Goal: Task Accomplishment & Management: Use online tool/utility

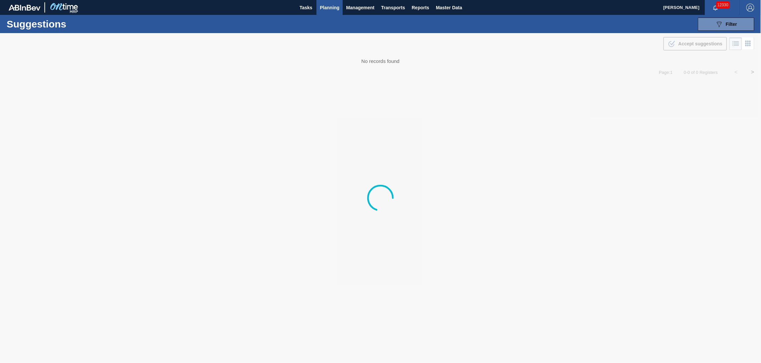
type from "[DATE]"
type to "[DATE]"
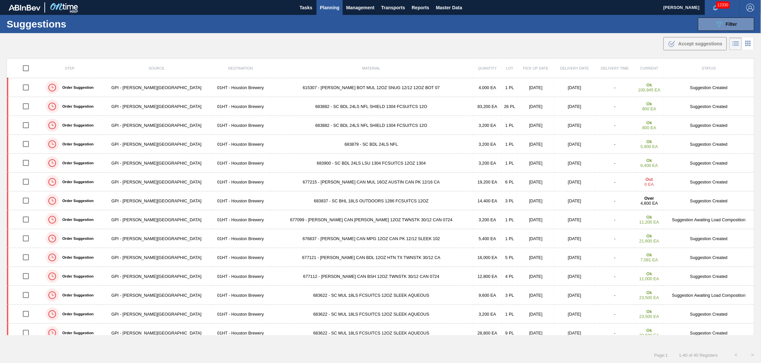
click at [332, 8] on span "Planning" at bounding box center [330, 8] width 20 height 8
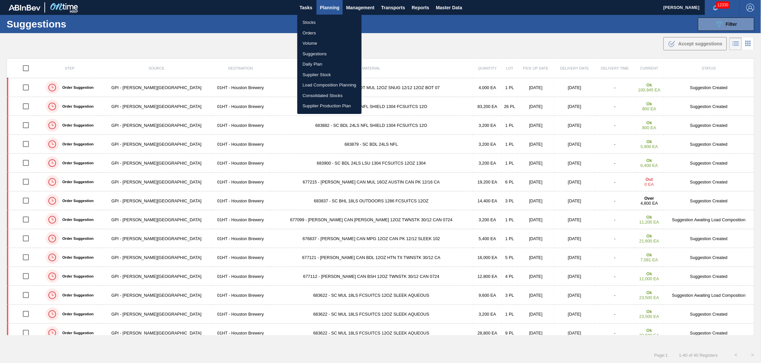
click at [323, 83] on li "Load Composition Planning" at bounding box center [329, 85] width 64 height 11
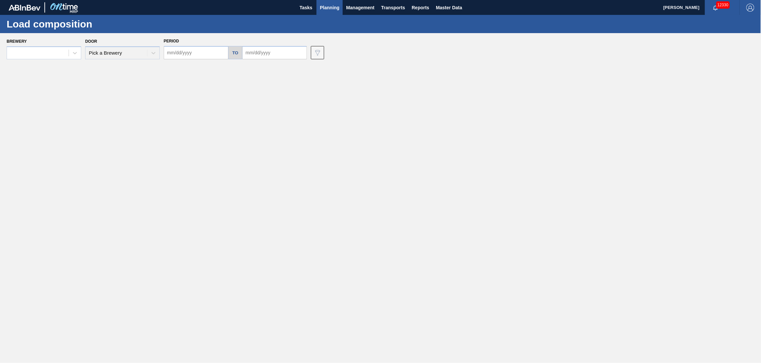
type input "[DATE]"
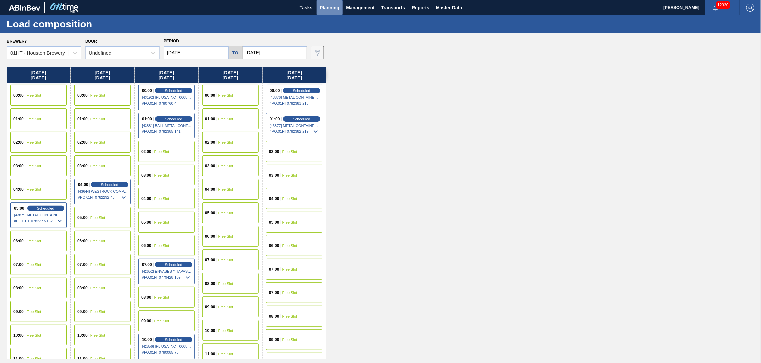
click at [329, 8] on span "Planning" at bounding box center [330, 8] width 20 height 8
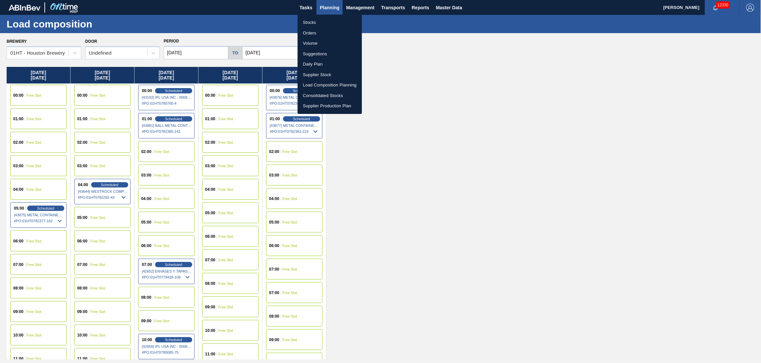
click at [316, 21] on li "Stocks" at bounding box center [330, 22] width 64 height 11
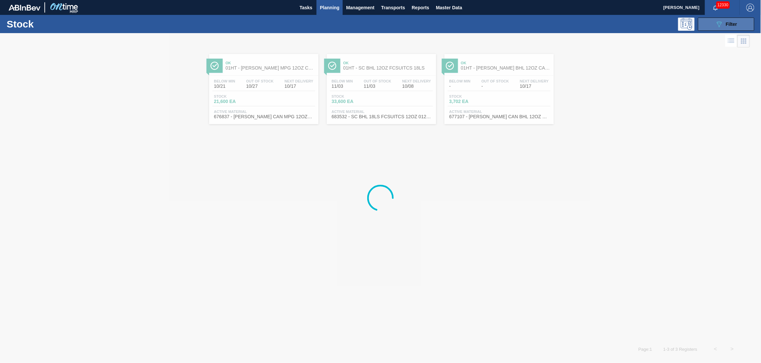
click at [712, 25] on button "089F7B8B-B2A5-4AFE-B5C0-19BA573D28AC Filter" at bounding box center [726, 24] width 56 height 13
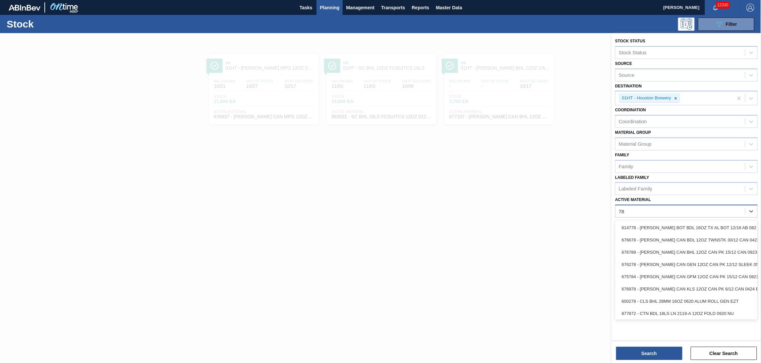
type Material "7"
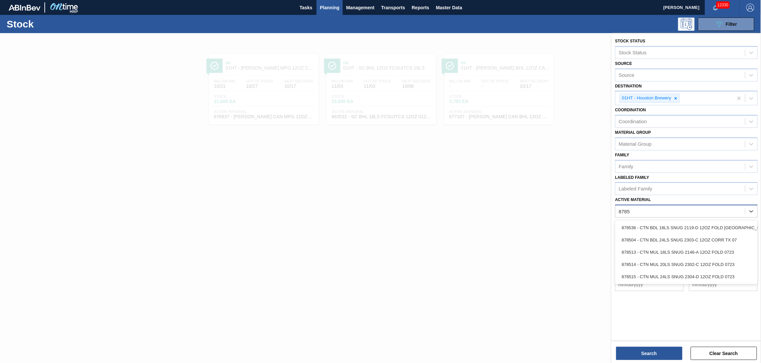
type Material "878513"
type Material "878317"
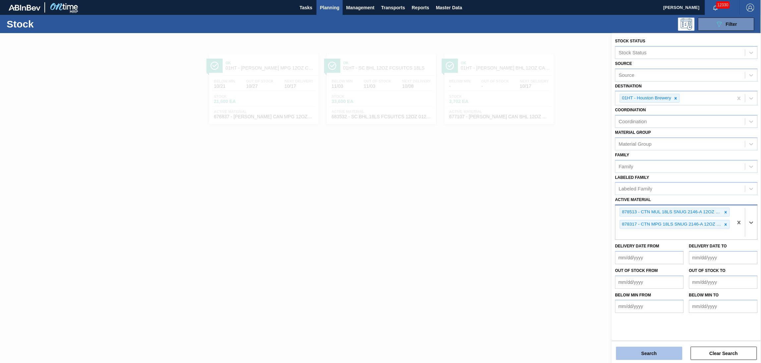
click at [648, 352] on button "Search" at bounding box center [649, 353] width 66 height 13
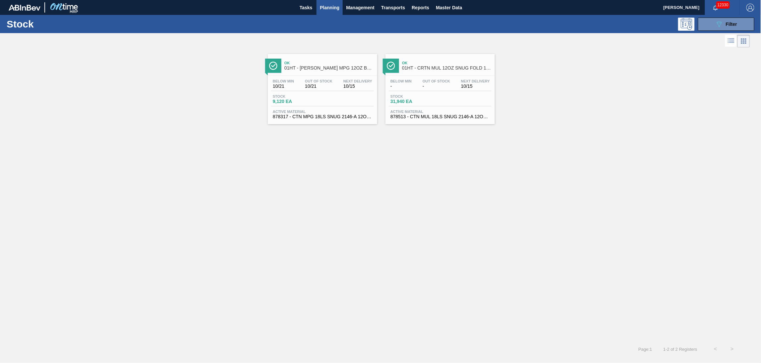
click at [436, 98] on span "Stock" at bounding box center [413, 96] width 46 height 4
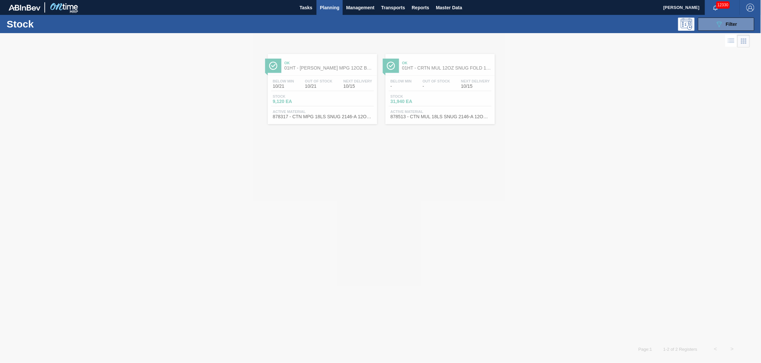
click at [335, 78] on div at bounding box center [380, 198] width 761 height 330
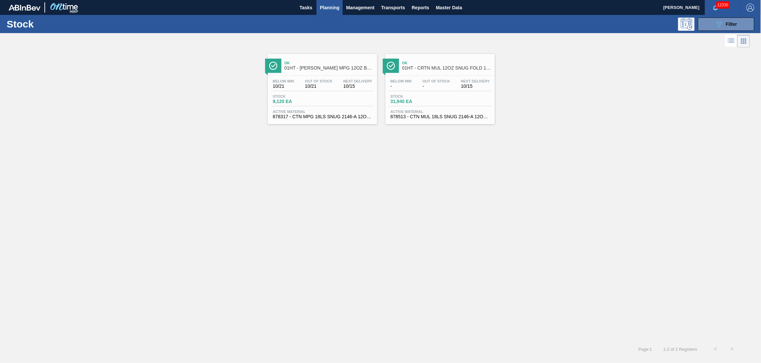
click at [336, 81] on div "Below Min 10/21 Out Of Stock 10/21 Next Delivery 10/15" at bounding box center [322, 85] width 103 height 12
click at [336, 6] on span "Planning" at bounding box center [330, 8] width 20 height 8
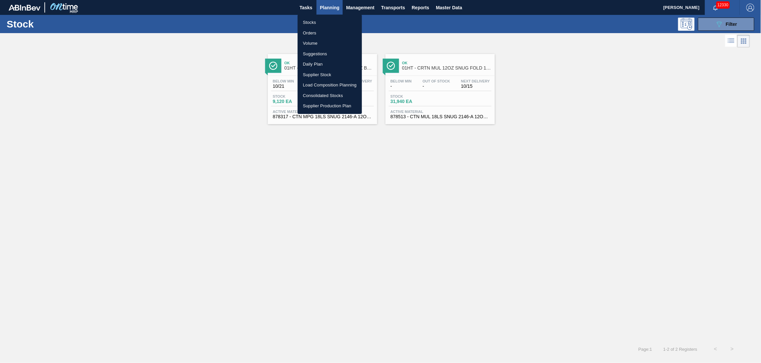
click at [313, 53] on li "Suggestions" at bounding box center [330, 54] width 64 height 11
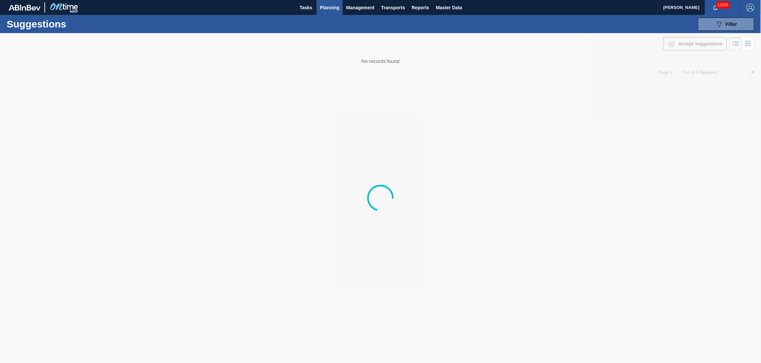
type from "[DATE]"
type to "[DATE]"
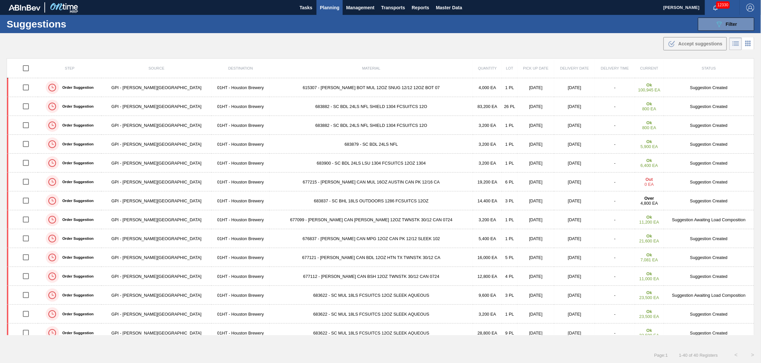
click at [713, 16] on div "Suggestions 089F7B8B-B2A5-4AFE-B5C0-19BA573D28AC Filter Step Step Source 822106…" at bounding box center [380, 24] width 761 height 18
click at [715, 23] on icon "089F7B8B-B2A5-4AFE-B5C0-19BA573D28AC" at bounding box center [719, 24] width 8 height 8
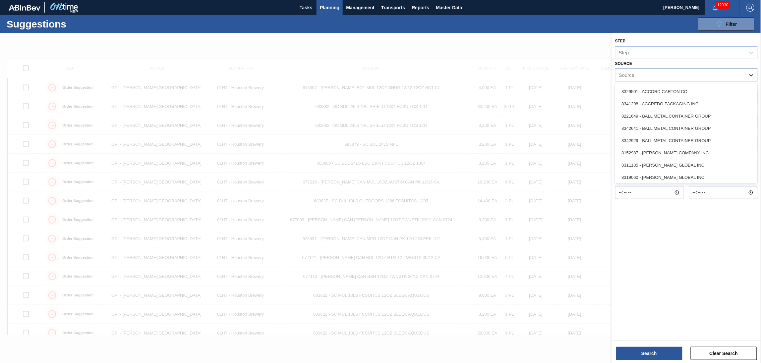
click at [748, 77] on icon at bounding box center [751, 75] width 7 height 7
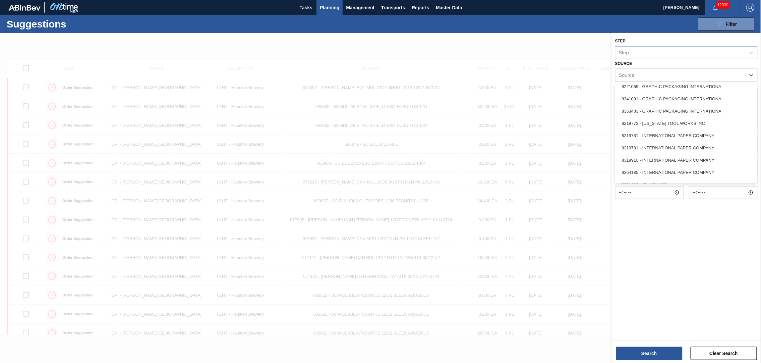
scroll to position [283, 0]
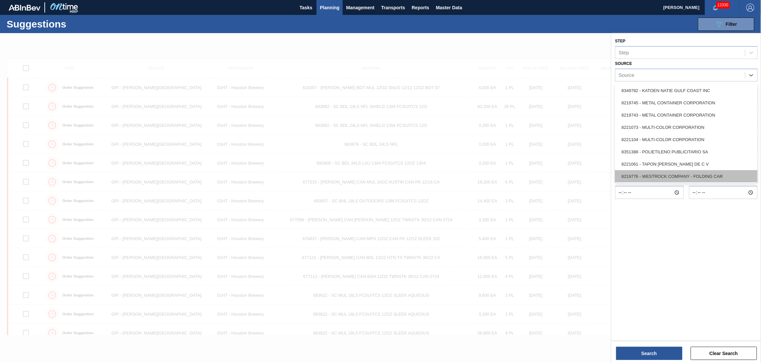
click at [695, 170] on div "8219776 - WESTROCK COMPANY - FOLDING CAR" at bounding box center [686, 176] width 143 height 12
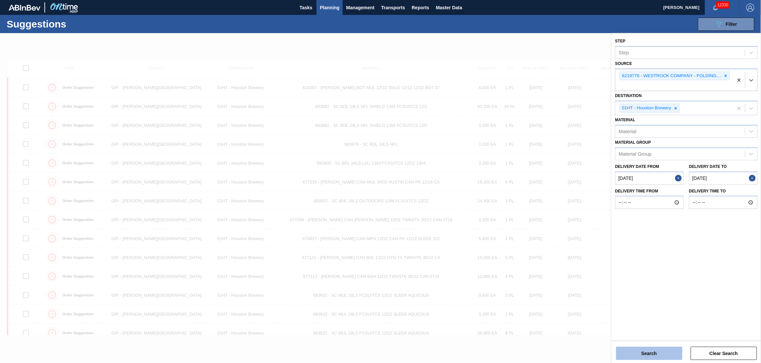
click at [666, 348] on button "Search" at bounding box center [649, 353] width 66 height 13
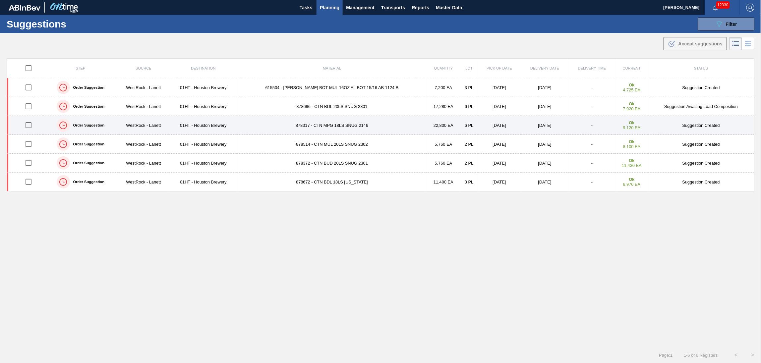
click at [28, 124] on input "checkbox" at bounding box center [29, 125] width 14 height 14
checkbox input "true"
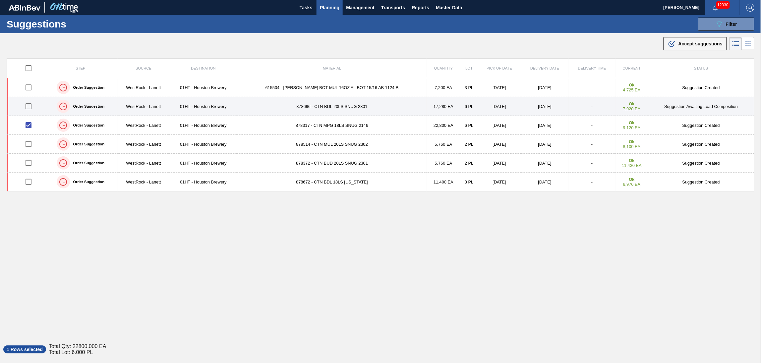
click at [30, 106] on input "checkbox" at bounding box center [29, 106] width 14 height 14
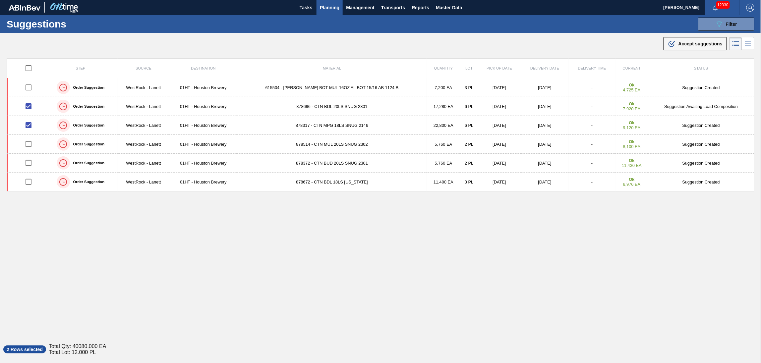
click at [686, 42] on span "Accept suggestions" at bounding box center [700, 43] width 44 height 5
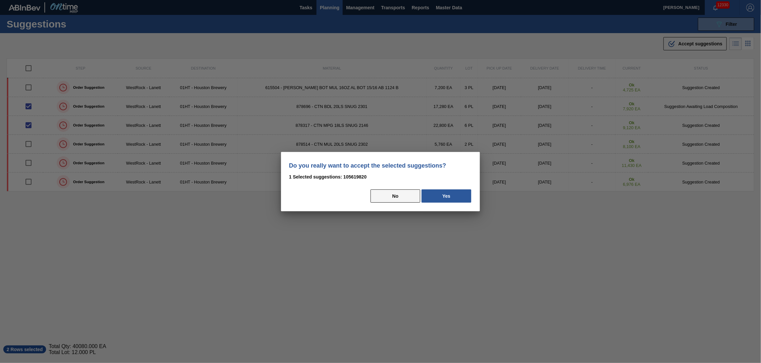
click at [395, 195] on button "No" at bounding box center [396, 196] width 50 height 13
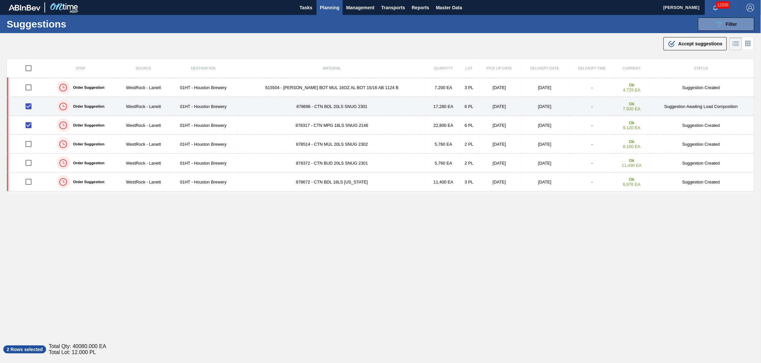
click at [32, 105] on input "checkbox" at bounding box center [29, 106] width 14 height 14
checkbox input "false"
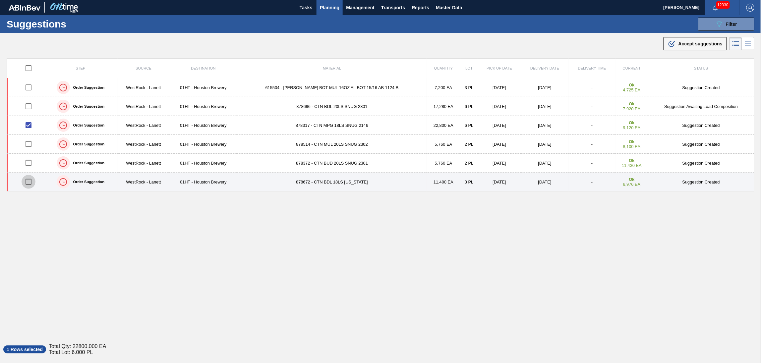
drag, startPoint x: 29, startPoint y: 181, endPoint x: 59, endPoint y: 177, distance: 29.5
click at [29, 182] on input "checkbox" at bounding box center [29, 182] width 14 height 14
checkbox input "true"
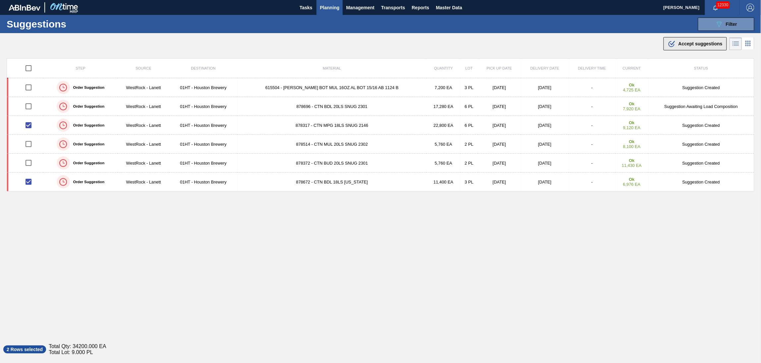
click at [687, 43] on span "Accept suggestions" at bounding box center [700, 43] width 44 height 5
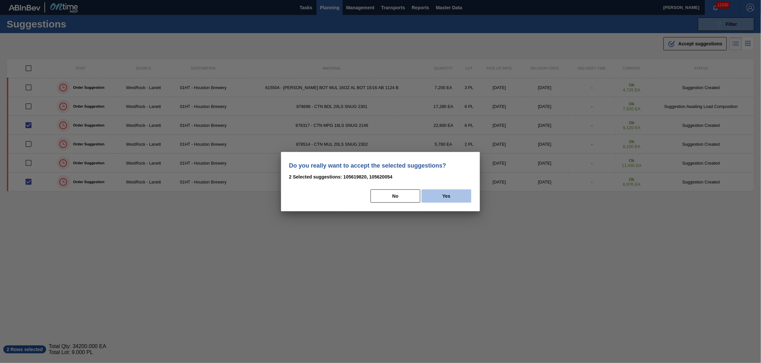
click at [441, 194] on button "Yes" at bounding box center [447, 196] width 50 height 13
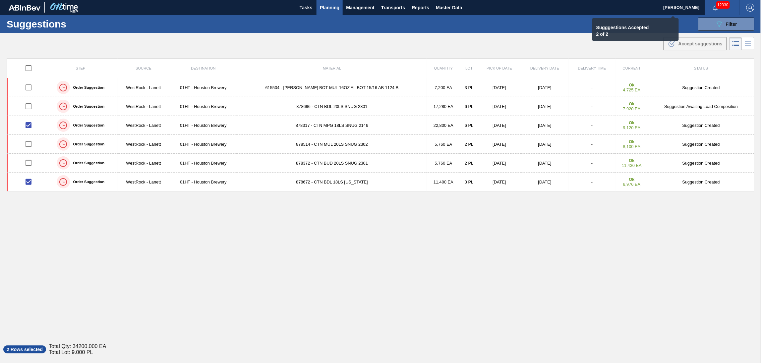
checkbox input "false"
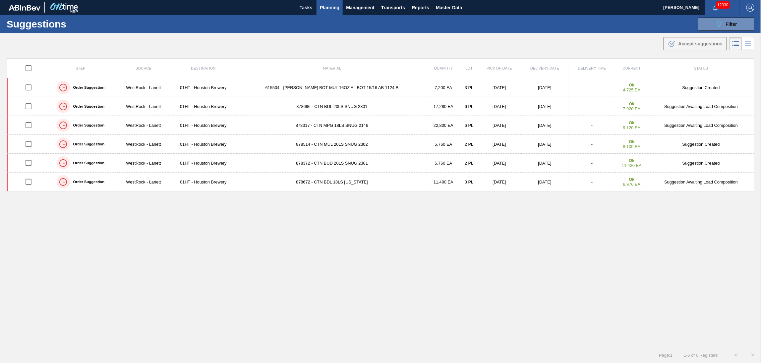
click at [330, 6] on span "Planning" at bounding box center [330, 8] width 20 height 8
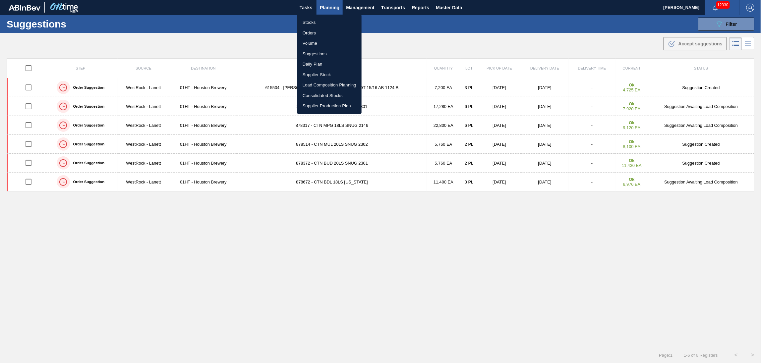
click at [305, 22] on li "Stocks" at bounding box center [329, 22] width 64 height 11
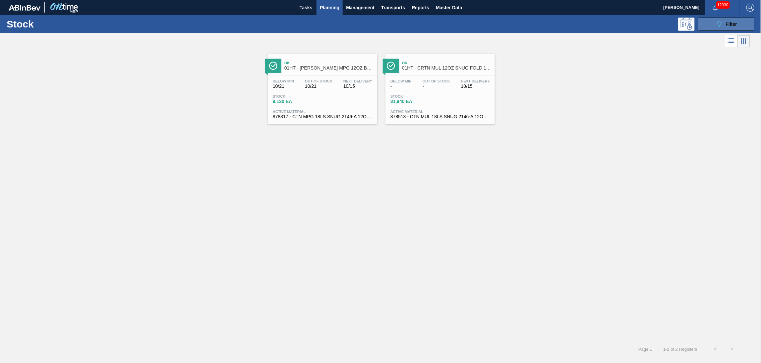
click at [714, 22] on button "089F7B8B-B2A5-4AFE-B5C0-19BA573D28AC Filter" at bounding box center [726, 24] width 56 height 13
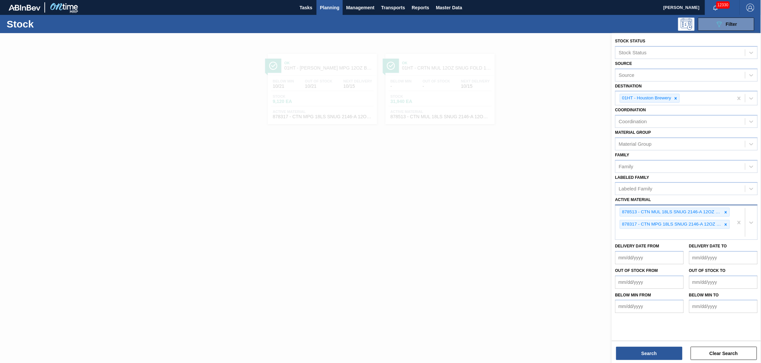
click at [660, 230] on div "878513 - CTN MUL 18LS SNUG 2146-A 12OZ FOLD 0723 878317 - CTN MPG 18LS SNUG 214…" at bounding box center [674, 222] width 118 height 34
type Material "878372"
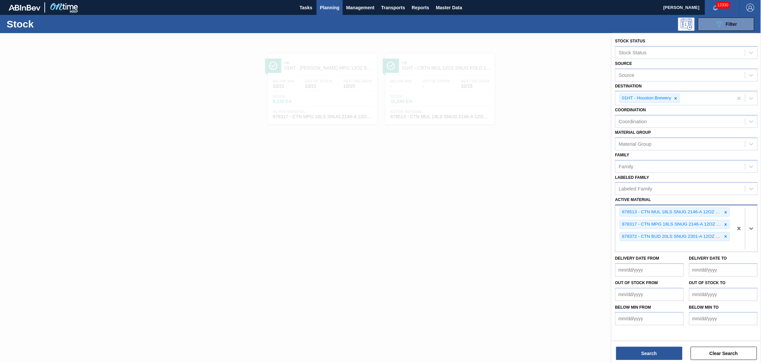
type Material "7"
type Material "878514"
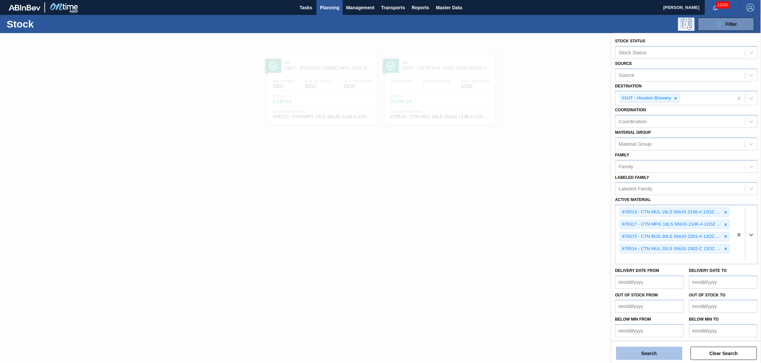
click at [667, 353] on button "Search" at bounding box center [649, 353] width 66 height 13
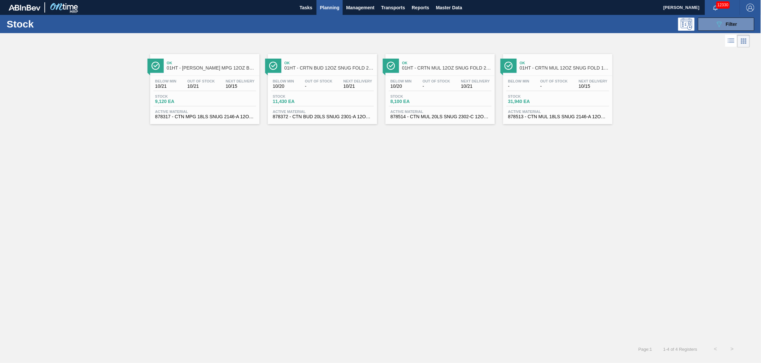
click at [335, 97] on div "Stock 11,430 EA" at bounding box center [322, 100] width 103 height 12
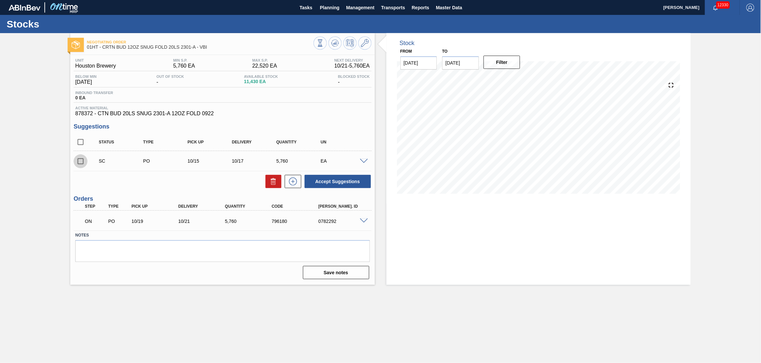
click at [77, 161] on input "checkbox" at bounding box center [81, 161] width 14 height 14
click at [342, 179] on button "Accept Suggestions" at bounding box center [338, 181] width 66 height 13
checkbox input "false"
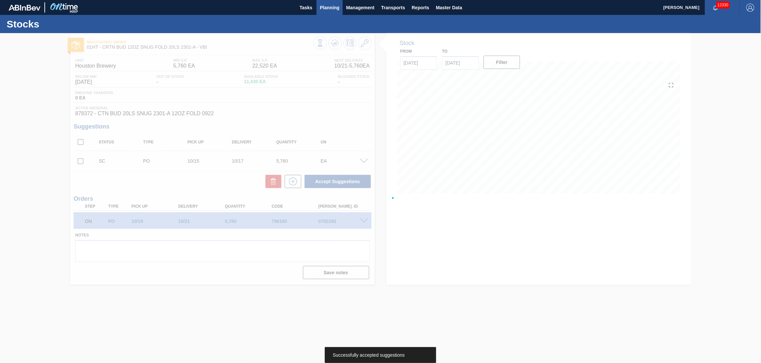
click at [327, 6] on span "Planning" at bounding box center [330, 8] width 20 height 8
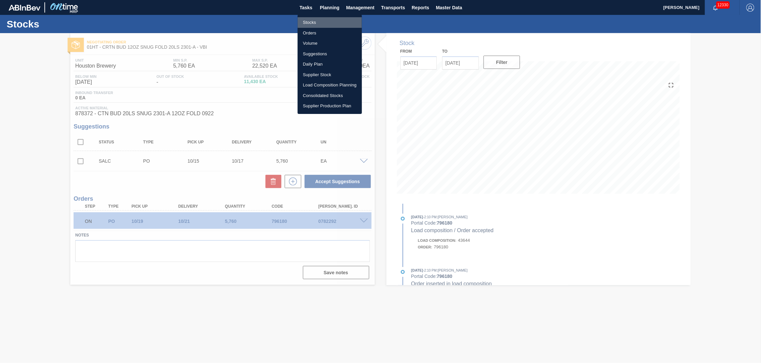
click at [313, 18] on li "Stocks" at bounding box center [330, 22] width 64 height 11
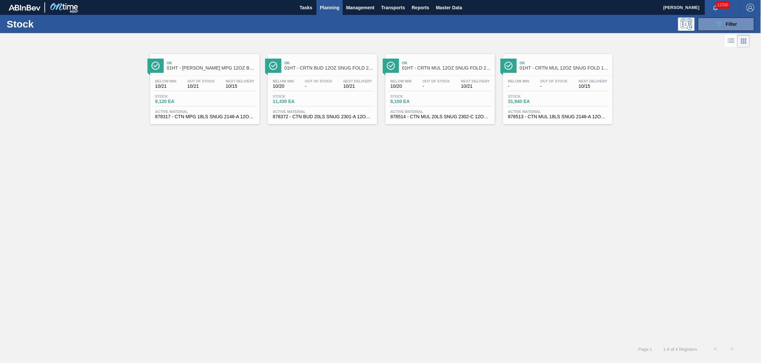
click at [418, 88] on div "Below Min 10/20 Out Of Stock - Next Delivery 10/21" at bounding box center [440, 85] width 103 height 12
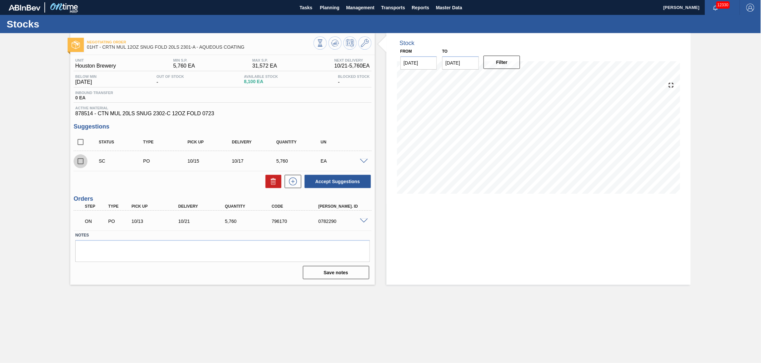
drag, startPoint x: 81, startPoint y: 160, endPoint x: 213, endPoint y: 169, distance: 132.2
click at [82, 160] on input "checkbox" at bounding box center [81, 161] width 14 height 14
click at [330, 180] on button "Accept Suggestions" at bounding box center [338, 181] width 66 height 13
checkbox input "false"
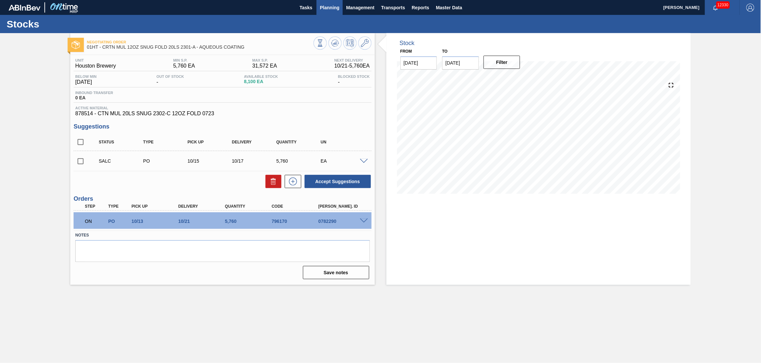
click at [324, 7] on span "Planning" at bounding box center [330, 8] width 20 height 8
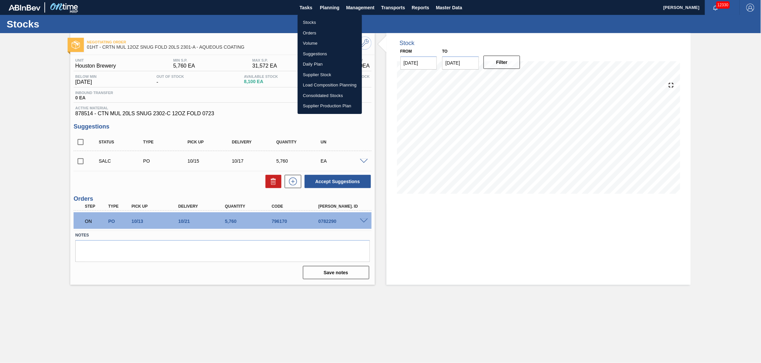
click at [312, 53] on li "Suggestions" at bounding box center [330, 54] width 64 height 11
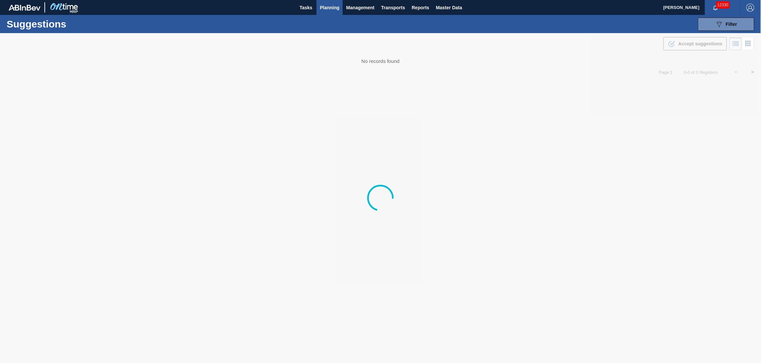
type from "[DATE]"
type to "[DATE]"
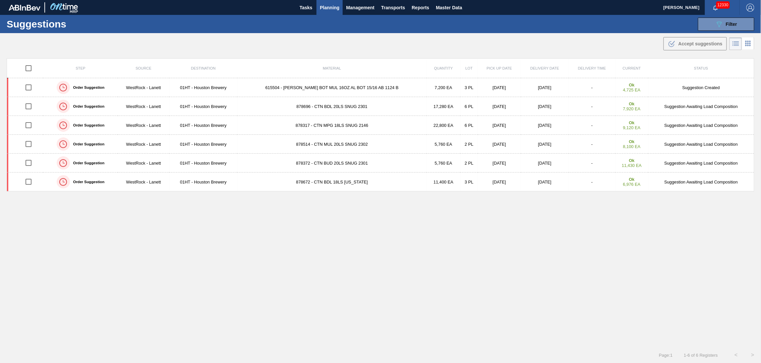
drag, startPoint x: 731, startPoint y: 23, endPoint x: 720, endPoint y: 33, distance: 14.8
click at [731, 23] on span "Filter" at bounding box center [731, 24] width 11 height 5
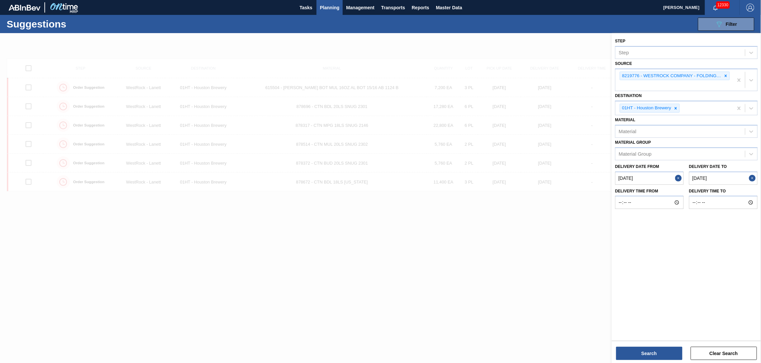
drag, startPoint x: 495, startPoint y: 206, endPoint x: 496, endPoint y: 194, distance: 12.0
click at [496, 201] on div at bounding box center [380, 214] width 761 height 363
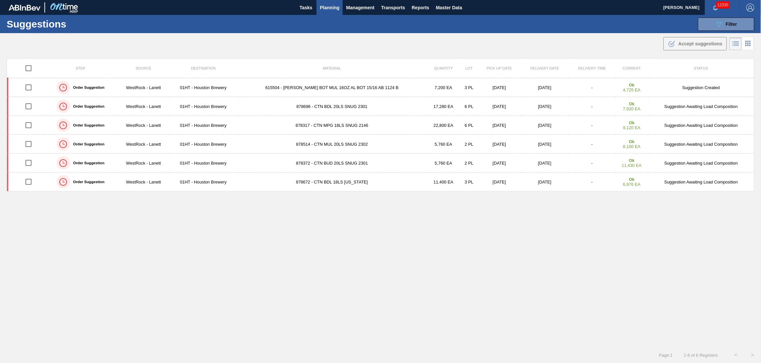
click at [327, 6] on span "Planning" at bounding box center [330, 8] width 20 height 8
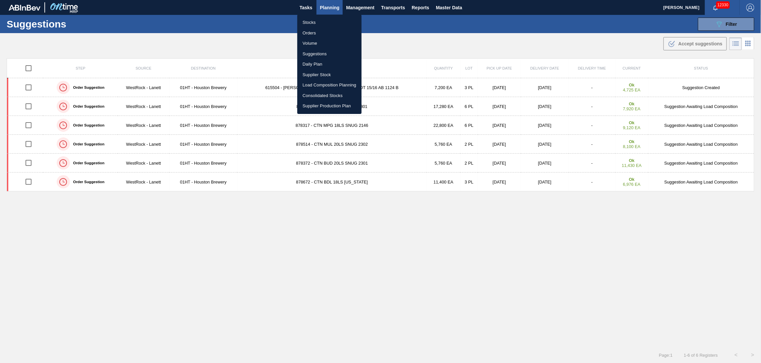
click at [303, 17] on li "Stocks" at bounding box center [329, 22] width 64 height 11
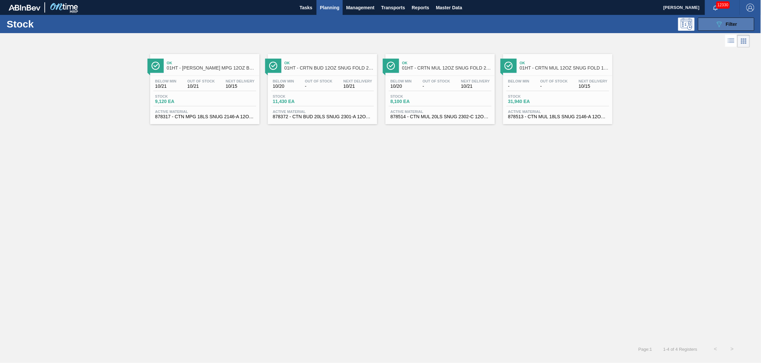
click at [725, 23] on div "089F7B8B-B2A5-4AFE-B5C0-19BA573D28AC Filter" at bounding box center [726, 24] width 22 height 8
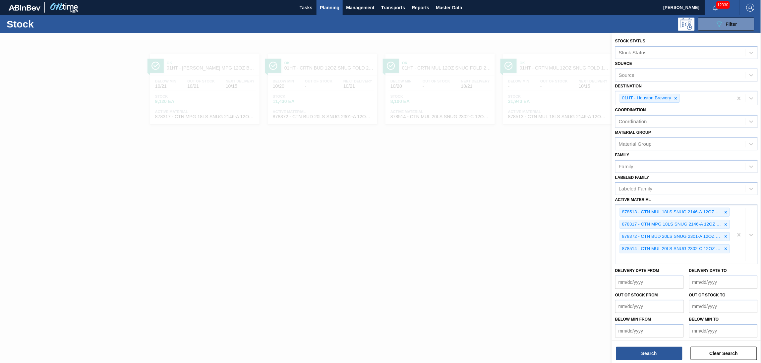
click at [708, 255] on div "878513 - CTN MUL 18LS SNUG 2146-A 12OZ FOLD 0723 878317 - CTN MPG 18LS SNUG 214…" at bounding box center [674, 234] width 118 height 59
type Material "683789"
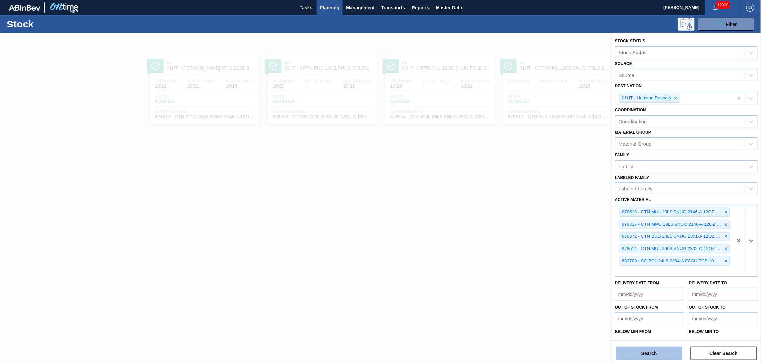
click at [651, 352] on button "Search" at bounding box center [649, 353] width 66 height 13
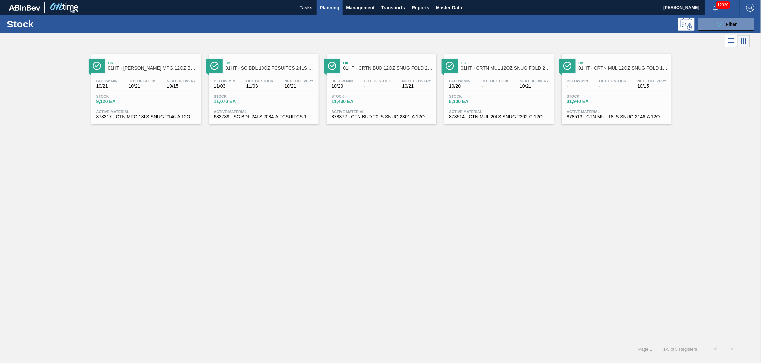
click at [257, 91] on div "Below Min 11/03 Out Of Stock 11/03 Next Delivery 10/21 Stock 11,070 EA Active M…" at bounding box center [263, 98] width 109 height 45
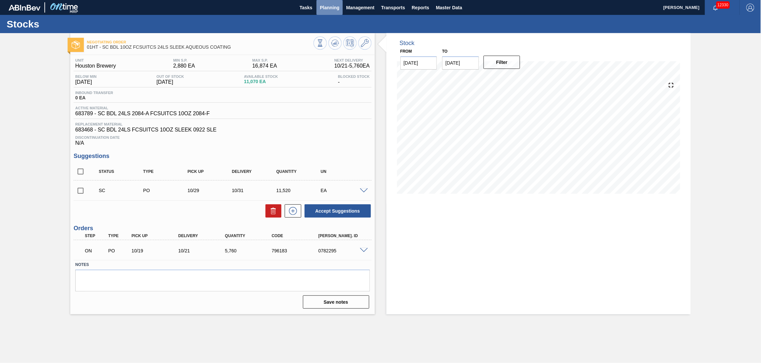
click at [335, 8] on span "Planning" at bounding box center [330, 8] width 20 height 8
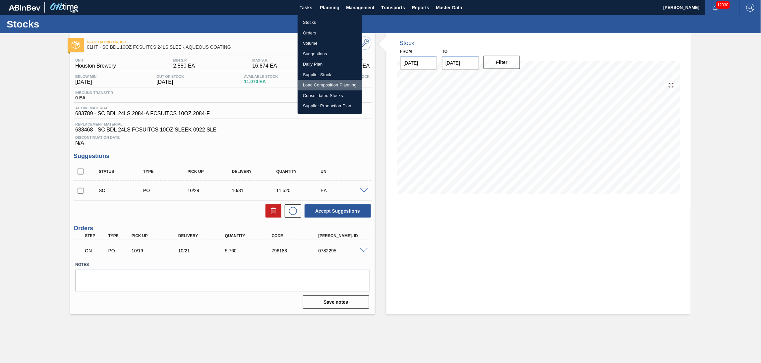
click at [321, 85] on li "Load Composition Planning" at bounding box center [330, 85] width 64 height 11
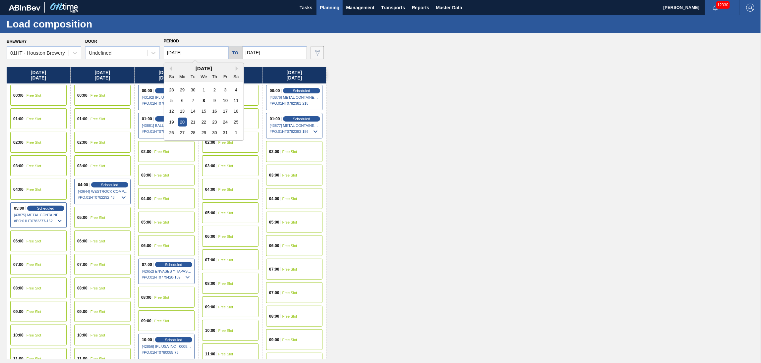
click at [205, 53] on input "[DATE]" at bounding box center [196, 52] width 65 height 13
click at [184, 110] on div "13" at bounding box center [182, 111] width 9 height 9
type input "[DATE]"
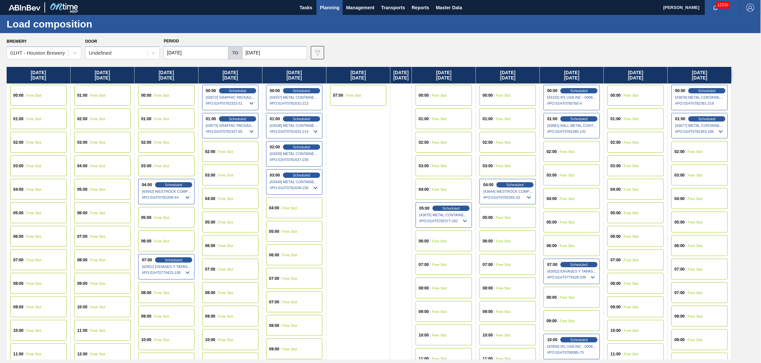
click at [237, 196] on div "04:00 Free Slot" at bounding box center [230, 198] width 56 height 21
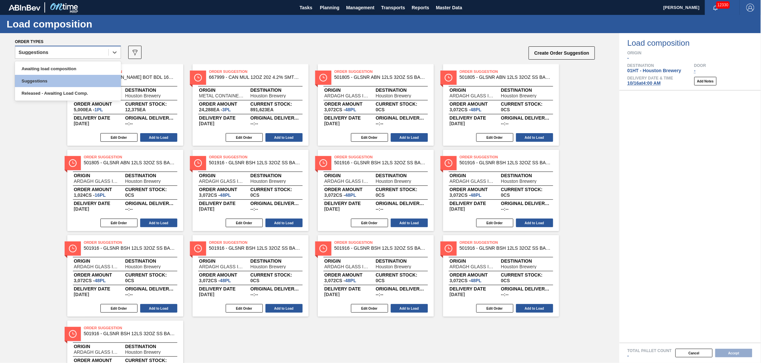
click at [65, 51] on div "Suggestions" at bounding box center [61, 53] width 93 height 10
click at [69, 71] on div "Awaiting load composition" at bounding box center [68, 69] width 106 height 12
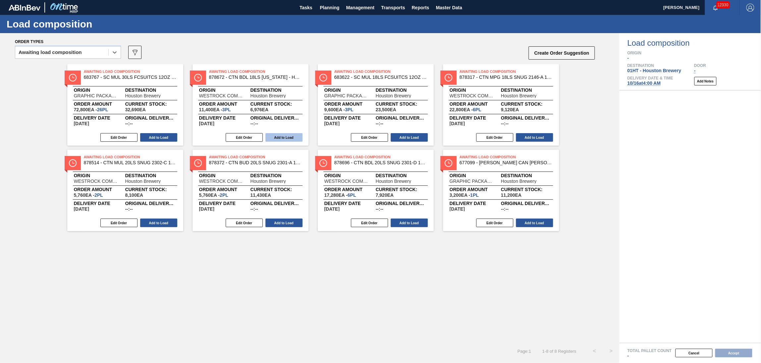
click at [293, 136] on button "Add to Load" at bounding box center [283, 137] width 37 height 9
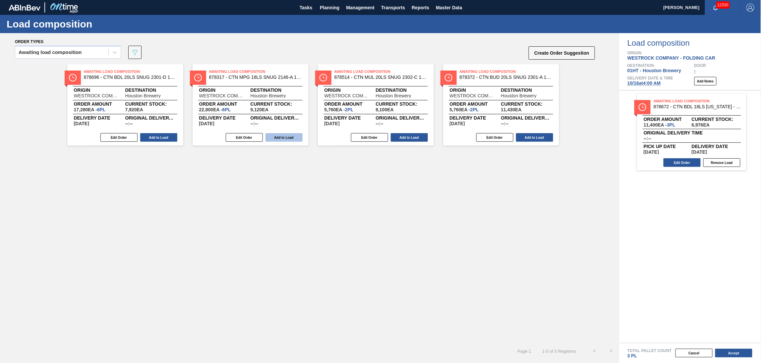
click at [279, 136] on button "Add to Load" at bounding box center [283, 137] width 37 height 9
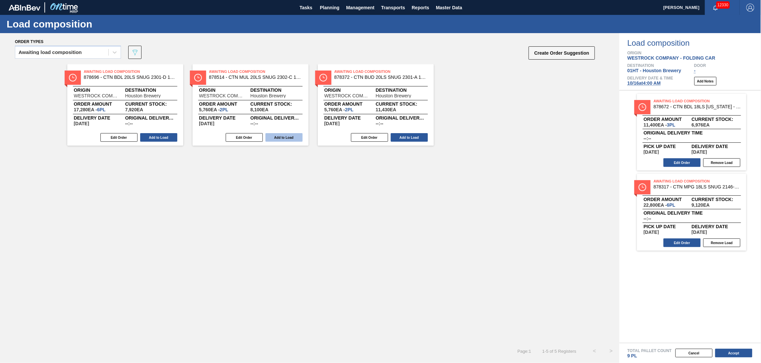
drag, startPoint x: 149, startPoint y: 137, endPoint x: 153, endPoint y: 136, distance: 3.4
click at [150, 137] on button "Add to Load" at bounding box center [158, 137] width 37 height 9
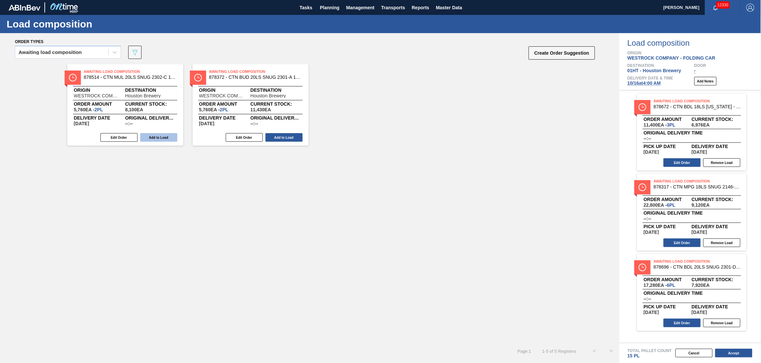
click at [154, 136] on button "Add to Load" at bounding box center [158, 137] width 37 height 9
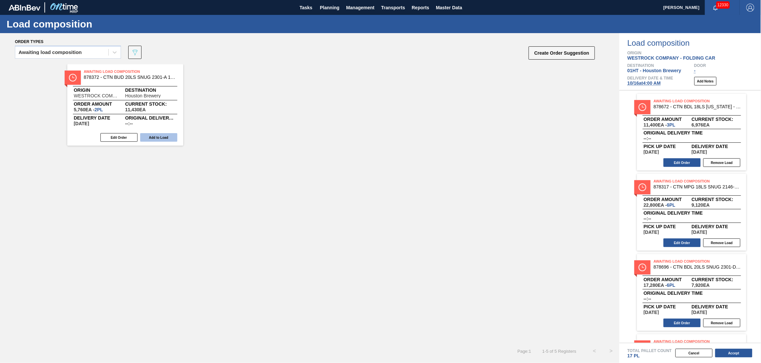
click at [157, 135] on button "Add to Load" at bounding box center [158, 137] width 37 height 9
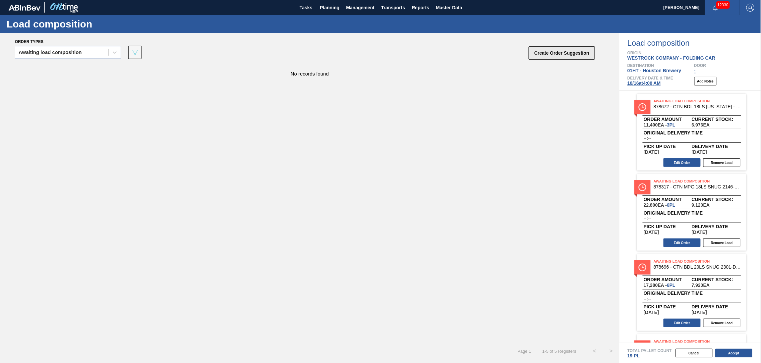
click at [546, 55] on button "Create Order Suggestion" at bounding box center [562, 52] width 66 height 13
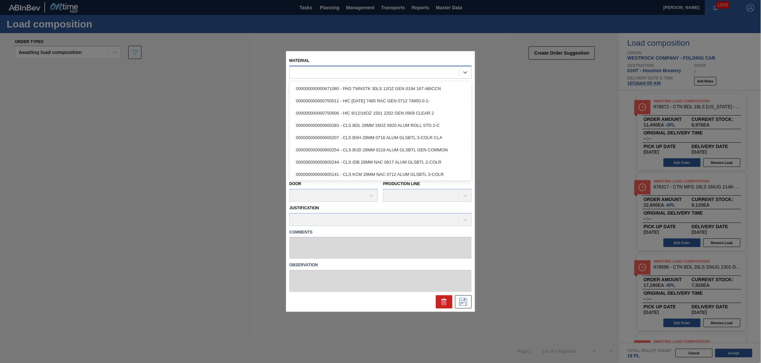
click at [332, 69] on div at bounding box center [374, 73] width 169 height 10
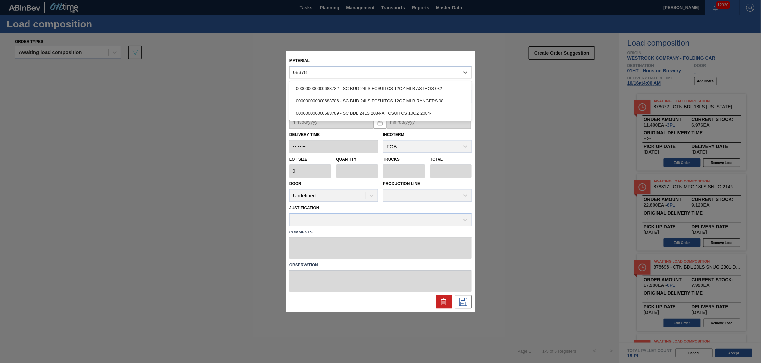
type input "683789"
type input "2,880"
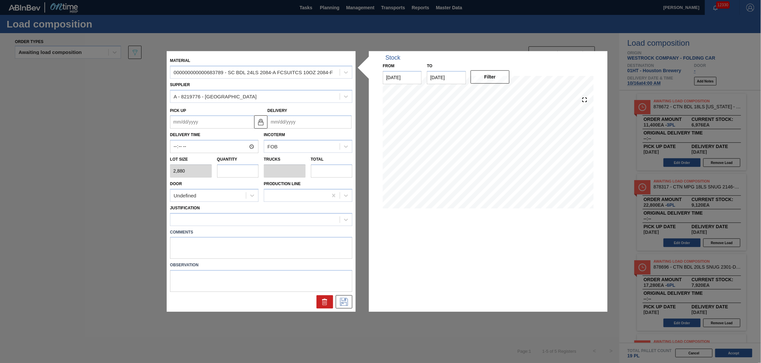
click at [290, 121] on input "Delivery" at bounding box center [309, 122] width 84 height 13
click at [273, 140] on button "Previous Month" at bounding box center [273, 138] width 5 height 5
click at [297, 181] on div "16" at bounding box center [296, 180] width 9 height 9
type up "09/14/2025"
type input "09/16/2025"
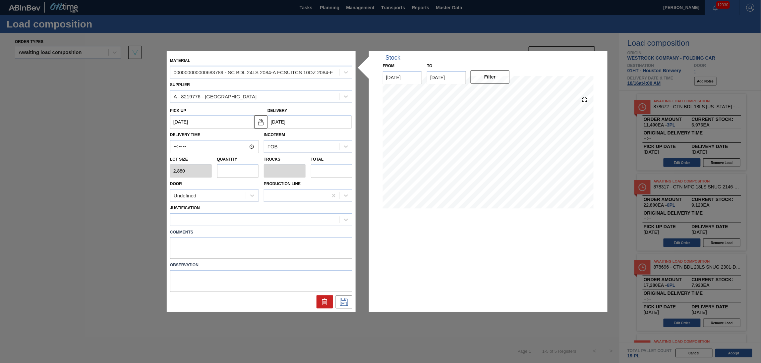
click at [249, 174] on input "text" at bounding box center [238, 170] width 42 height 13
type input "1"
type input "0.038"
type input "2,880"
type input "1"
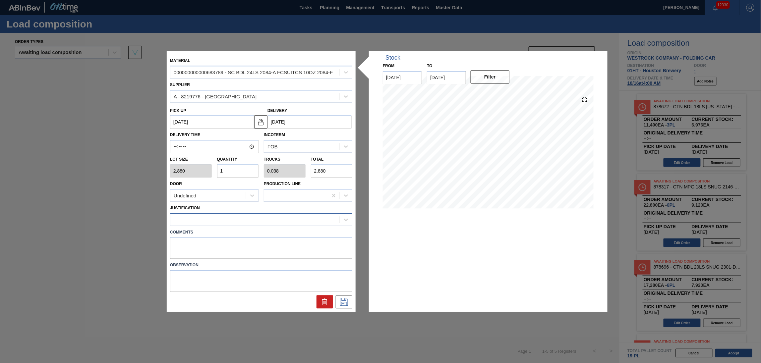
click at [228, 217] on div at bounding box center [254, 220] width 169 height 10
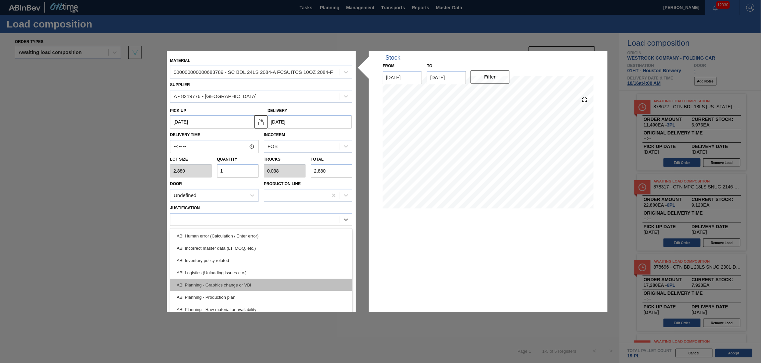
scroll to position [44, 0]
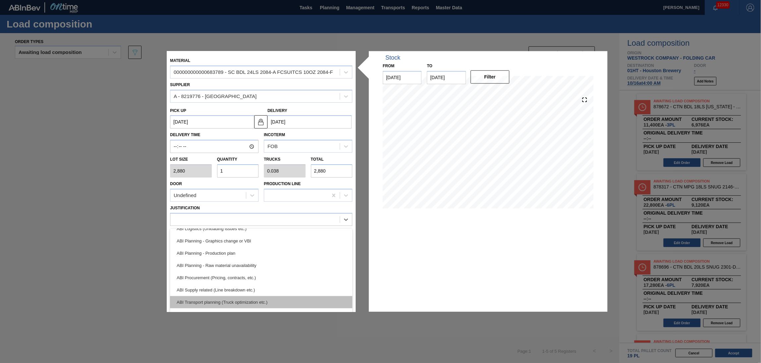
click at [244, 297] on div "ABI Transport planning (Truck optimization etc.)" at bounding box center [261, 302] width 182 height 12
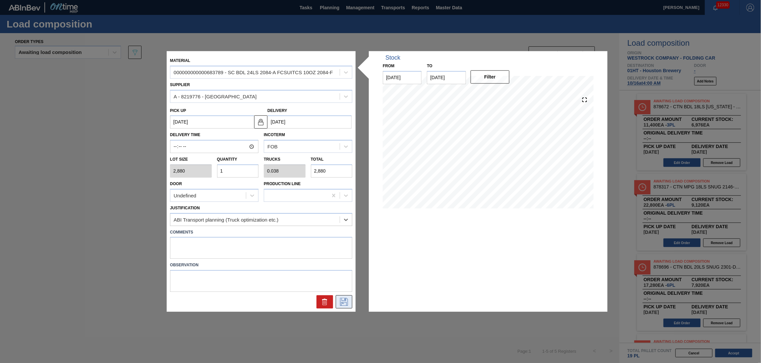
click at [346, 296] on button at bounding box center [344, 302] width 17 height 13
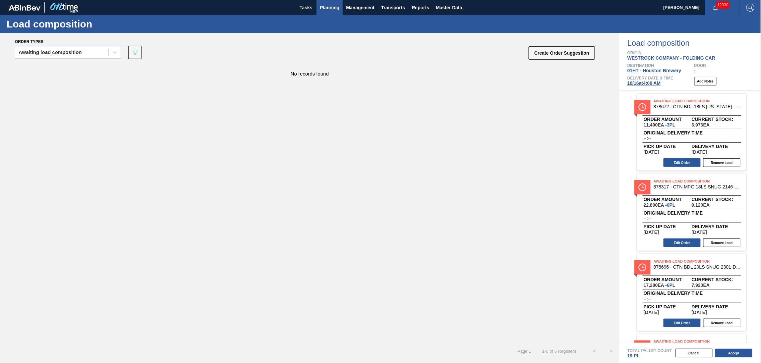
click at [328, 6] on span "Planning" at bounding box center [330, 8] width 20 height 8
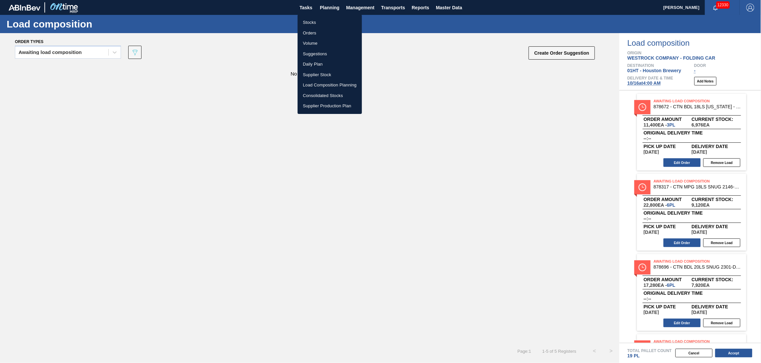
click at [311, 21] on li "Stocks" at bounding box center [330, 22] width 64 height 11
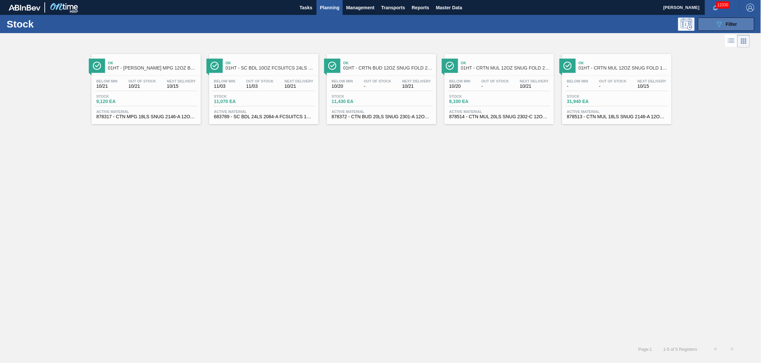
click at [720, 23] on icon at bounding box center [719, 25] width 5 height 6
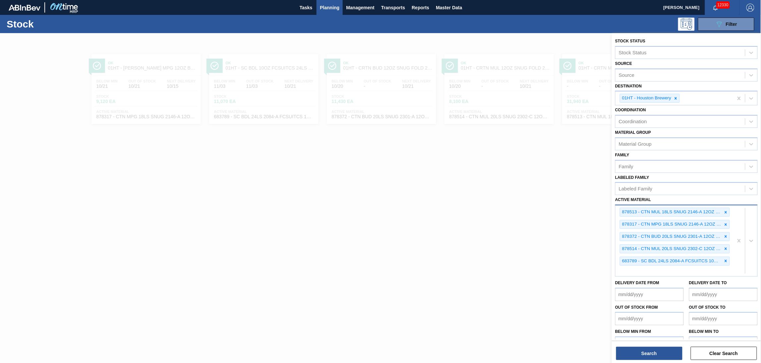
click at [705, 271] on div "878513 - CTN MUL 18LS SNUG 2146-A 12OZ FOLD 0723 878317 - CTN MPG 18LS SNUG 214…" at bounding box center [674, 240] width 118 height 71
type Material "878672"
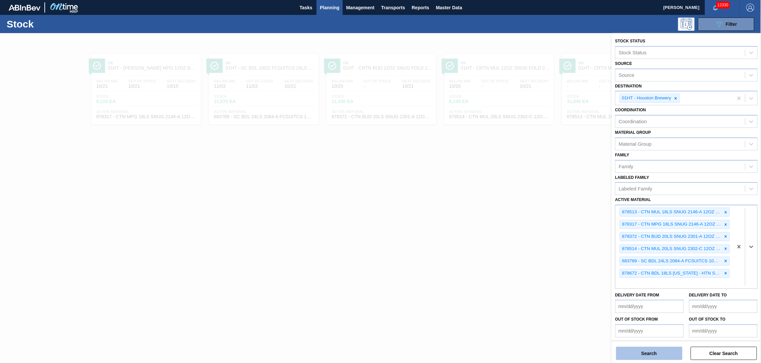
click at [643, 353] on button "Search" at bounding box center [649, 353] width 66 height 13
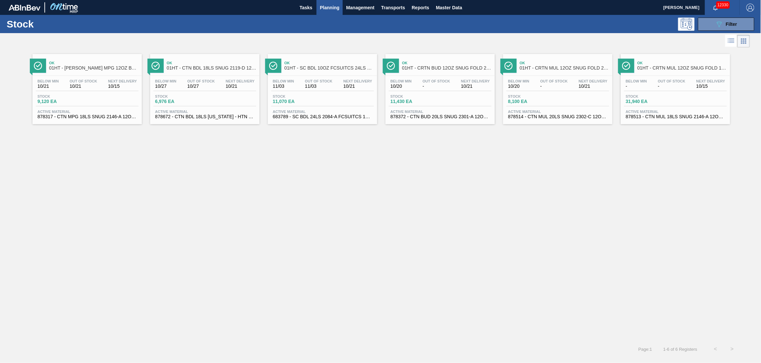
click at [224, 101] on div "Stock 6,976 EA" at bounding box center [204, 100] width 103 height 12
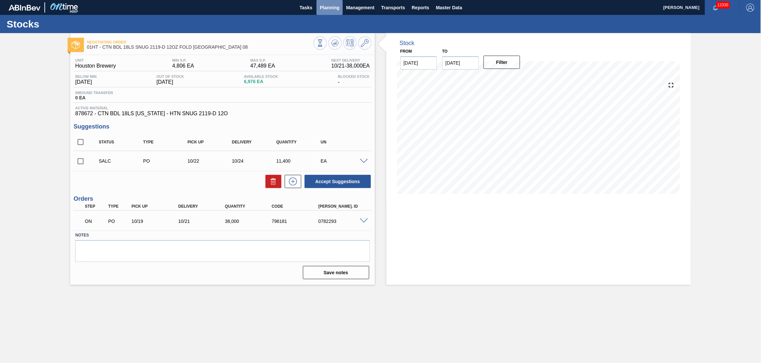
click at [329, 3] on button "Planning" at bounding box center [330, 7] width 26 height 15
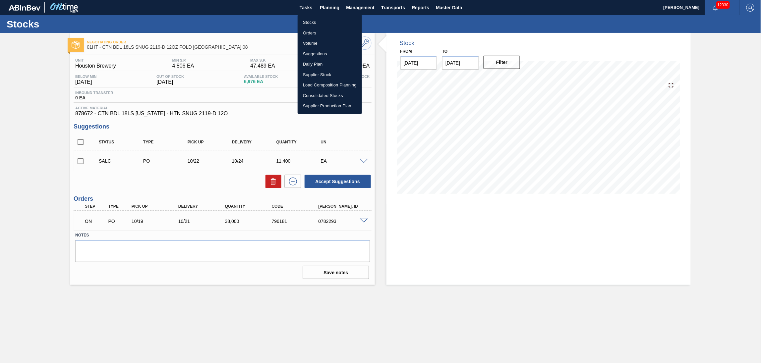
click at [486, 211] on div at bounding box center [380, 181] width 761 height 363
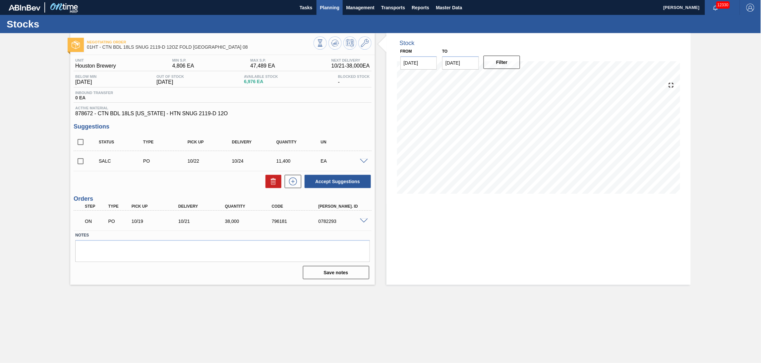
click at [326, 6] on span "Planning" at bounding box center [330, 8] width 20 height 8
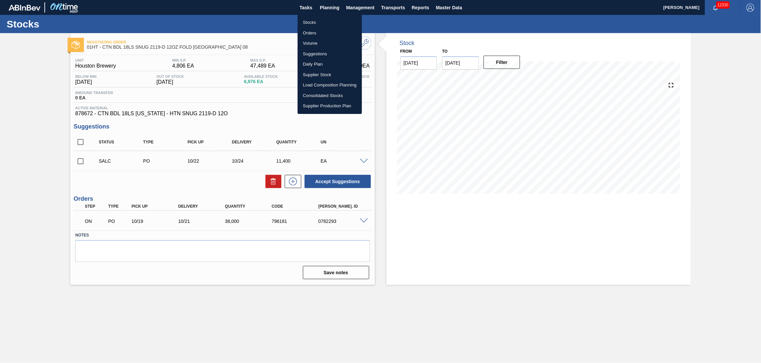
click at [314, 51] on li "Suggestions" at bounding box center [330, 54] width 64 height 11
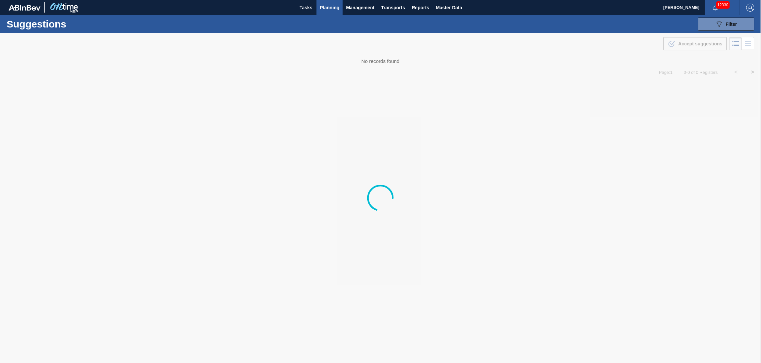
type from "[DATE]"
type to "[DATE]"
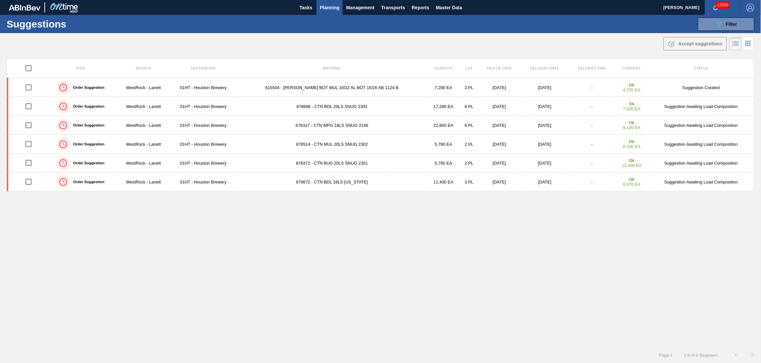
click at [328, 6] on span "Planning" at bounding box center [330, 8] width 20 height 8
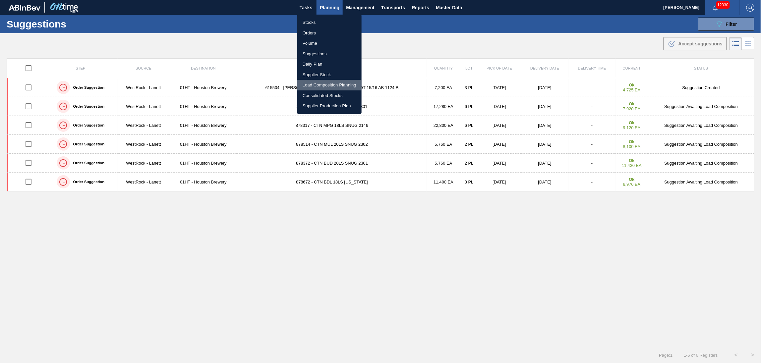
click at [318, 82] on li "Load Composition Planning" at bounding box center [329, 85] width 64 height 11
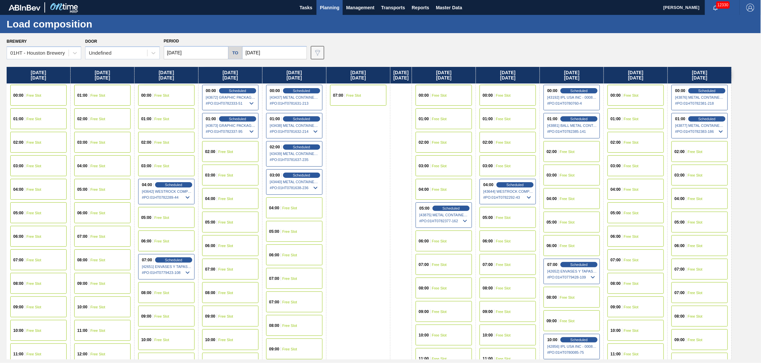
click at [230, 200] on span "Free Slot" at bounding box center [225, 199] width 15 height 4
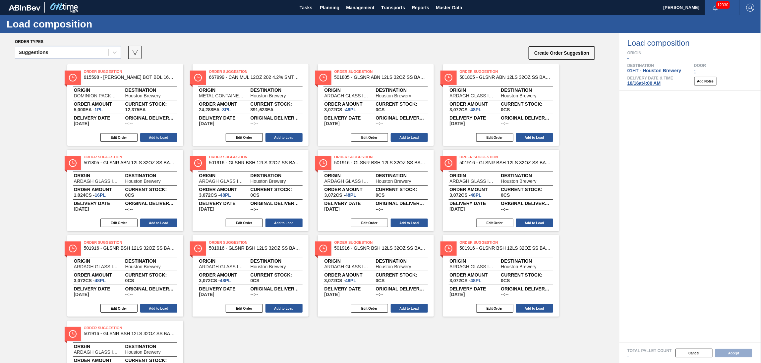
click at [81, 57] on div "Suggestions" at bounding box center [68, 52] width 106 height 13
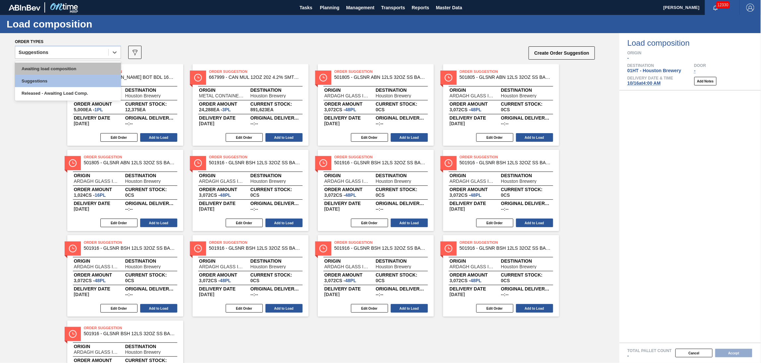
click at [78, 69] on div "Awaiting load composition" at bounding box center [68, 69] width 106 height 12
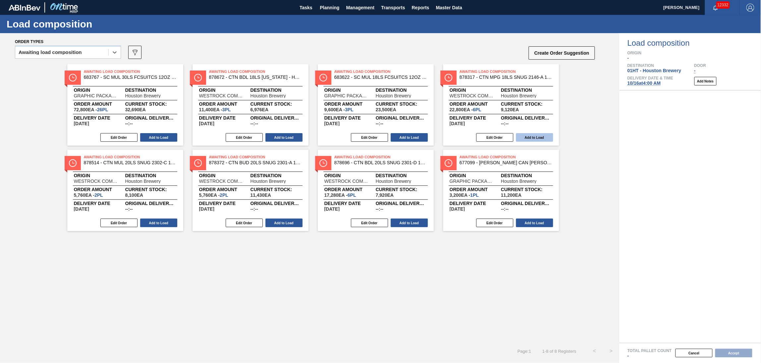
click at [531, 137] on button "Add to Load" at bounding box center [534, 137] width 37 height 9
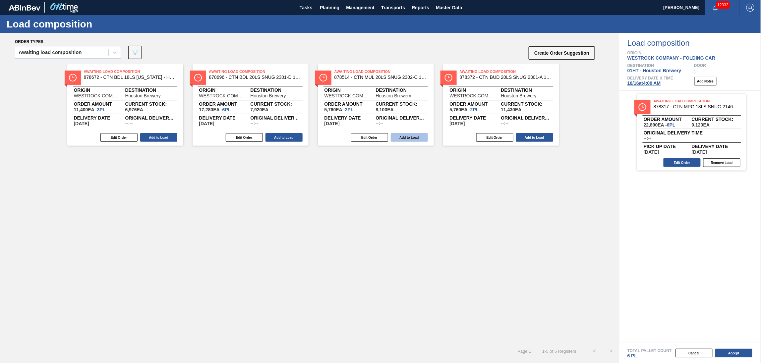
click at [410, 139] on button "Add to Load" at bounding box center [409, 137] width 37 height 9
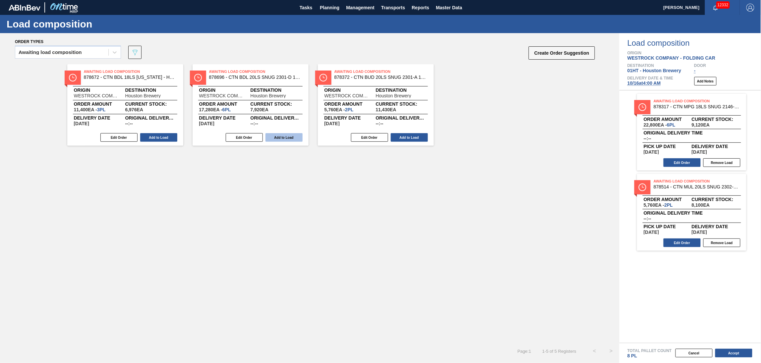
click at [280, 133] on button "Add to Load" at bounding box center [283, 137] width 37 height 9
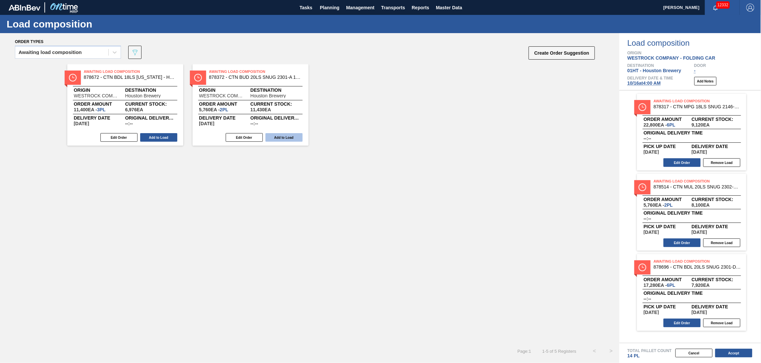
click at [284, 138] on button "Add to Load" at bounding box center [283, 137] width 37 height 9
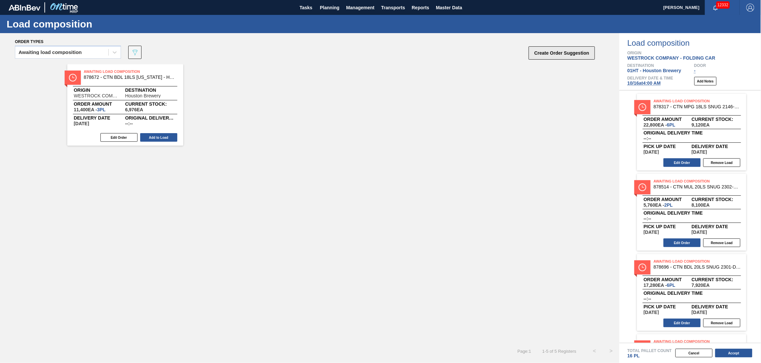
click at [560, 51] on button "Create Order Suggestion" at bounding box center [562, 52] width 66 height 13
click at [106, 53] on div "Awaiting load composition" at bounding box center [61, 53] width 93 height 10
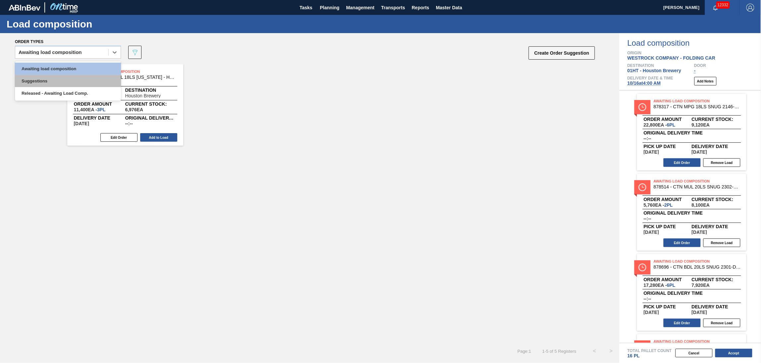
click at [87, 77] on div "Suggestions" at bounding box center [68, 81] width 106 height 12
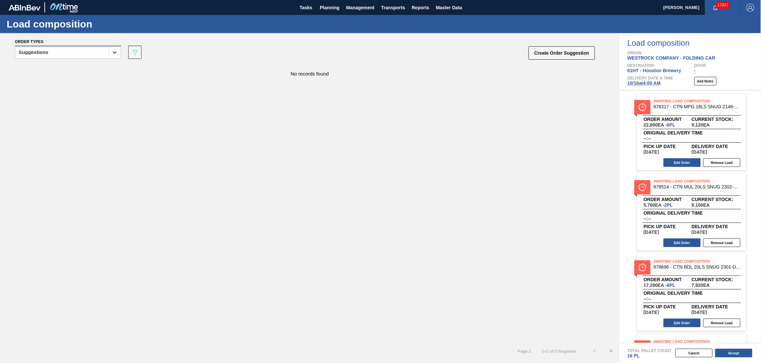
click at [110, 53] on div at bounding box center [115, 52] width 12 height 12
click at [97, 71] on div "Awaiting load composition" at bounding box center [68, 69] width 106 height 12
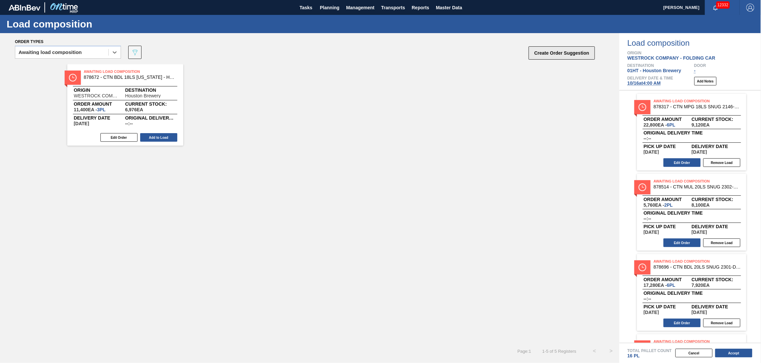
click at [562, 51] on button "Create Order Suggestion" at bounding box center [562, 52] width 66 height 13
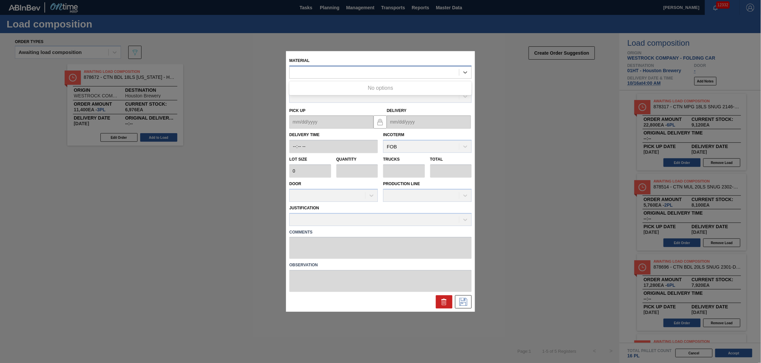
click at [350, 72] on div at bounding box center [374, 73] width 169 height 10
type input "683789"
type input "2,880"
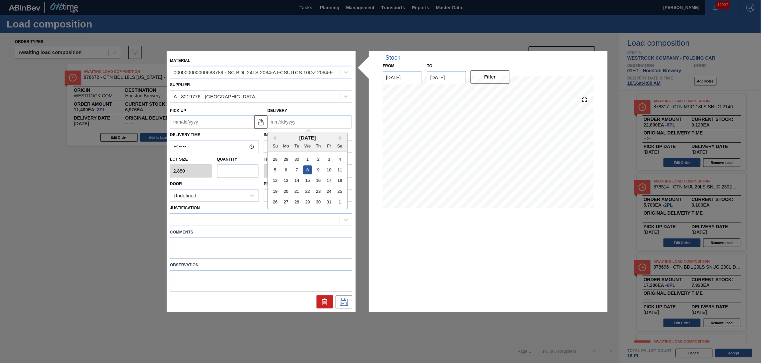
click at [293, 123] on input "Delivery" at bounding box center [309, 122] width 84 height 13
click at [282, 139] on div "October 2025" at bounding box center [308, 138] width 80 height 6
click at [317, 181] on div "16" at bounding box center [318, 180] width 9 height 9
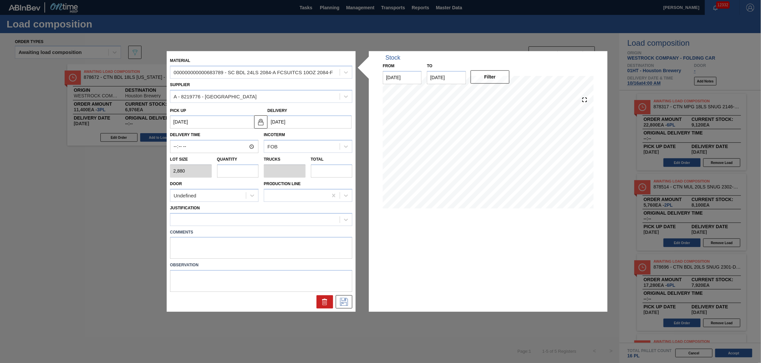
type up "10/14/2025"
type input "10/16/2025"
drag, startPoint x: 245, startPoint y: 174, endPoint x: 258, endPoint y: 116, distance: 60.0
click at [244, 172] on input "text" at bounding box center [238, 170] width 42 height 13
type input "1"
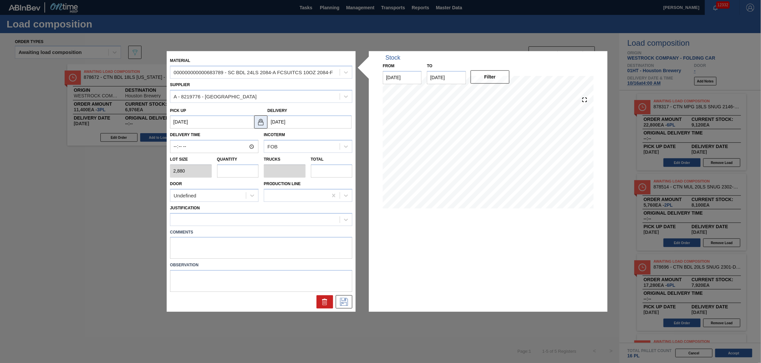
type input "0.038"
type input "2,880"
type input "1"
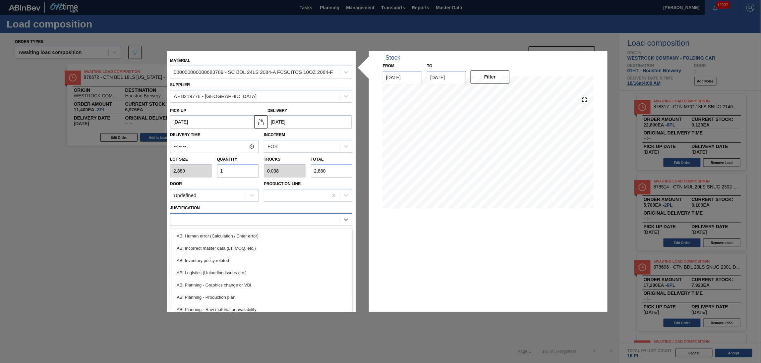
click at [258, 223] on div at bounding box center [254, 220] width 169 height 10
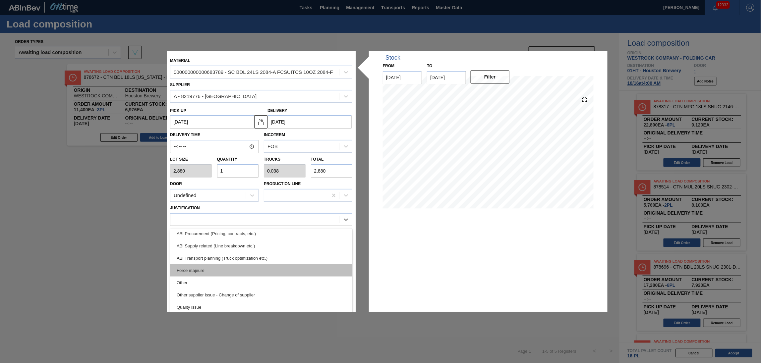
scroll to position [44, 0]
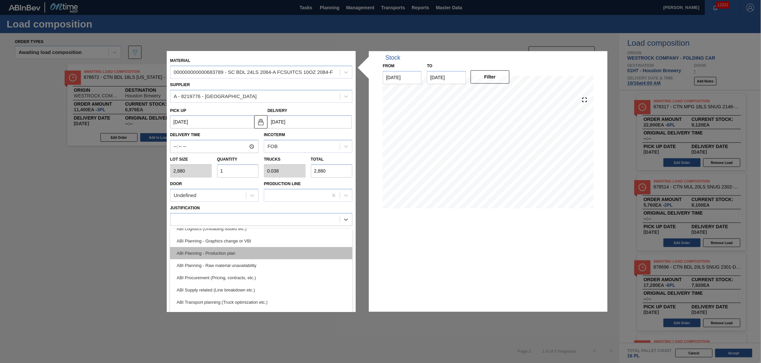
click at [236, 255] on div "ABI Planning - Production plan" at bounding box center [261, 253] width 182 height 12
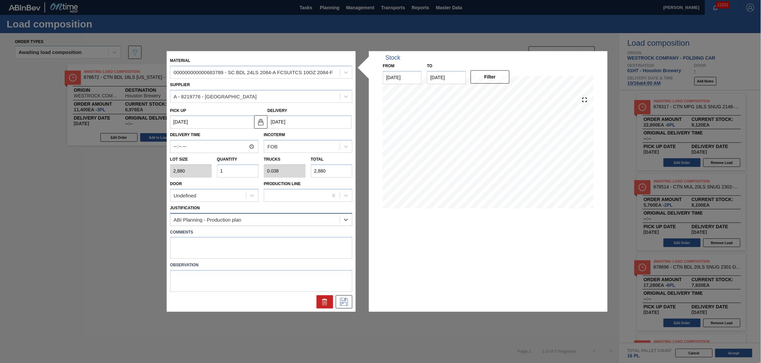
click at [324, 220] on div "ABI Planning - Production plan" at bounding box center [254, 220] width 169 height 10
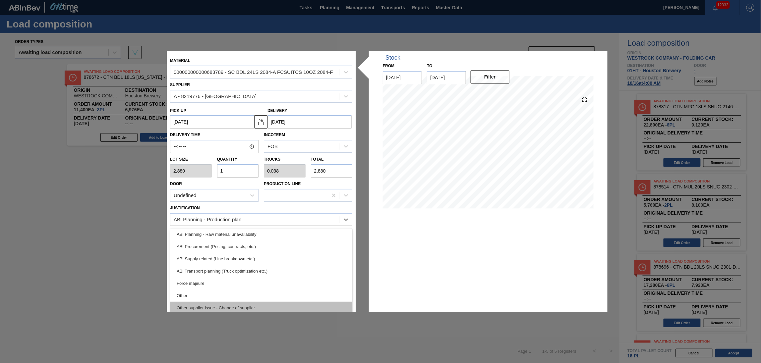
scroll to position [88, 0]
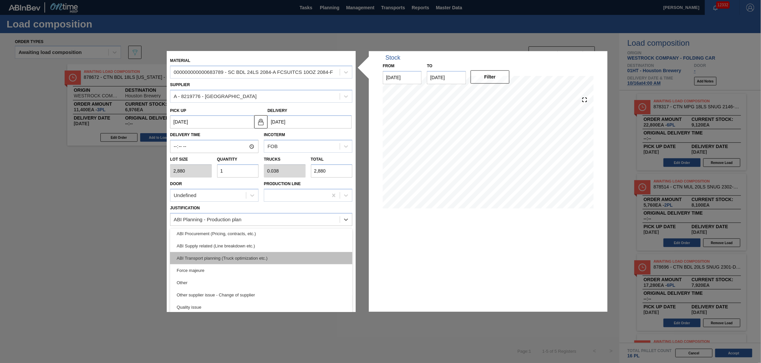
click at [278, 255] on div "ABI Transport planning (Truck optimization etc.)" at bounding box center [261, 258] width 182 height 12
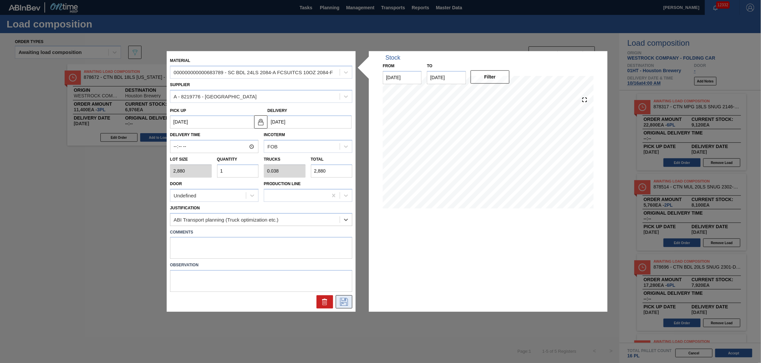
click at [343, 299] on icon at bounding box center [344, 302] width 11 height 8
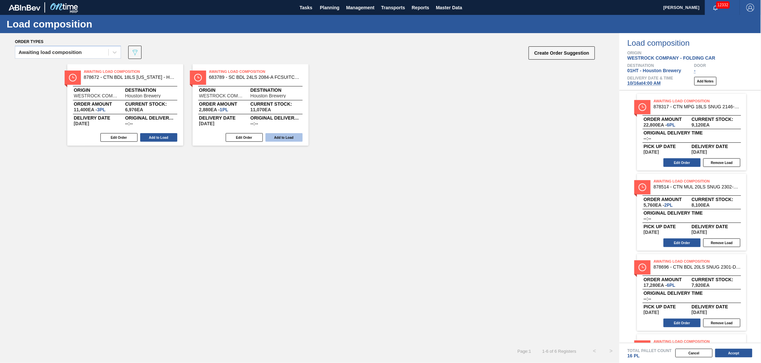
click at [285, 136] on button "Add to Load" at bounding box center [283, 137] width 37 height 9
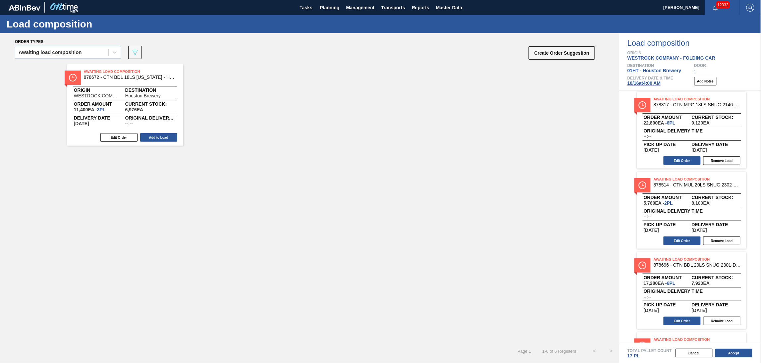
scroll to position [0, 0]
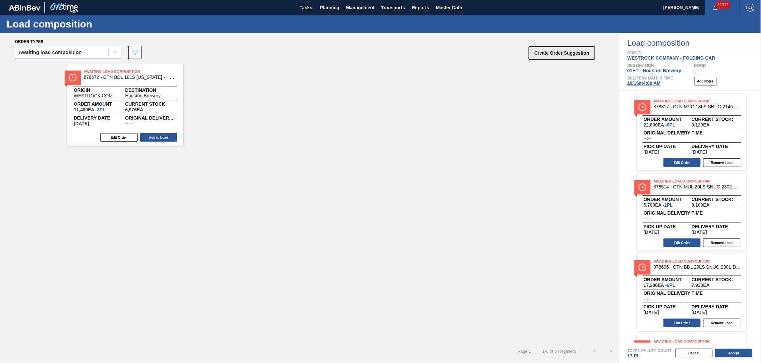
click at [568, 50] on button "Create Order Suggestion" at bounding box center [562, 52] width 66 height 13
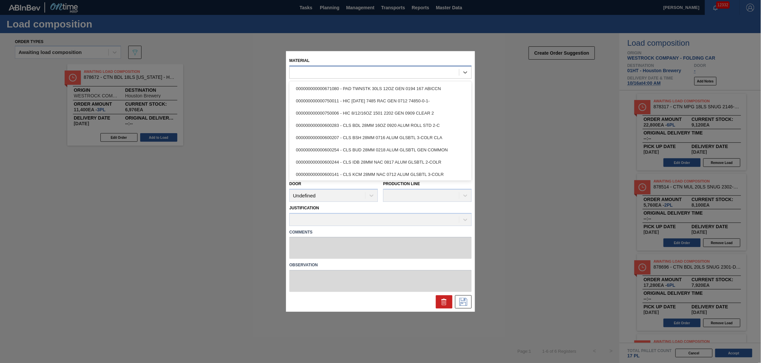
click at [304, 71] on div at bounding box center [374, 73] width 169 height 10
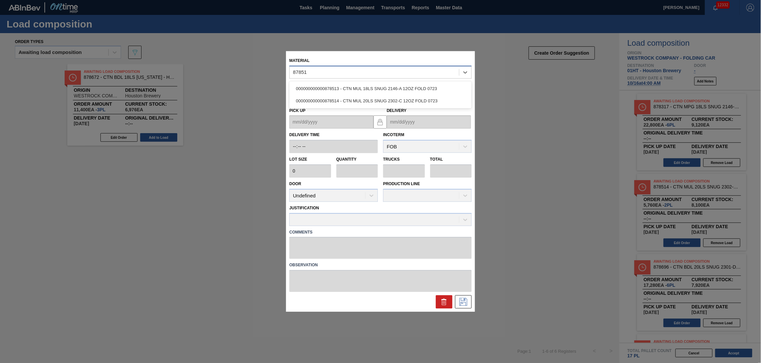
type input "878513"
type input "3,800"
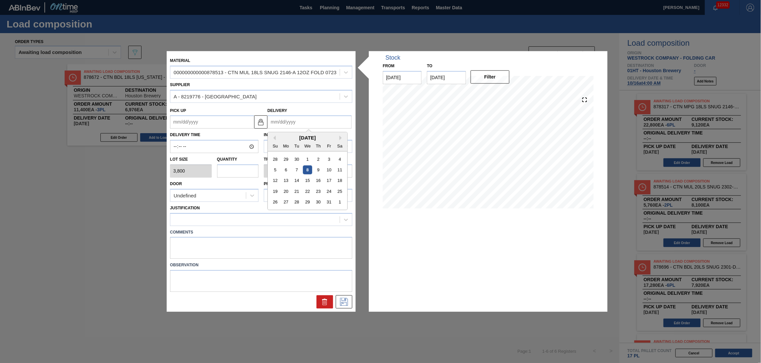
click at [285, 117] on input "Delivery" at bounding box center [309, 122] width 84 height 13
click at [280, 136] on div "October 2025" at bounding box center [308, 138] width 80 height 6
click at [317, 180] on div "16" at bounding box center [318, 180] width 9 height 9
type up "10/14/2025"
type input "10/16/2025"
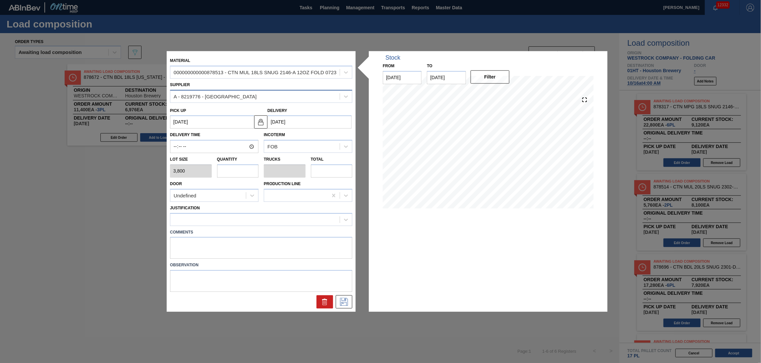
drag, startPoint x: 241, startPoint y: 170, endPoint x: 259, endPoint y: 97, distance: 75.1
click at [241, 170] on input "text" at bounding box center [238, 170] width 42 height 13
type input "7"
type input "0.35"
type input "26,600"
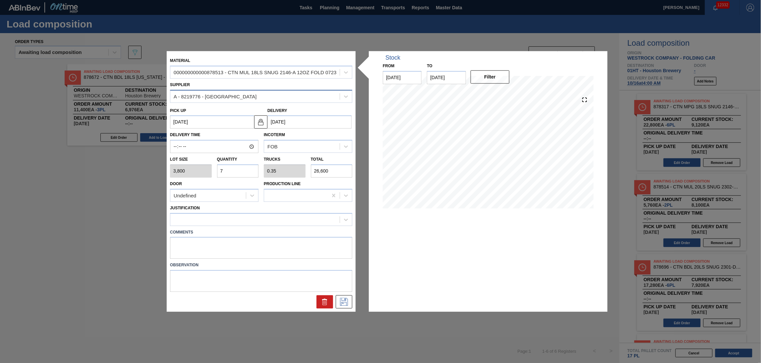
type input "7"
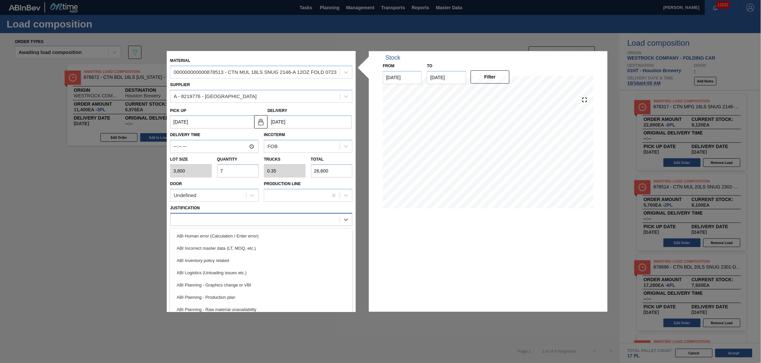
click at [290, 222] on div at bounding box center [254, 220] width 169 height 10
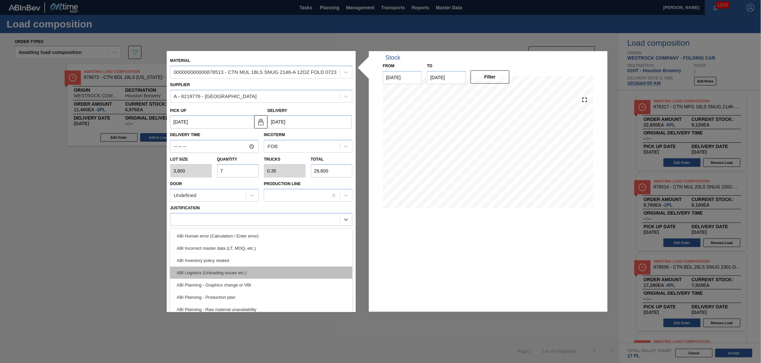
scroll to position [44, 0]
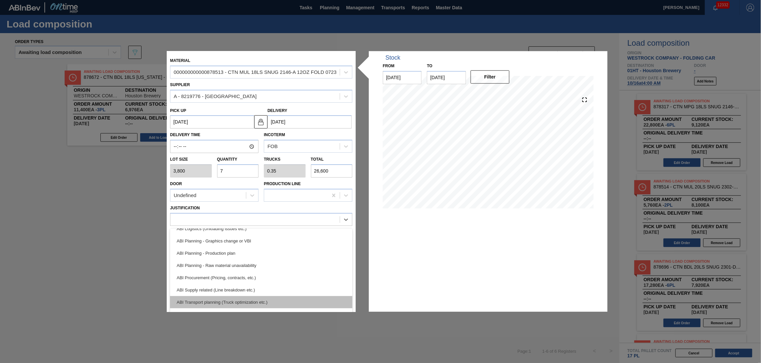
click at [259, 297] on div "ABI Transport planning (Truck optimization etc.)" at bounding box center [261, 302] width 182 height 12
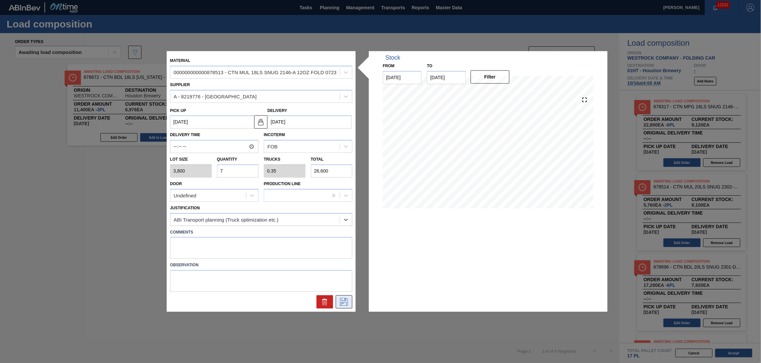
click at [343, 303] on icon at bounding box center [344, 302] width 11 height 8
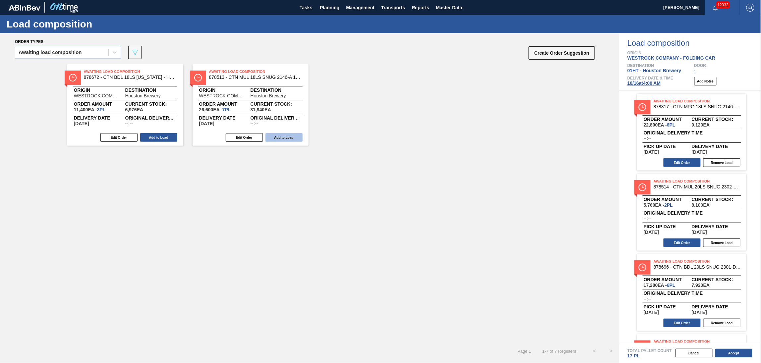
click at [288, 137] on button "Add to Load" at bounding box center [283, 137] width 37 height 9
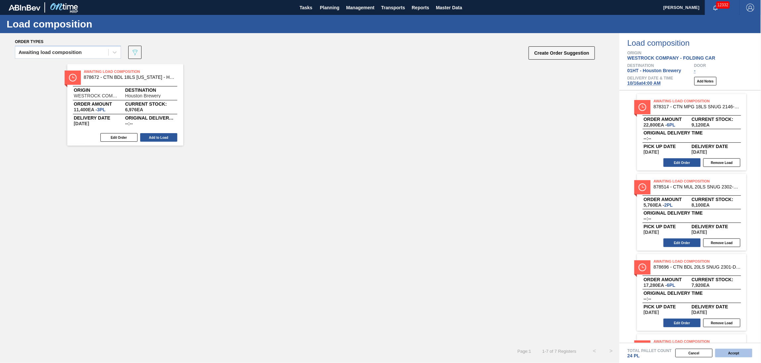
click at [736, 353] on button "Accept" at bounding box center [733, 353] width 37 height 9
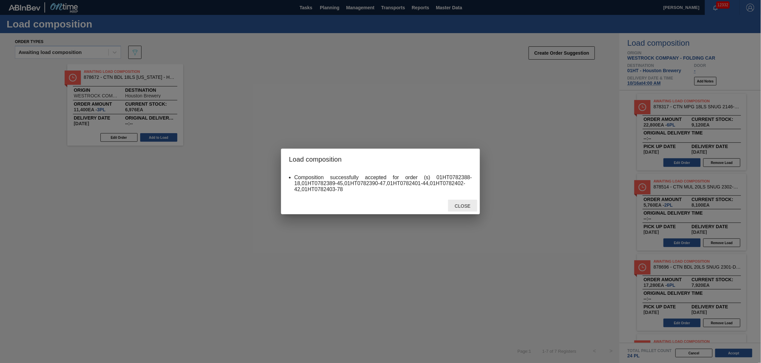
click at [466, 205] on span "Close" at bounding box center [462, 206] width 26 height 5
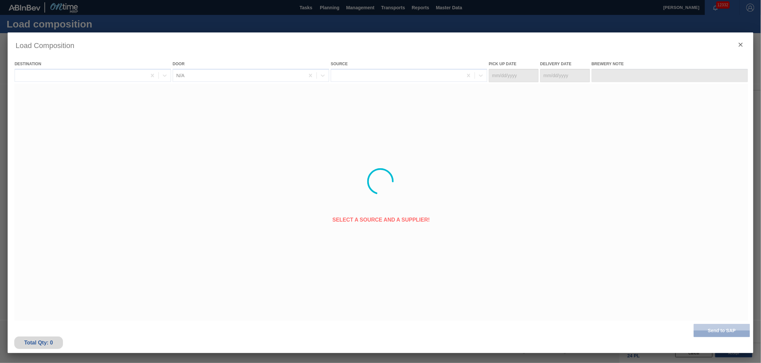
type Date "10/14/2025"
type Date "10/16/2025"
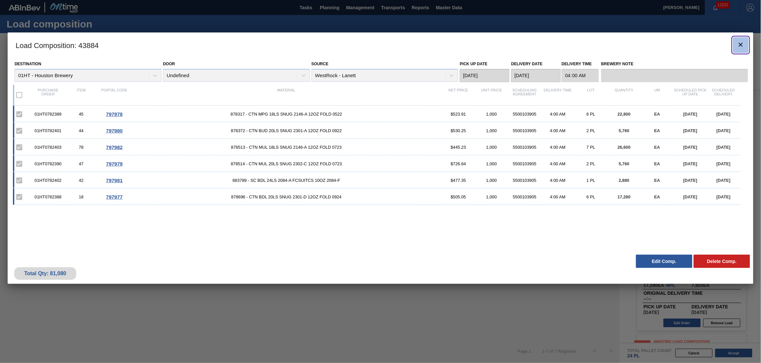
click at [739, 42] on icon "botão de ícone" at bounding box center [741, 45] width 8 height 8
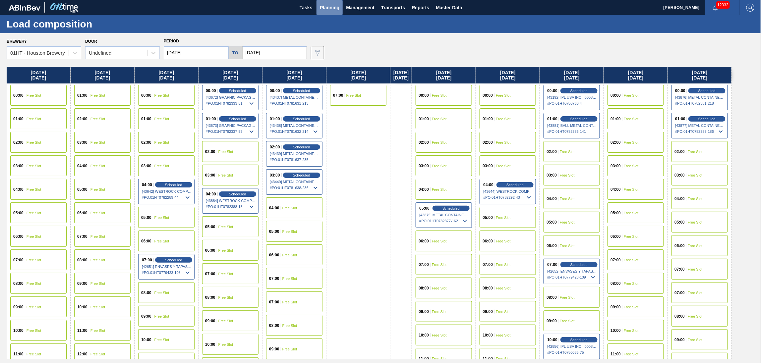
click at [328, 6] on span "Planning" at bounding box center [330, 8] width 20 height 8
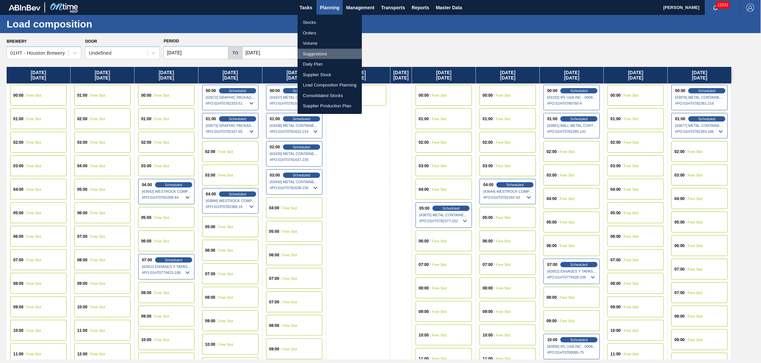
click at [324, 56] on li "Suggestions" at bounding box center [330, 54] width 64 height 11
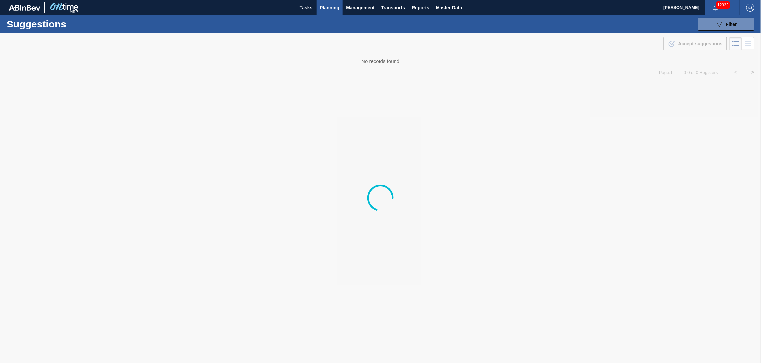
type from "[DATE]"
type to "[DATE]"
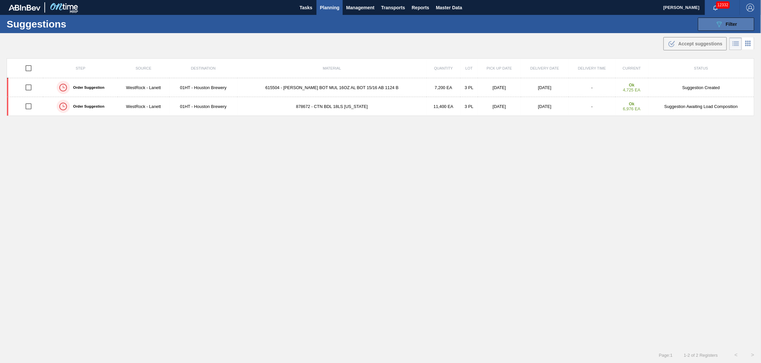
click at [719, 23] on icon "089F7B8B-B2A5-4AFE-B5C0-19BA573D28AC" at bounding box center [719, 24] width 8 height 8
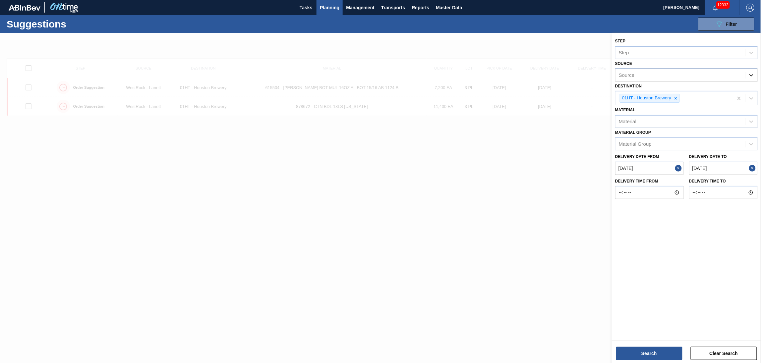
click at [746, 74] on div at bounding box center [751, 75] width 12 height 12
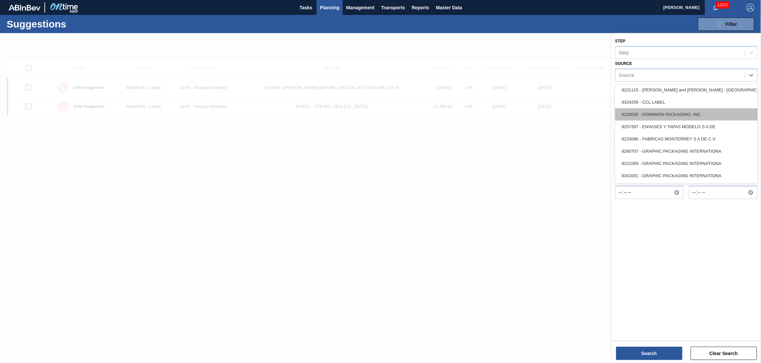
scroll to position [133, 0]
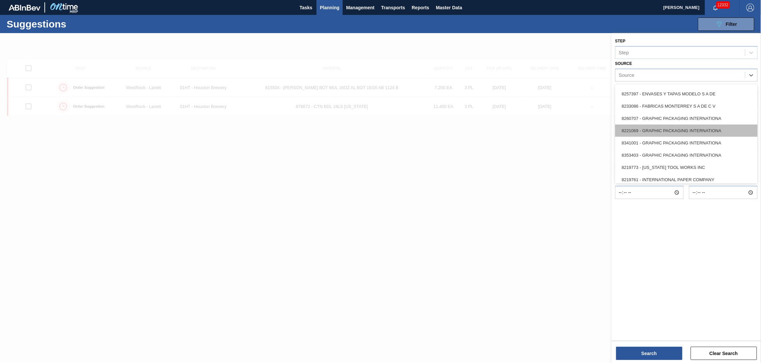
click at [651, 125] on div "8221069 - GRAPHIC PACKAGING INTERNATIONA" at bounding box center [686, 131] width 143 height 12
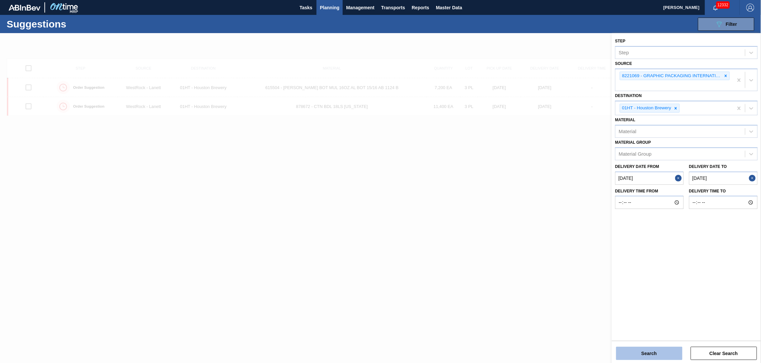
click at [671, 352] on button "Search" at bounding box center [649, 353] width 66 height 13
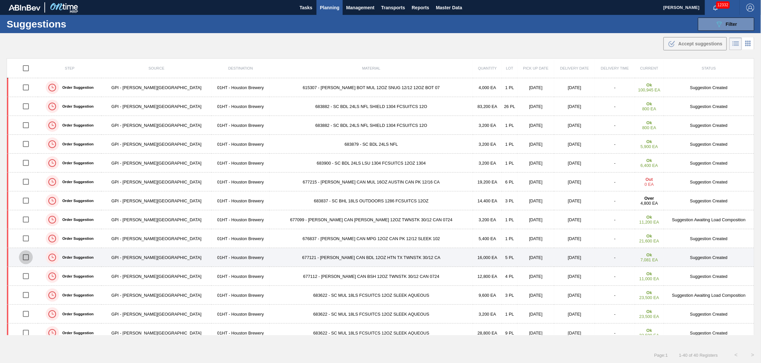
click at [29, 258] on input "checkbox" at bounding box center [26, 258] width 14 height 14
checkbox input "true"
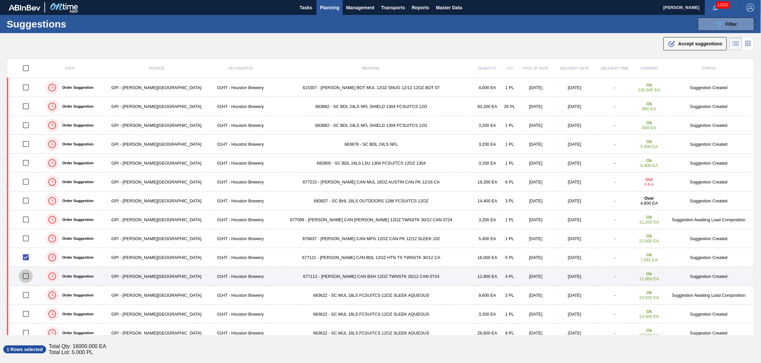
click at [27, 275] on input "checkbox" at bounding box center [26, 276] width 14 height 14
checkbox input "true"
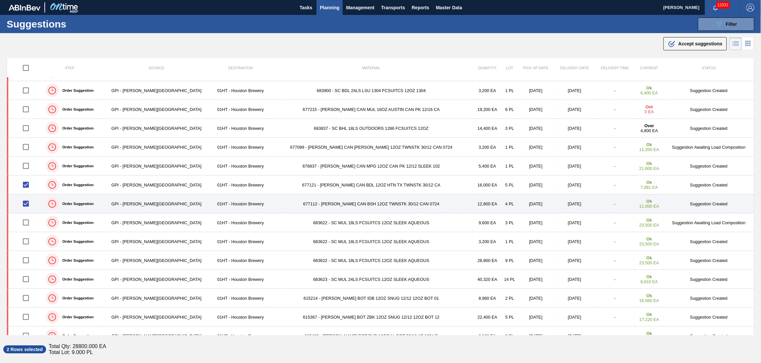
scroll to position [88, 0]
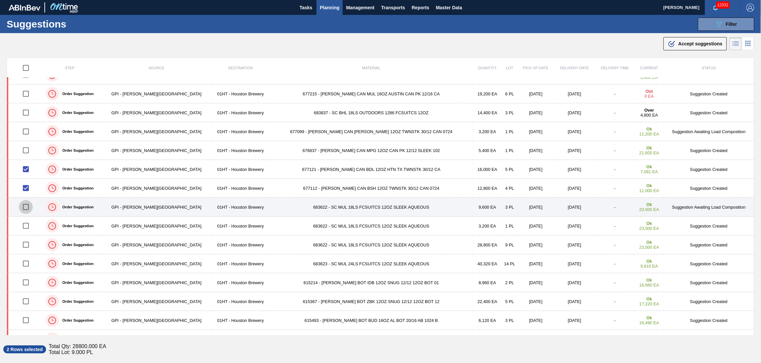
click at [28, 207] on input "checkbox" at bounding box center [26, 207] width 14 height 14
checkbox input "true"
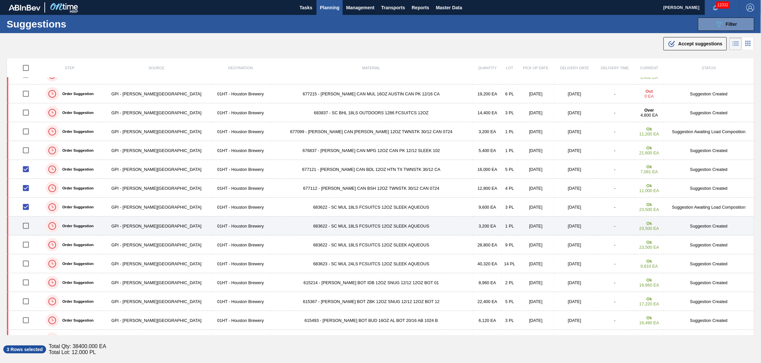
click at [27, 227] on input "checkbox" at bounding box center [26, 226] width 14 height 14
checkbox input "true"
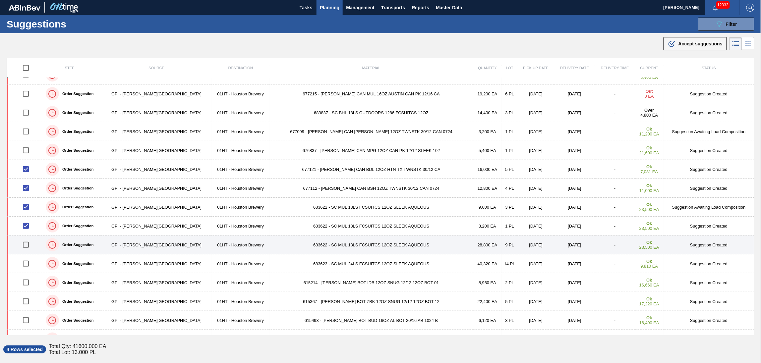
click at [28, 245] on input "checkbox" at bounding box center [26, 245] width 14 height 14
checkbox input "true"
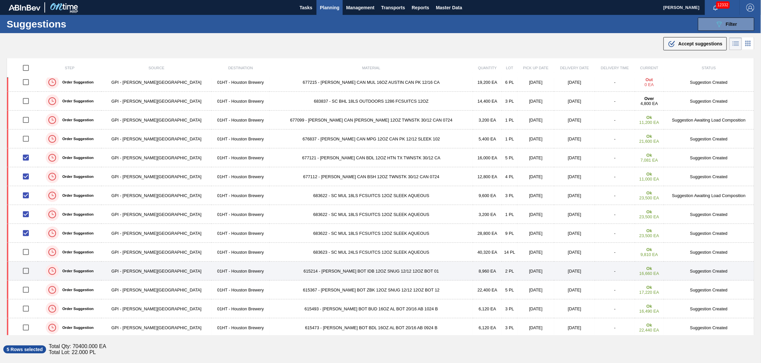
scroll to position [133, 0]
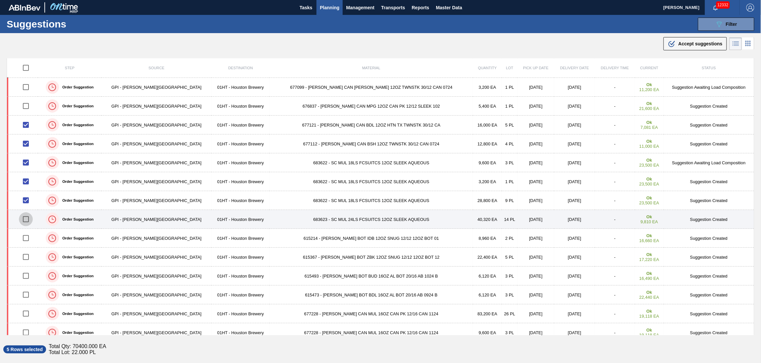
click at [28, 219] on input "checkbox" at bounding box center [26, 219] width 14 height 14
checkbox input "true"
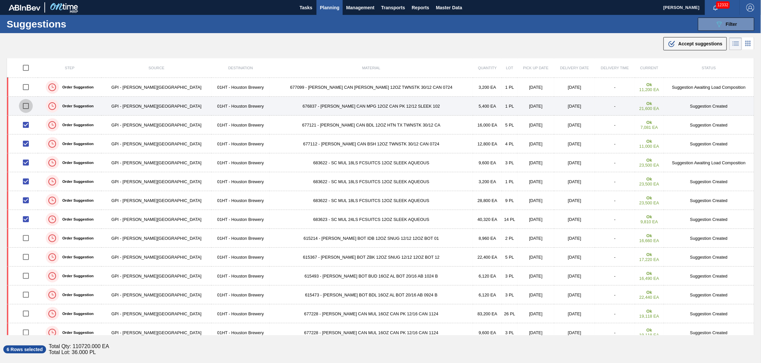
click at [30, 104] on input "checkbox" at bounding box center [26, 106] width 14 height 14
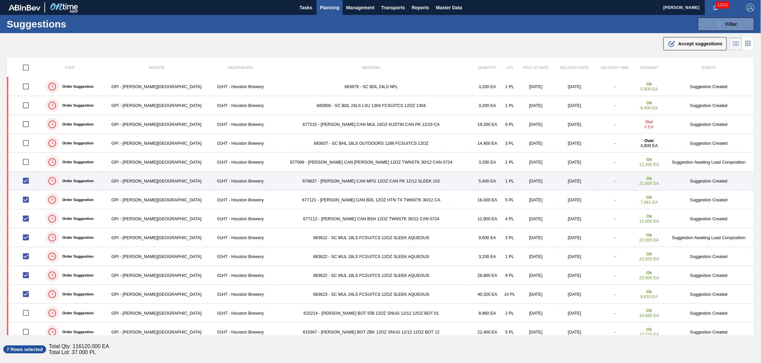
scroll to position [44, 0]
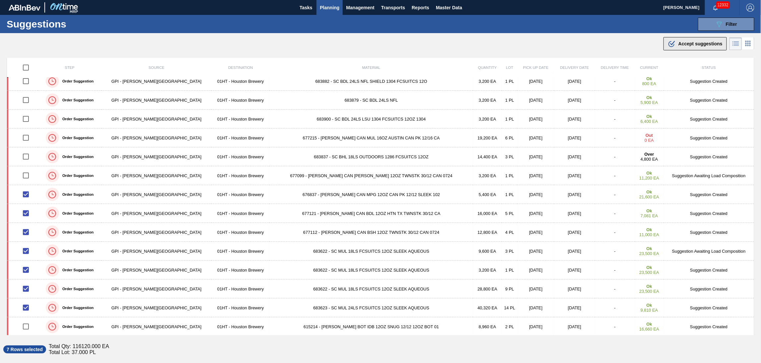
click at [694, 43] on span "Accept suggestions" at bounding box center [700, 43] width 44 height 5
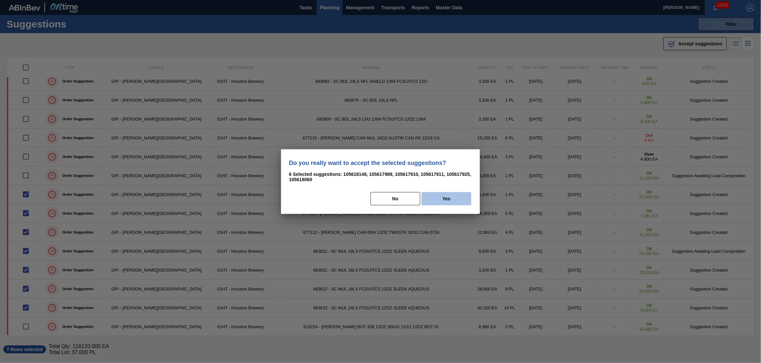
click at [448, 197] on button "Yes" at bounding box center [447, 198] width 50 height 13
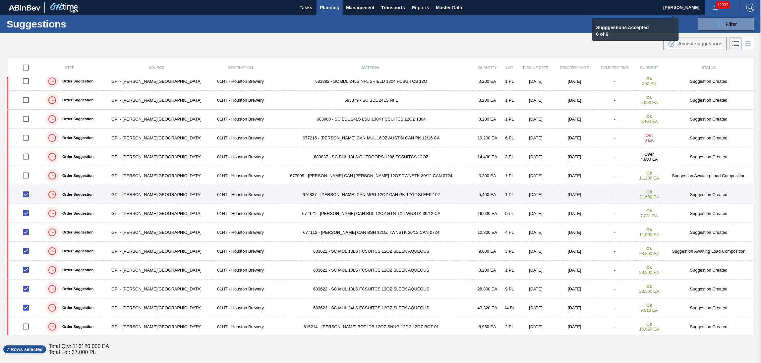
checkbox input "false"
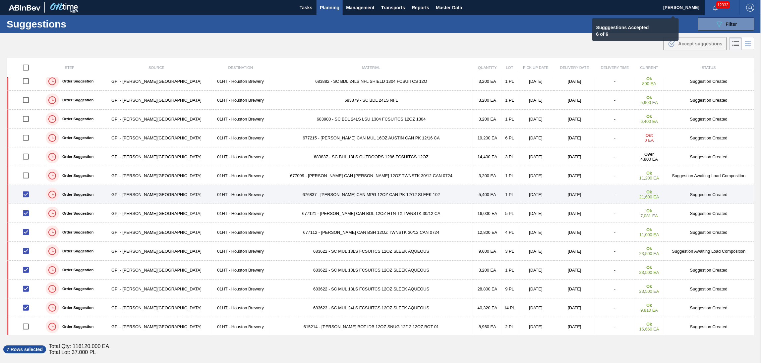
checkbox input "false"
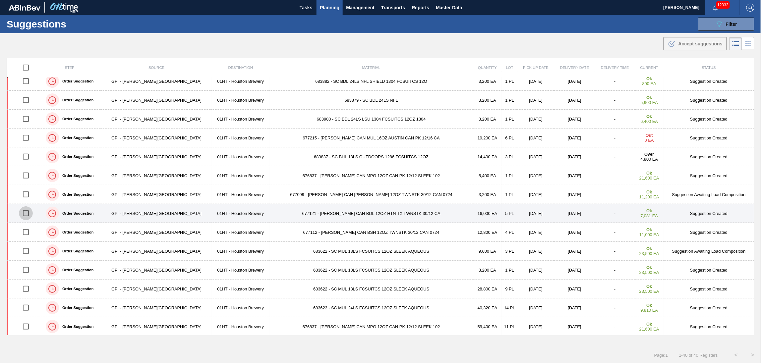
click at [30, 213] on input "checkbox" at bounding box center [26, 213] width 14 height 14
checkbox input "true"
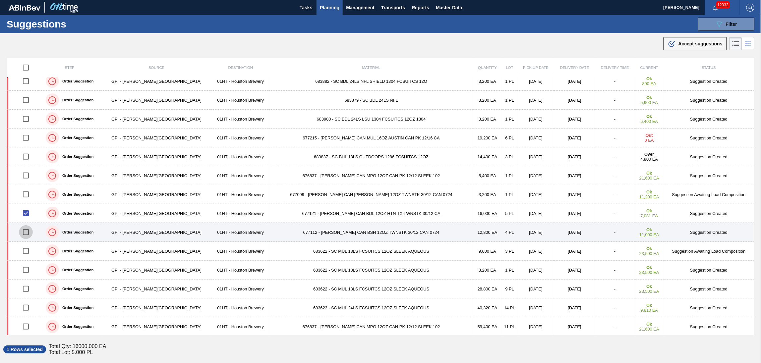
click at [28, 231] on input "checkbox" at bounding box center [26, 232] width 14 height 14
checkbox input "true"
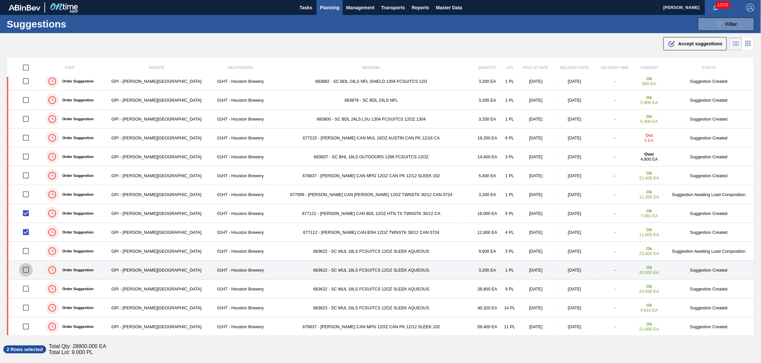
click at [29, 270] on input "checkbox" at bounding box center [26, 270] width 14 height 14
checkbox input "true"
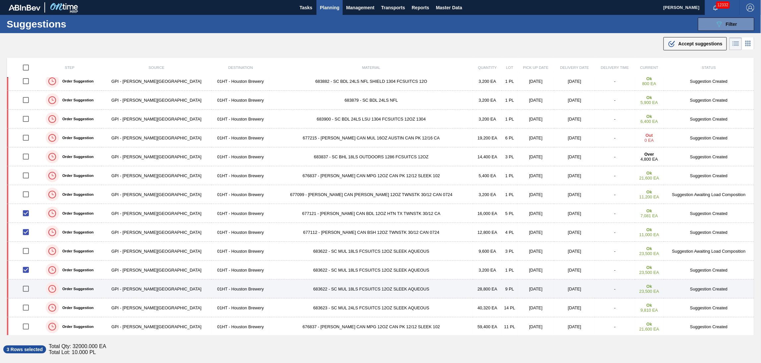
click at [29, 290] on input "checkbox" at bounding box center [26, 289] width 14 height 14
checkbox input "true"
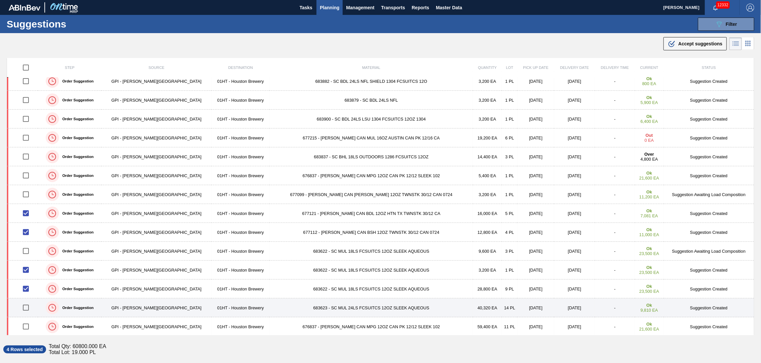
click at [28, 307] on input "checkbox" at bounding box center [26, 308] width 14 height 14
checkbox input "true"
drag, startPoint x: 28, startPoint y: 327, endPoint x: 45, endPoint y: 317, distance: 19.8
click at [28, 326] on input "checkbox" at bounding box center [26, 327] width 14 height 14
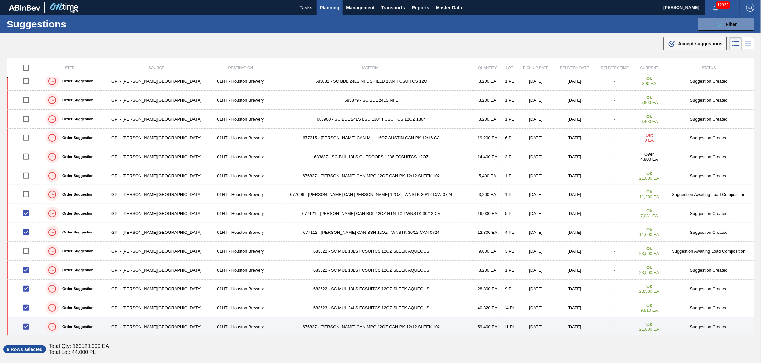
click at [30, 327] on input "checkbox" at bounding box center [26, 327] width 14 height 14
checkbox input "false"
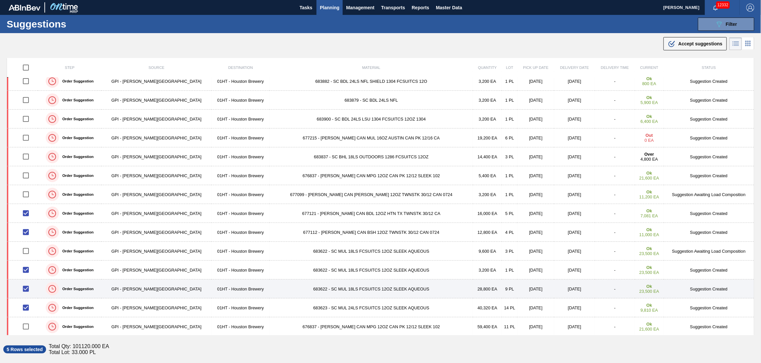
scroll to position [88, 0]
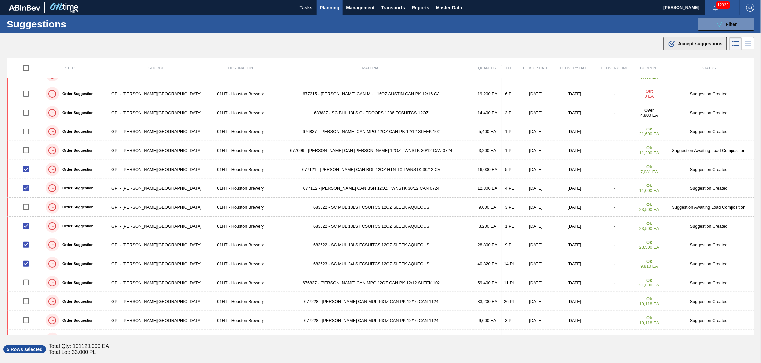
click at [696, 45] on span "Accept suggestions" at bounding box center [700, 43] width 44 height 5
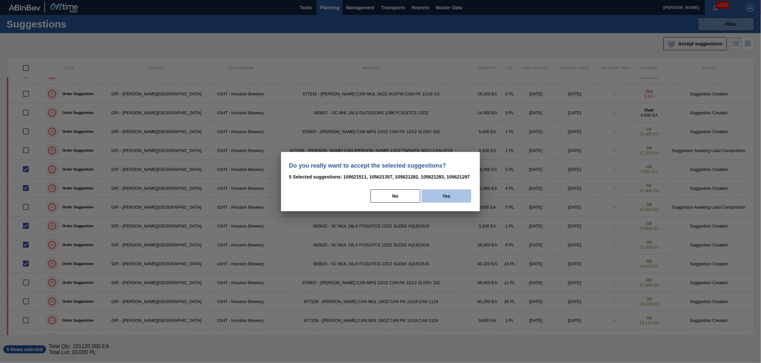
click at [461, 199] on button "Yes" at bounding box center [447, 196] width 50 height 13
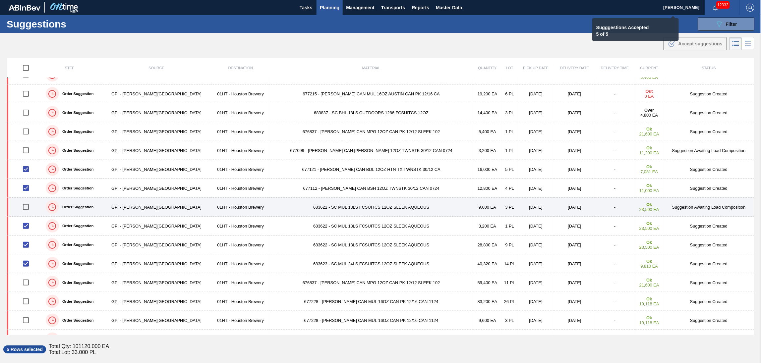
checkbox input "false"
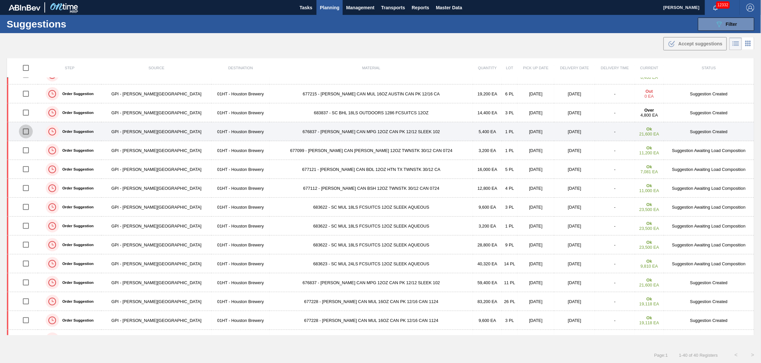
click at [26, 132] on input "checkbox" at bounding box center [26, 132] width 14 height 14
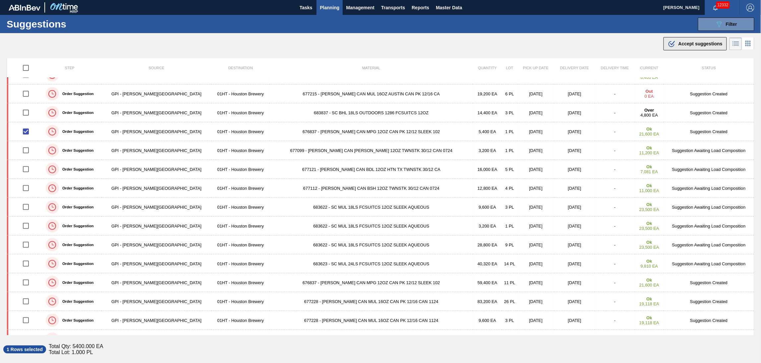
click at [699, 42] on span "Accept suggestions" at bounding box center [700, 43] width 44 height 5
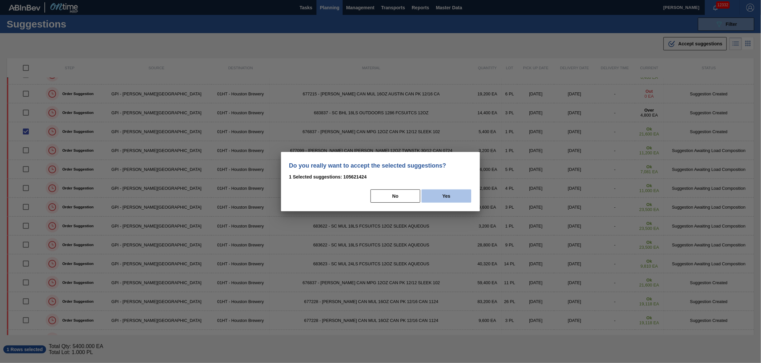
click at [453, 196] on button "Yes" at bounding box center [447, 196] width 50 height 13
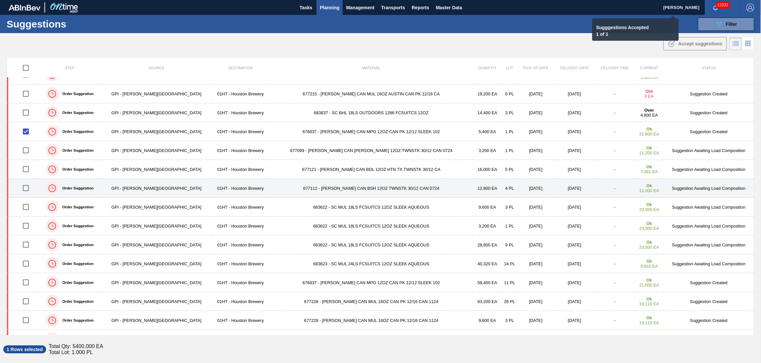
checkbox input "false"
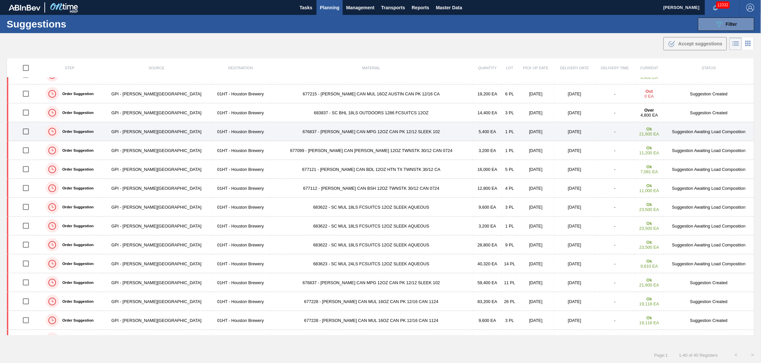
click at [321, 133] on td "676837 - [PERSON_NAME] CAN MPG 12OZ CAN PK 12/12 SLEEK 102" at bounding box center [371, 131] width 204 height 19
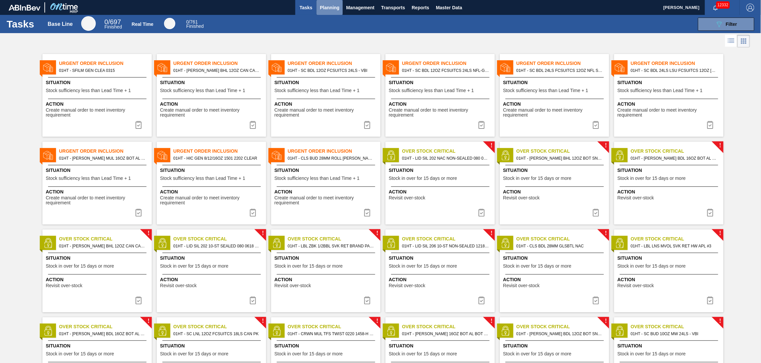
click at [321, 6] on span "Planning" at bounding box center [330, 8] width 20 height 8
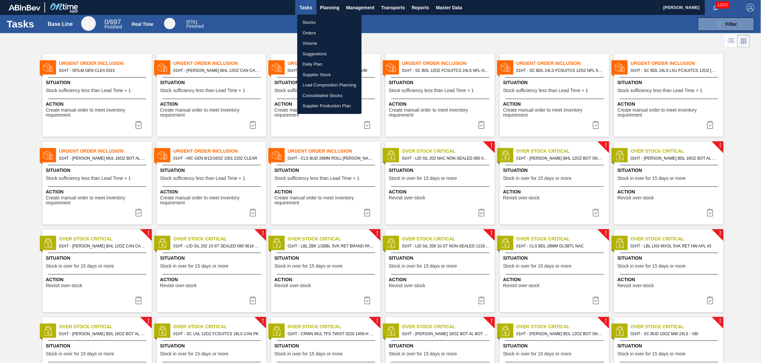
click at [310, 21] on li "Stocks" at bounding box center [329, 22] width 64 height 11
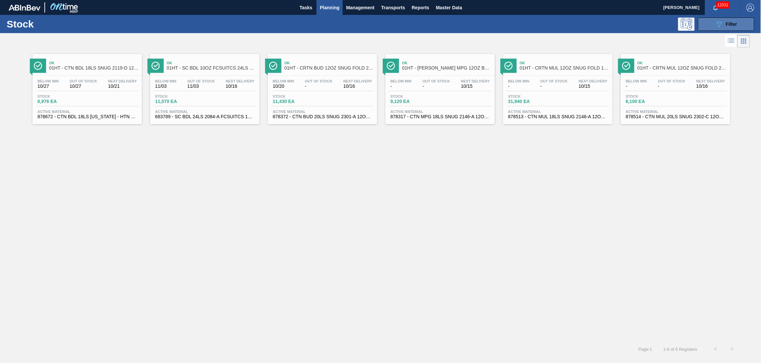
click at [739, 24] on button "089F7B8B-B2A5-4AFE-B5C0-19BA573D28AC Filter" at bounding box center [726, 24] width 56 height 13
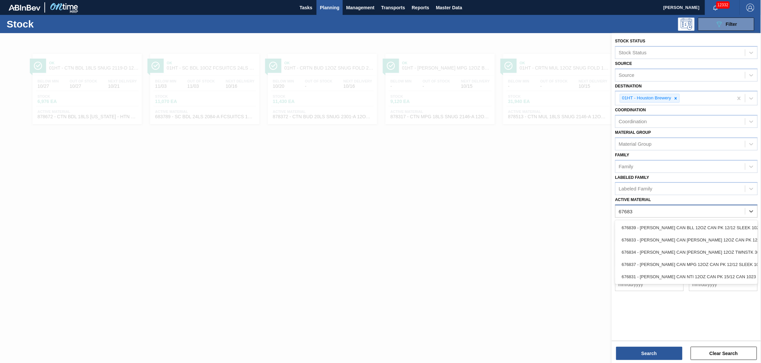
type Material "676837"
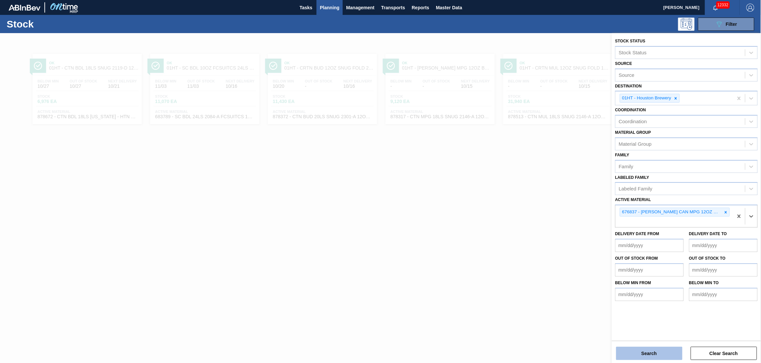
click at [641, 352] on button "Search" at bounding box center [649, 353] width 66 height 13
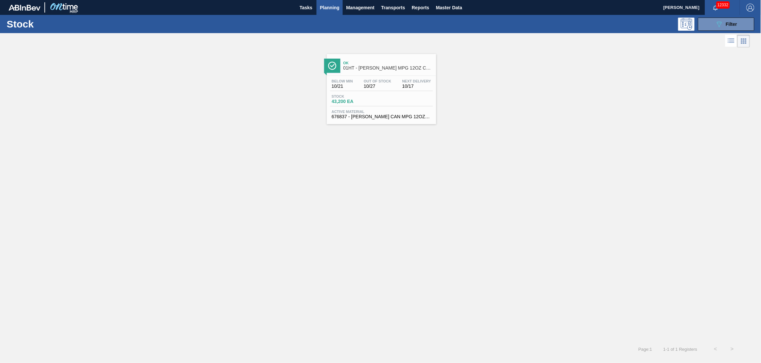
click at [338, 95] on span "Stock" at bounding box center [355, 96] width 46 height 4
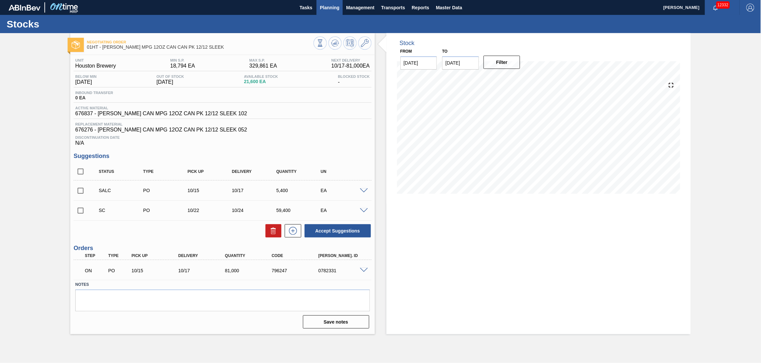
click at [324, 7] on span "Planning" at bounding box center [330, 8] width 20 height 8
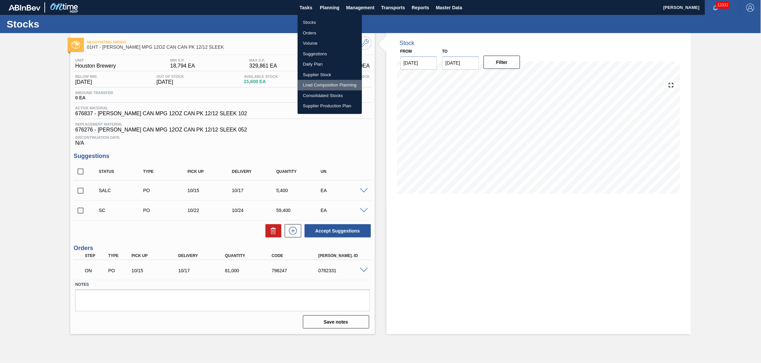
click at [319, 83] on li "Load Composition Planning" at bounding box center [330, 85] width 64 height 11
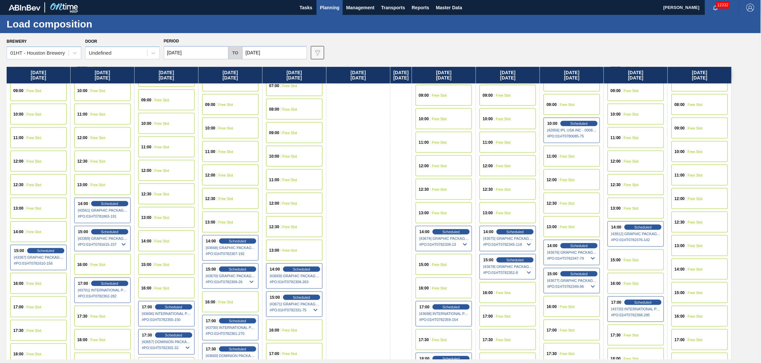
scroll to position [221, 0]
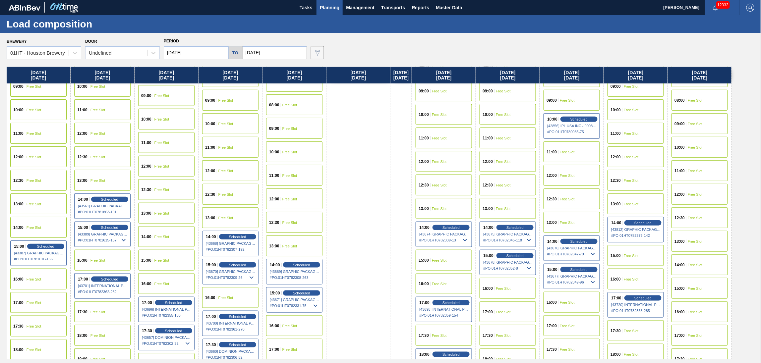
click at [97, 255] on div "16:00 Free Slot" at bounding box center [102, 260] width 56 height 21
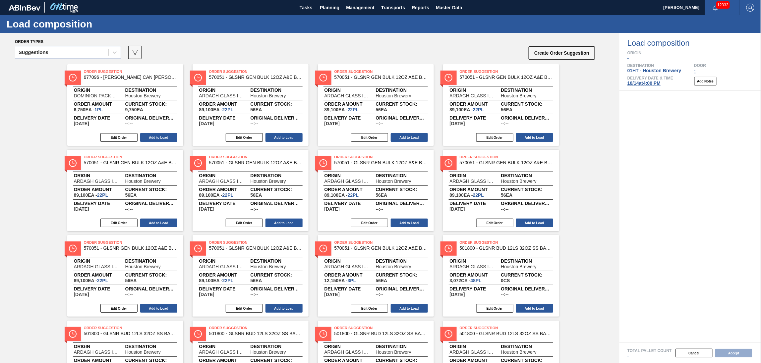
click at [77, 53] on div "Suggestions" at bounding box center [61, 53] width 93 height 10
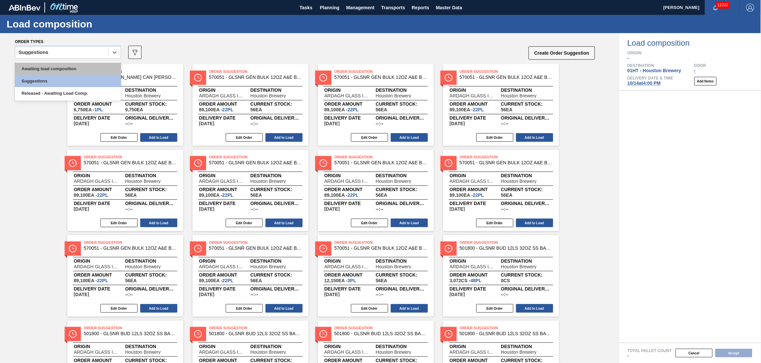
click at [77, 63] on div "Awaiting load composition" at bounding box center [68, 69] width 106 height 12
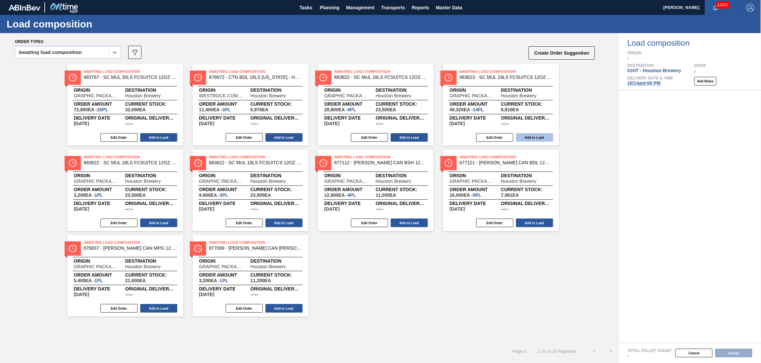
click at [536, 133] on button "Add to Load" at bounding box center [534, 137] width 37 height 9
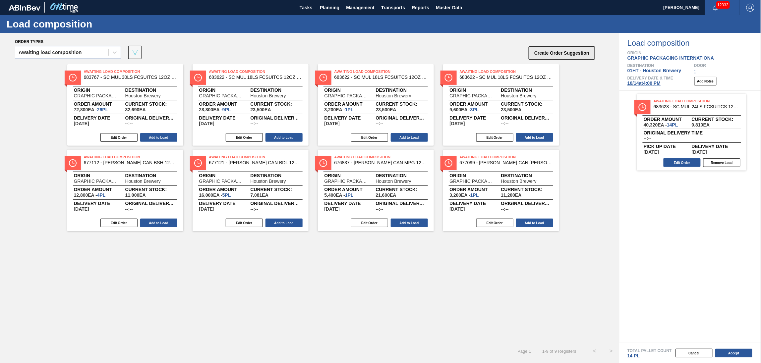
click at [559, 52] on button "Create Order Suggestion" at bounding box center [562, 52] width 66 height 13
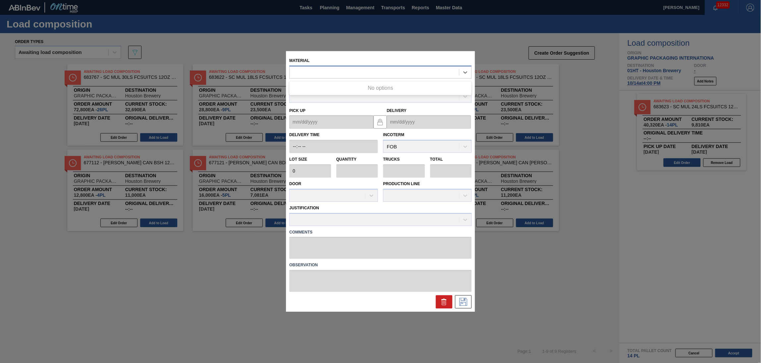
click at [362, 67] on div at bounding box center [380, 72] width 182 height 13
type input "683906"
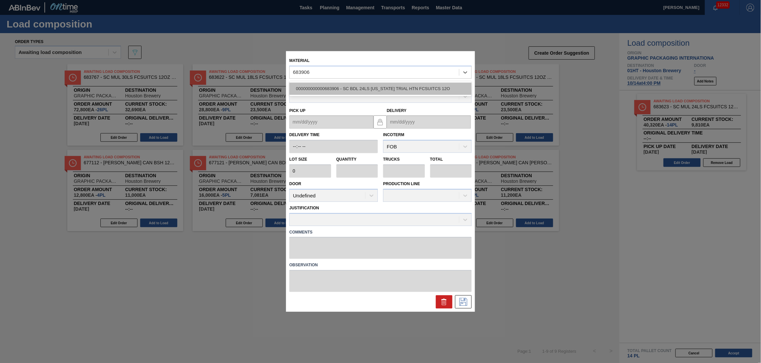
click at [380, 85] on div "000000000000683906 - SC BDL 24LS TEXAS TRIAL HTN FCSUITCS 12O" at bounding box center [380, 89] width 182 height 12
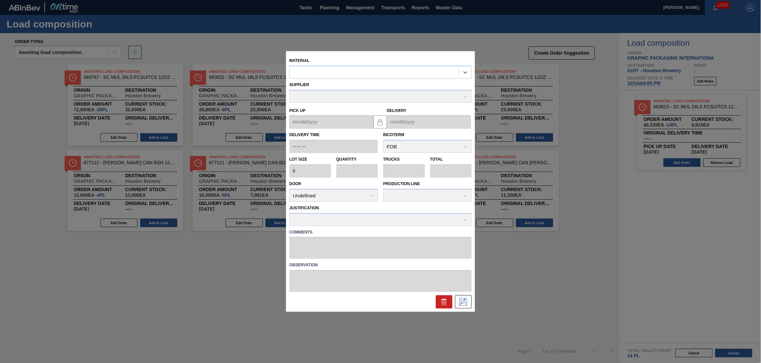
type input "3,520"
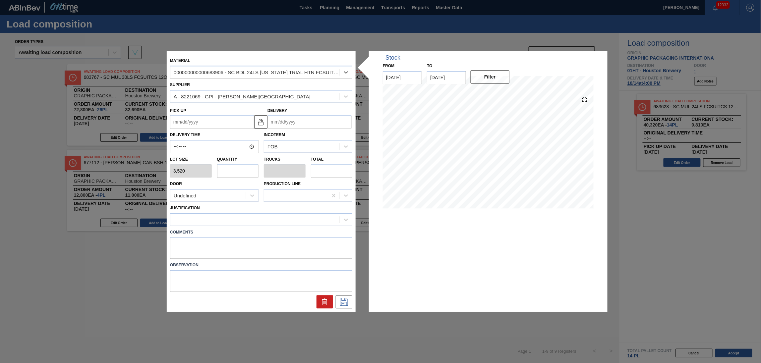
click at [294, 121] on input "Delivery" at bounding box center [309, 122] width 84 height 13
click at [278, 137] on div "October 2025" at bounding box center [308, 138] width 80 height 6
drag, startPoint x: 296, startPoint y: 181, endPoint x: 275, endPoint y: 178, distance: 21.1
click at [296, 181] on div "14" at bounding box center [296, 180] width 9 height 9
type up "10/12/2025"
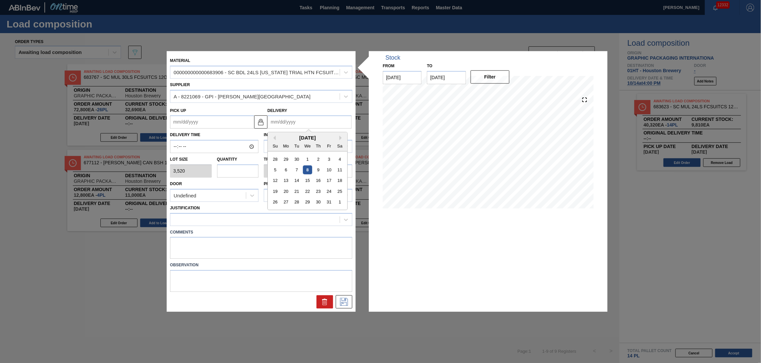
type input "10/14/2025"
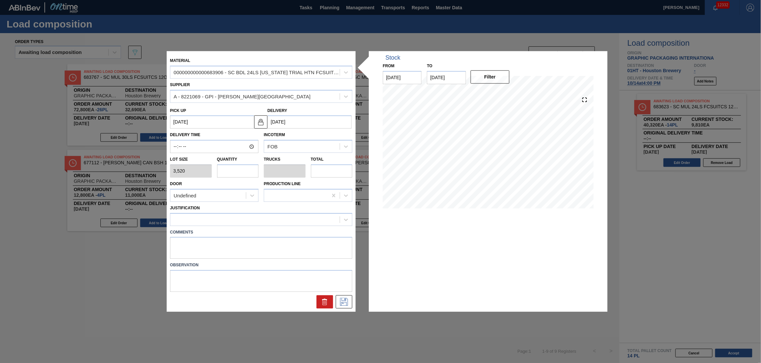
click at [235, 171] on input "text" at bounding box center [238, 170] width 42 height 13
type input "1"
type input "0.038"
type input "3,520"
type input "14"
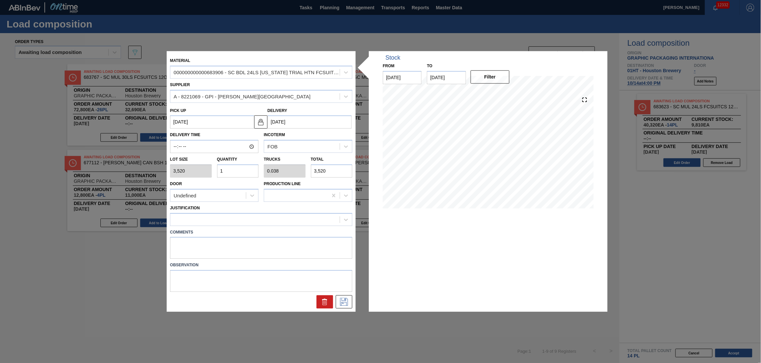
type input "0.538"
type input "49,280"
type input "1"
type input "0.038"
type input "3,520"
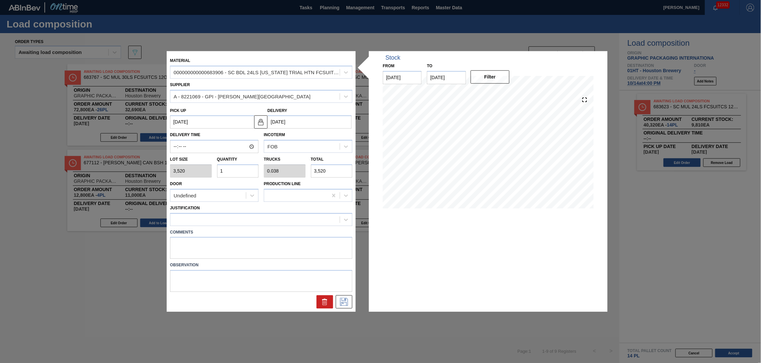
type input "12"
type input "0.462"
type input "42,240"
type input "12"
click at [257, 217] on div at bounding box center [254, 220] width 169 height 10
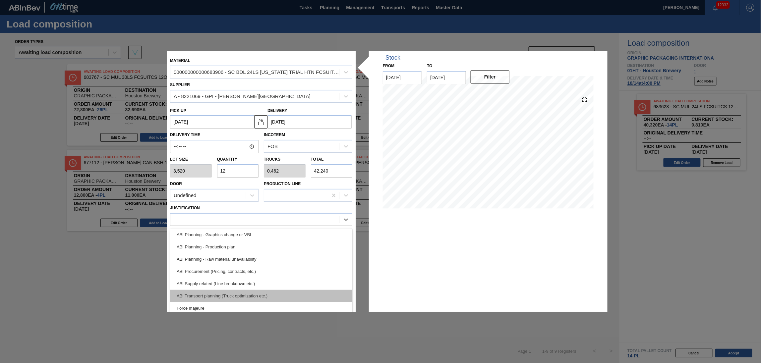
scroll to position [35, 0]
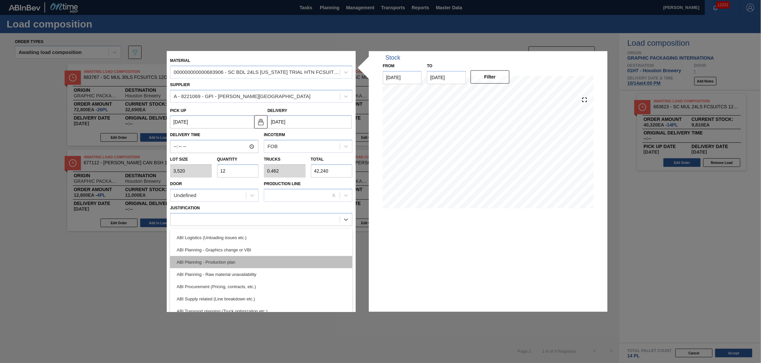
click at [247, 264] on div "ABI Planning - Production plan" at bounding box center [261, 262] width 182 height 12
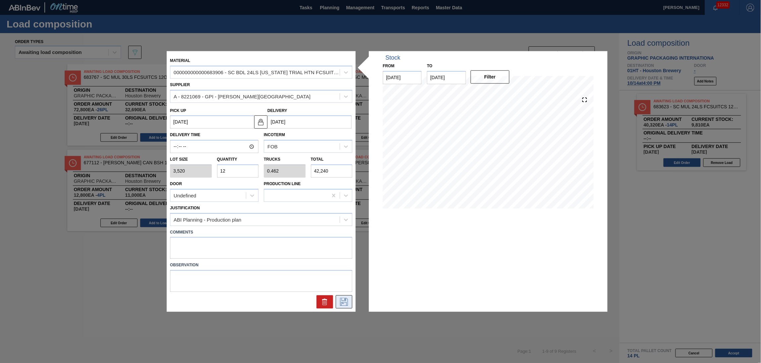
click at [345, 304] on icon at bounding box center [344, 302] width 11 height 8
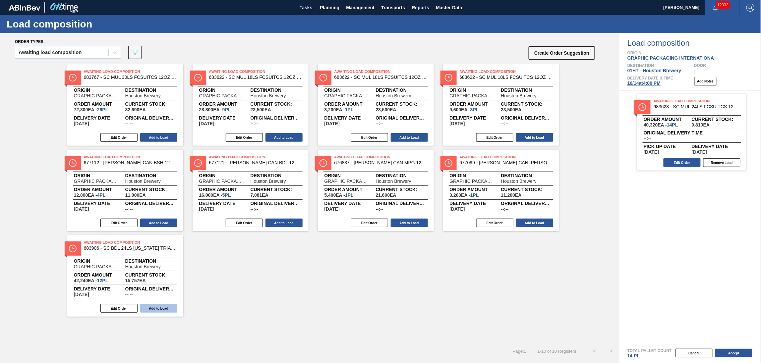
click at [168, 309] on button "Add to Load" at bounding box center [158, 308] width 37 height 9
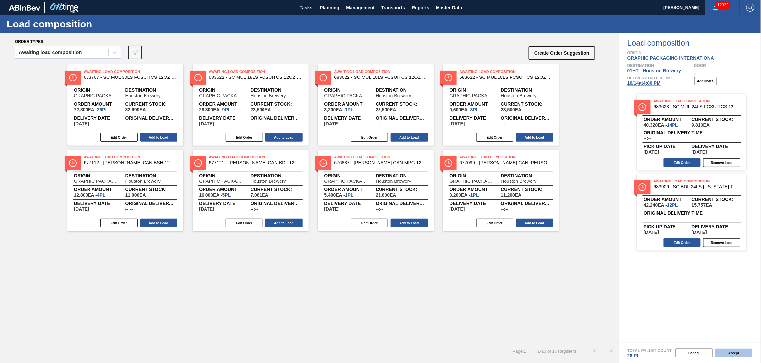
click at [728, 354] on button "Accept" at bounding box center [733, 353] width 37 height 9
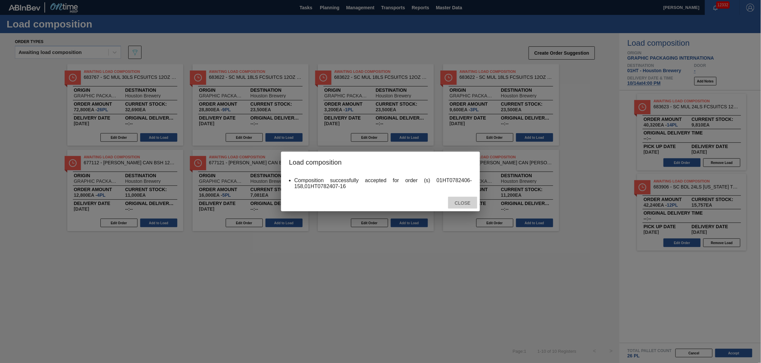
click at [459, 201] on span "Close" at bounding box center [462, 203] width 26 height 5
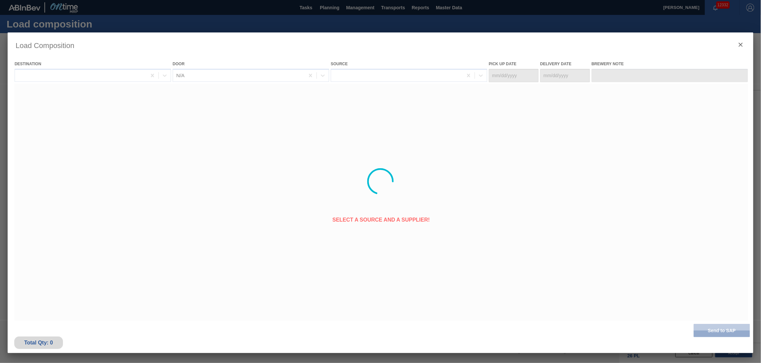
type Date "10/12/2025"
type Date "10/14/2025"
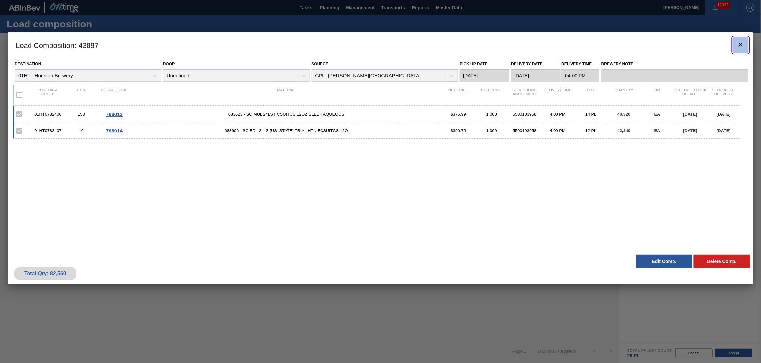
click at [737, 43] on icon "botão de ícone" at bounding box center [741, 45] width 8 height 8
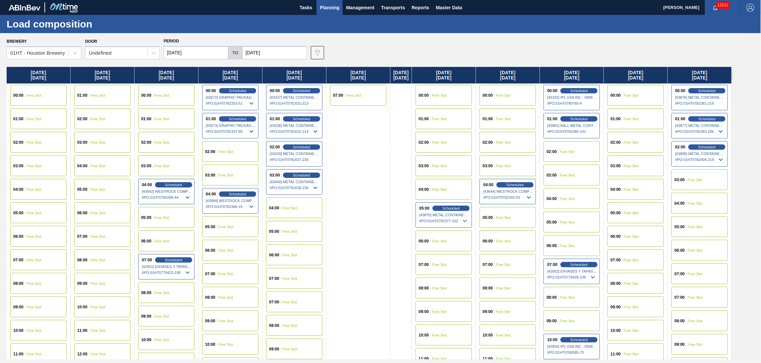
click at [511, 95] on span "Free Slot" at bounding box center [503, 95] width 15 height 4
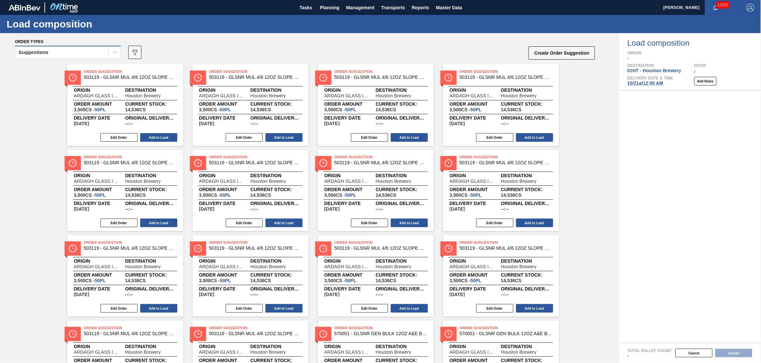
drag, startPoint x: 69, startPoint y: 51, endPoint x: 69, endPoint y: 55, distance: 3.7
click at [69, 51] on div "Suggestions" at bounding box center [61, 53] width 93 height 10
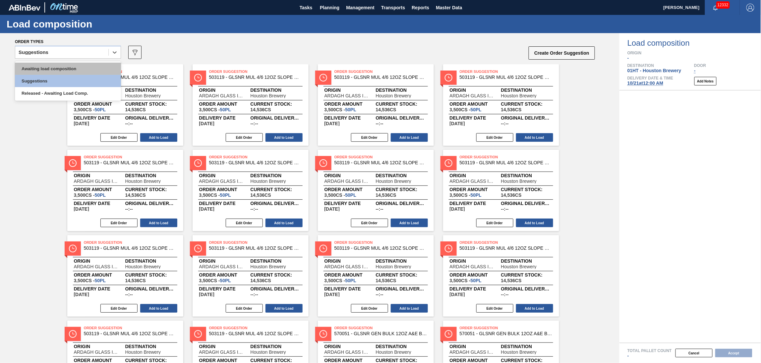
click at [65, 67] on div "Awaiting load composition" at bounding box center [68, 69] width 106 height 12
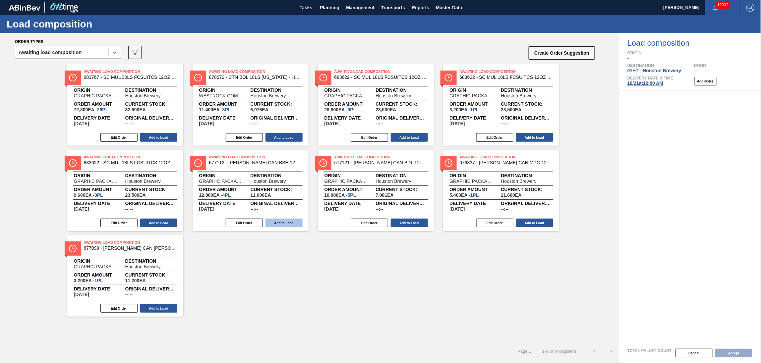
click at [280, 222] on button "Add to Load" at bounding box center [283, 223] width 37 height 9
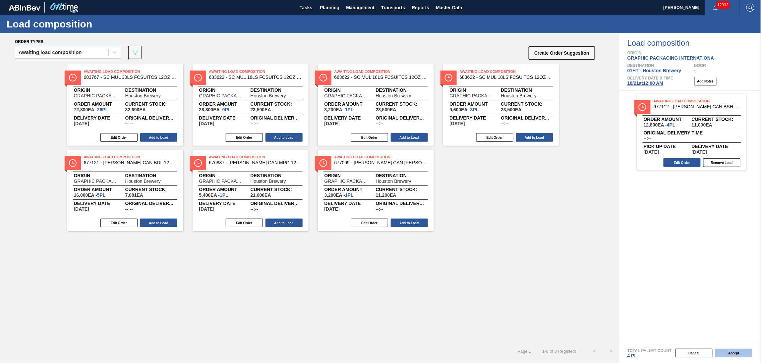
click at [733, 355] on button "Accept" at bounding box center [733, 353] width 37 height 9
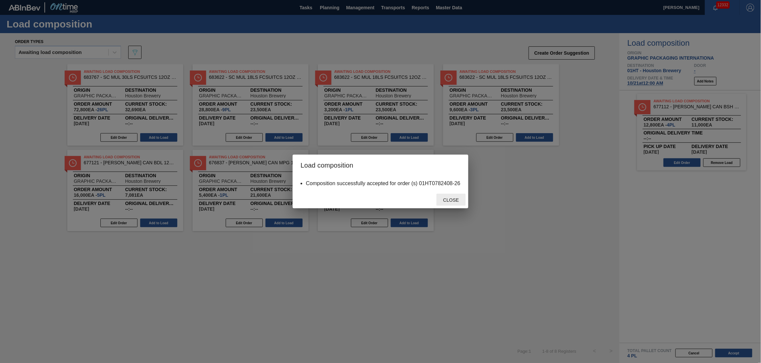
click at [455, 201] on span "Close" at bounding box center [451, 200] width 26 height 5
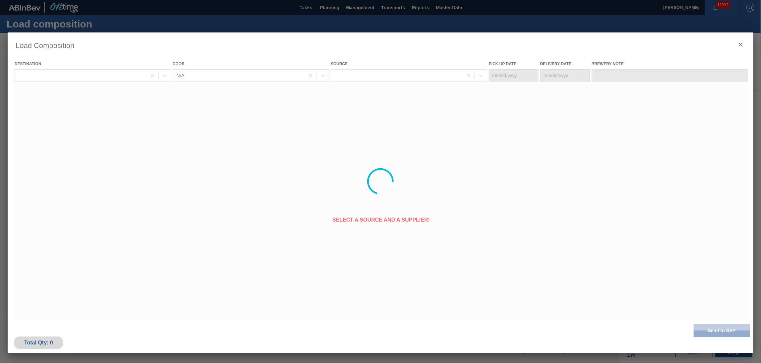
type Date "[DATE]"
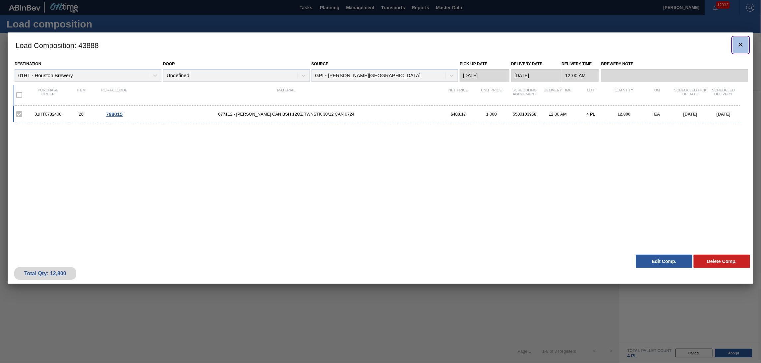
click at [741, 41] on icon "botão de ícone" at bounding box center [741, 45] width 8 height 8
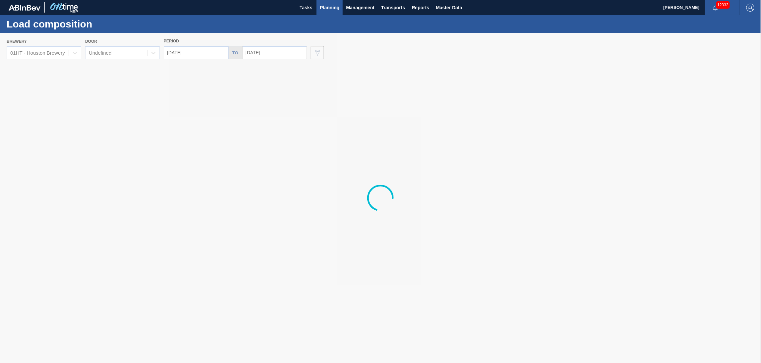
click at [330, 4] on span "Planning" at bounding box center [330, 8] width 20 height 8
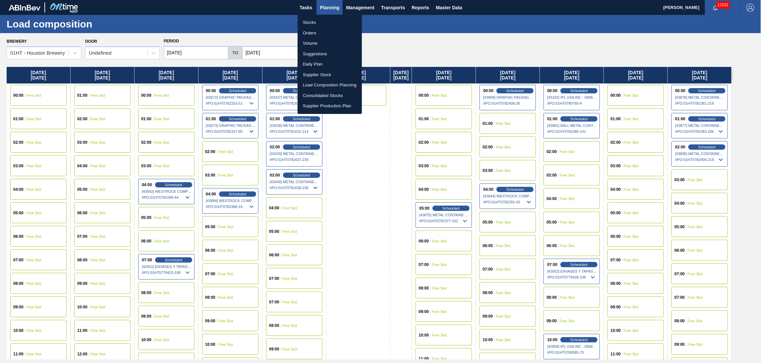
click at [315, 53] on li "Suggestions" at bounding box center [330, 54] width 64 height 11
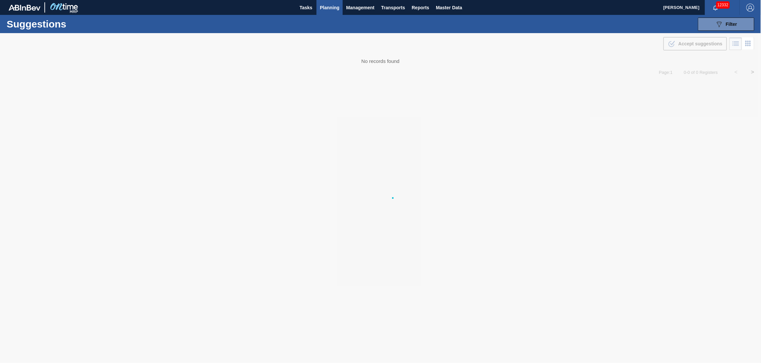
type from "[DATE]"
type to "[DATE]"
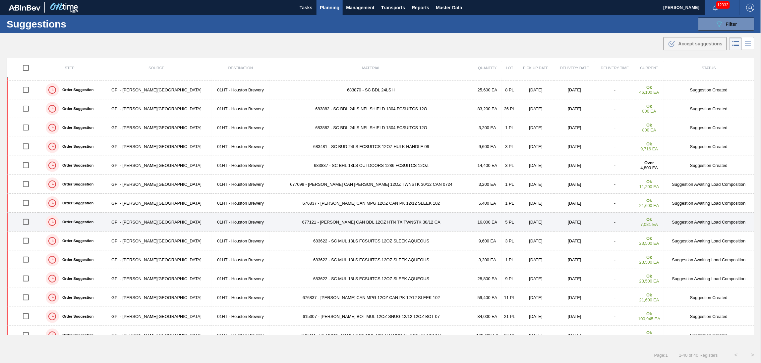
scroll to position [88, 0]
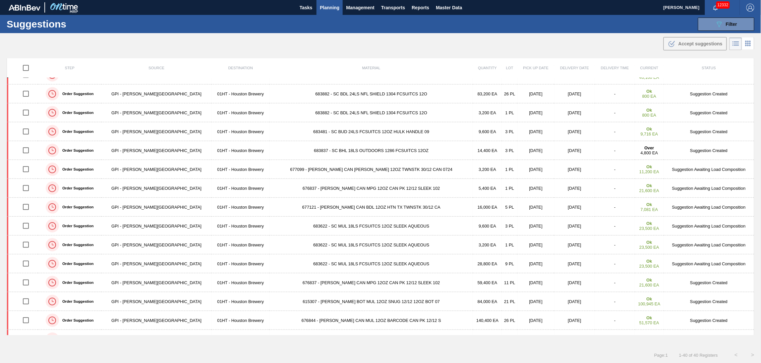
click at [333, 5] on span "Planning" at bounding box center [330, 8] width 20 height 8
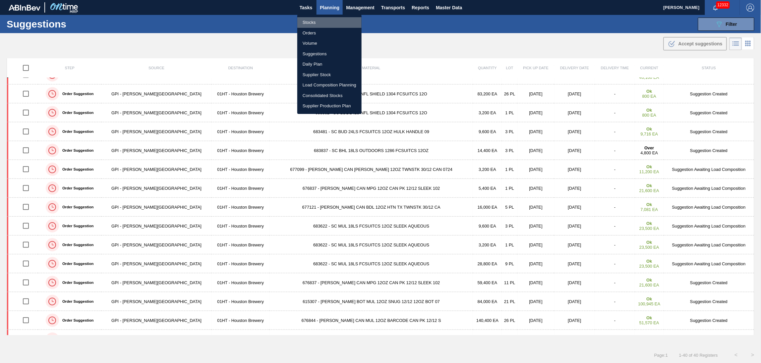
click at [310, 22] on li "Stocks" at bounding box center [329, 22] width 64 height 11
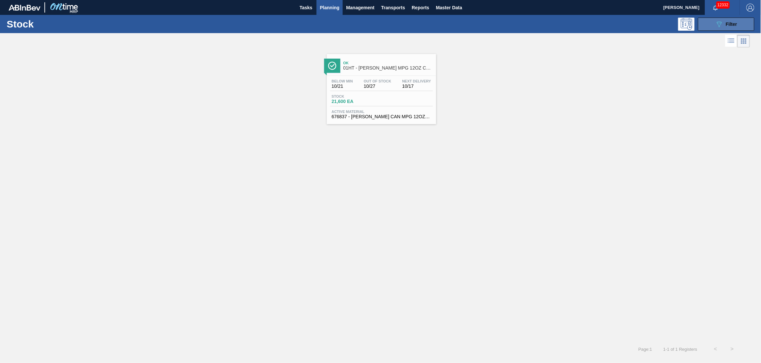
click at [718, 26] on icon "089F7B8B-B2A5-4AFE-B5C0-19BA573D28AC" at bounding box center [719, 24] width 8 height 8
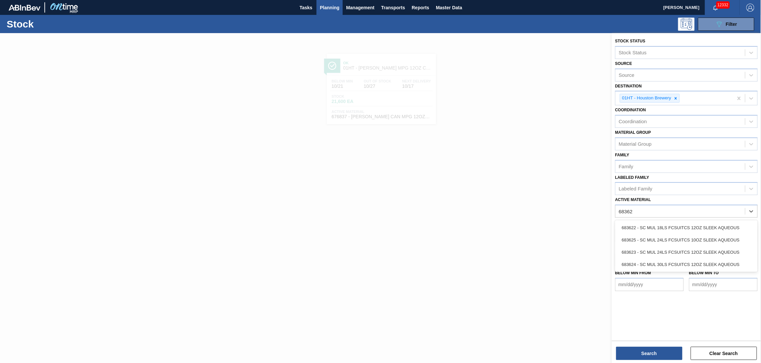
type Material "683622"
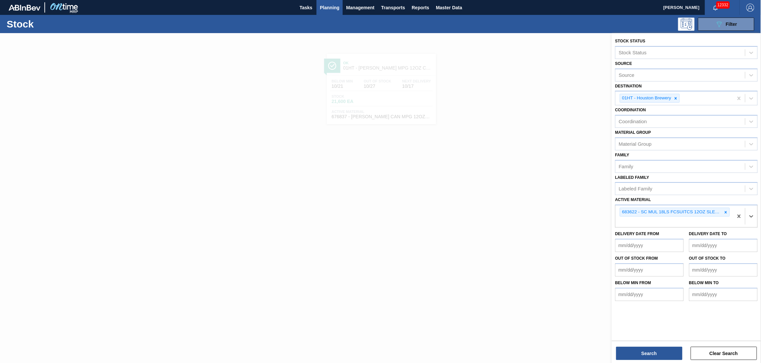
drag, startPoint x: 738, startPoint y: 214, endPoint x: 732, endPoint y: 200, distance: 15.7
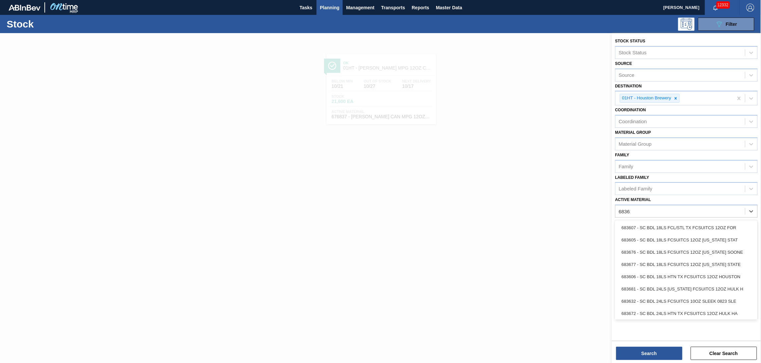
type Material "683623"
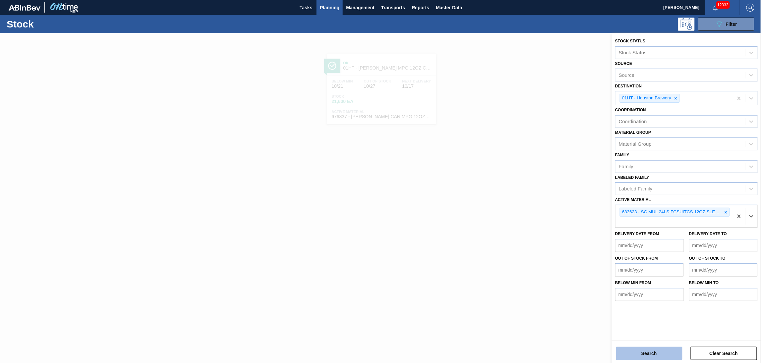
click at [657, 350] on button "Search" at bounding box center [649, 353] width 66 height 13
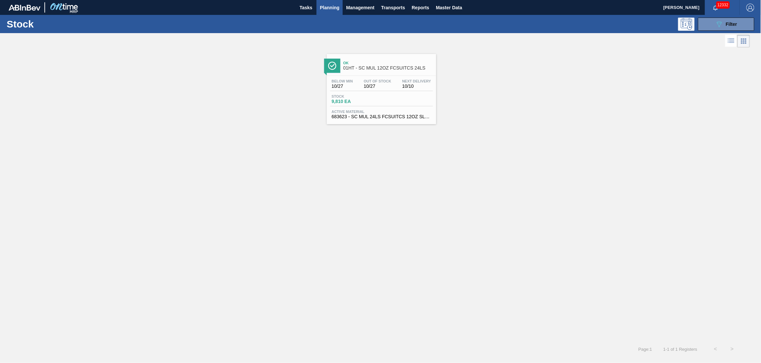
click at [369, 105] on div "Stock 9,810 EA" at bounding box center [381, 100] width 103 height 12
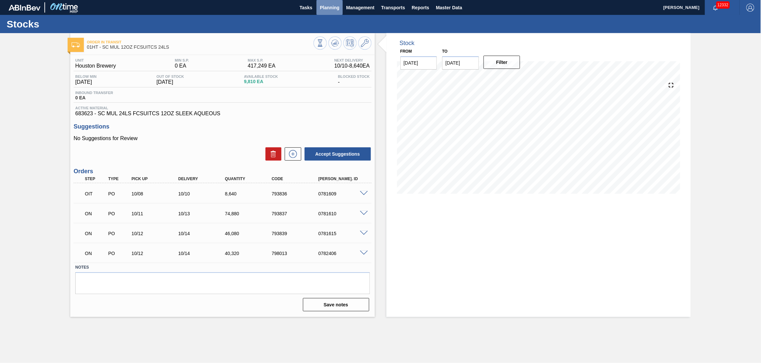
click at [332, 5] on span "Planning" at bounding box center [330, 8] width 20 height 8
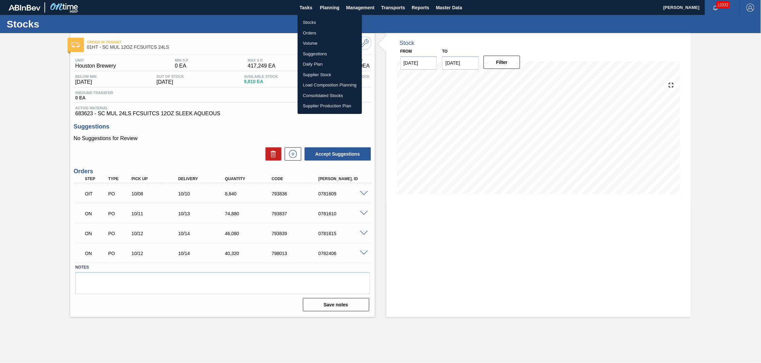
click at [321, 49] on li "Suggestions" at bounding box center [330, 54] width 64 height 11
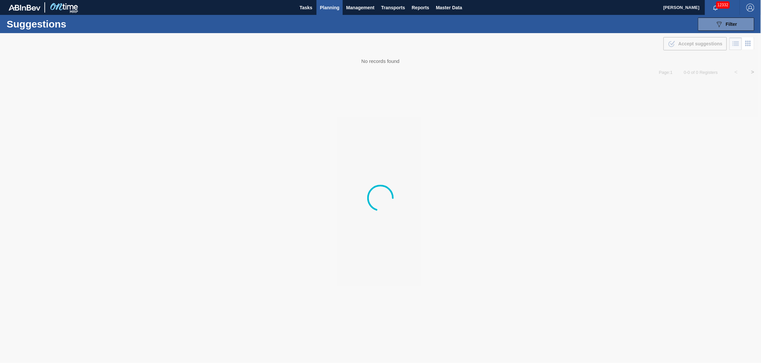
type from "[DATE]"
type to "[DATE]"
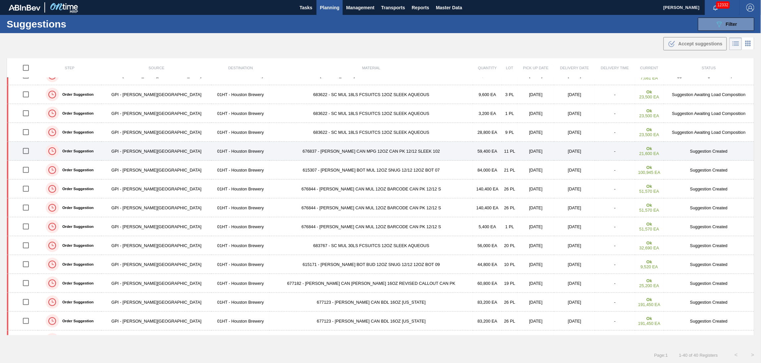
scroll to position [221, 0]
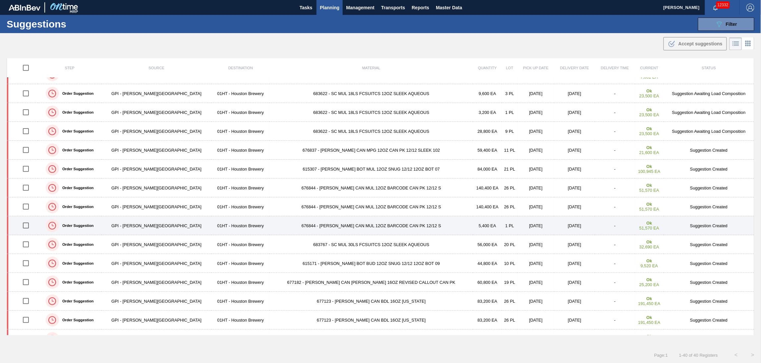
click at [29, 223] on input "checkbox" at bounding box center [26, 226] width 14 height 14
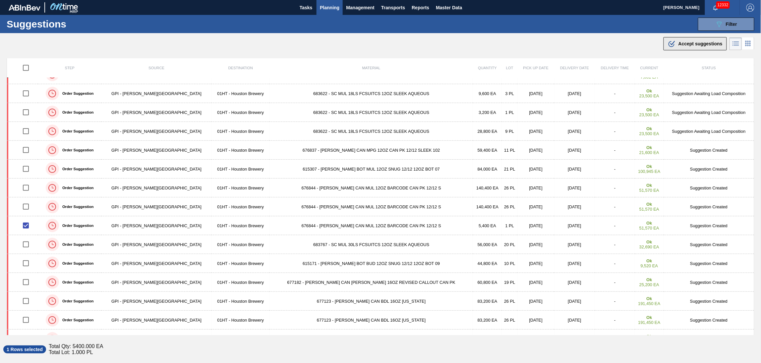
click at [676, 42] on div ".b{fill:var(--color-action-default)} Accept suggestions" at bounding box center [695, 44] width 55 height 8
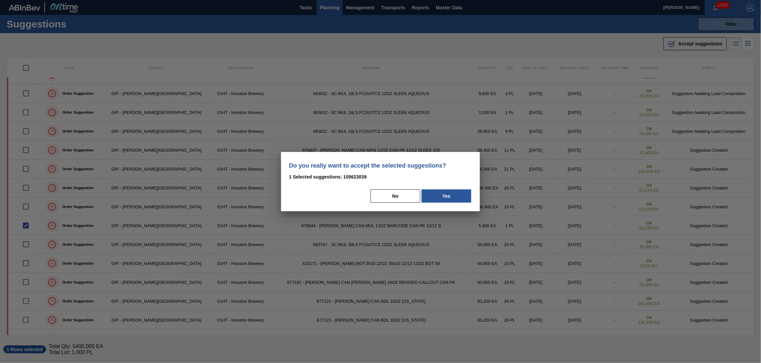
click at [440, 194] on button "Yes" at bounding box center [447, 196] width 50 height 13
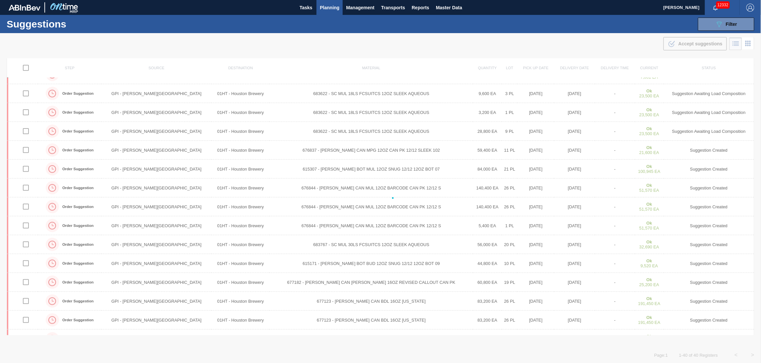
checkbox input "false"
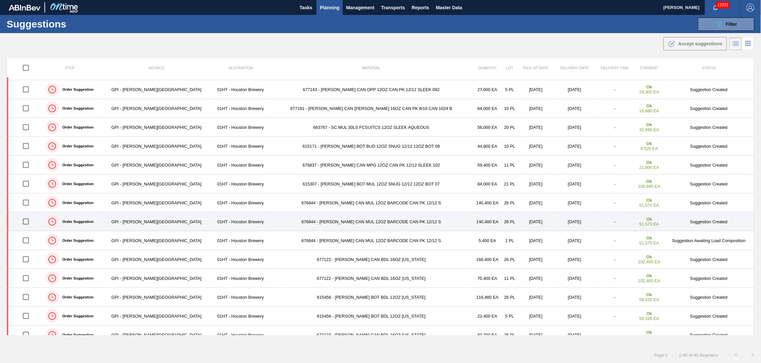
scroll to position [398, 0]
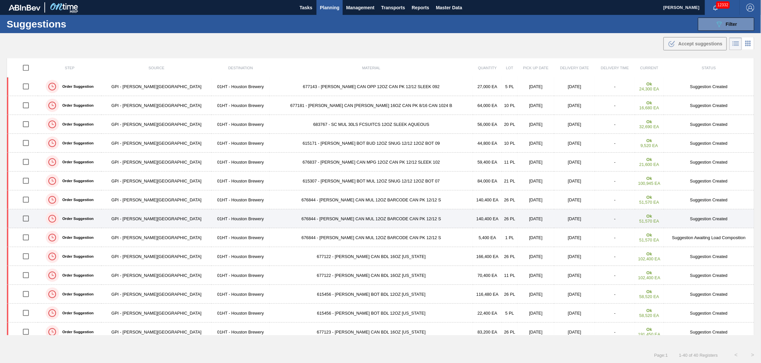
click at [326, 217] on td "676844 - [PERSON_NAME] CAN MUL 12OZ BARCODE CAN PK 12/12 S" at bounding box center [371, 218] width 204 height 19
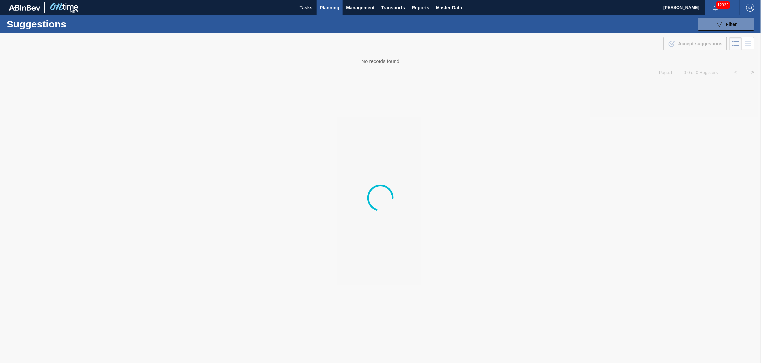
type from "[DATE]"
type to "[DATE]"
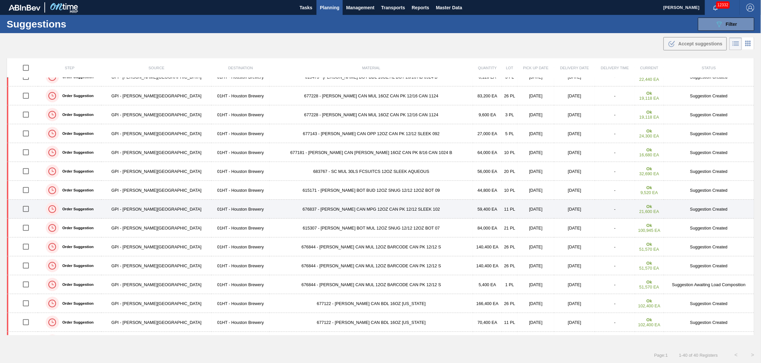
scroll to position [353, 0]
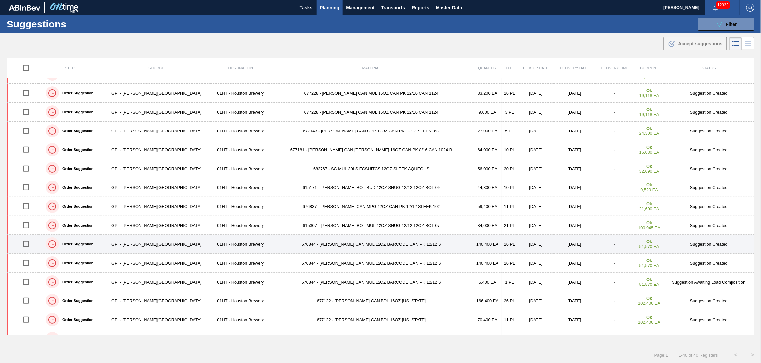
click at [30, 246] on input "checkbox" at bounding box center [26, 244] width 14 height 14
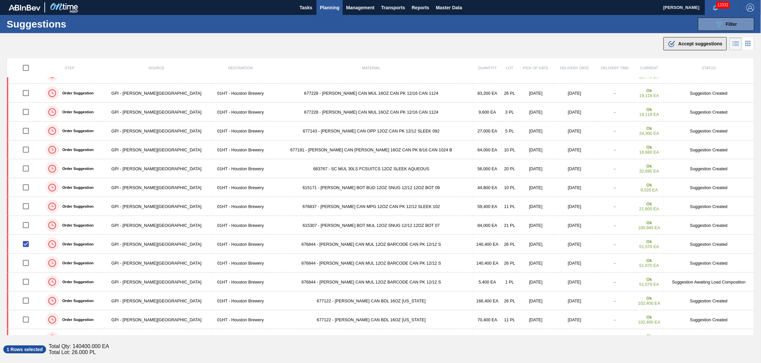
click at [676, 45] on div ".b{fill:var(--color-action-default)} Accept suggestions" at bounding box center [695, 44] width 55 height 8
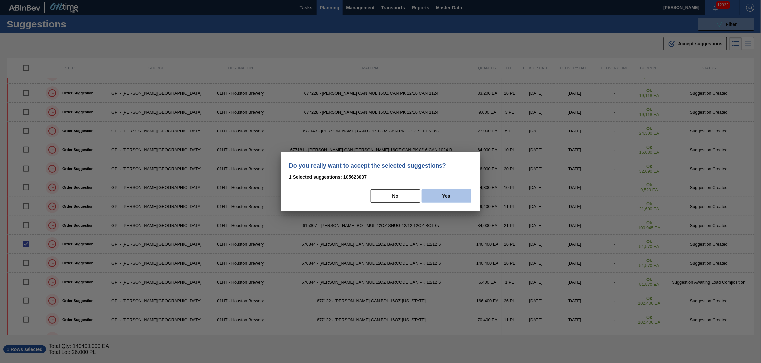
click at [444, 196] on button "Yes" at bounding box center [447, 196] width 50 height 13
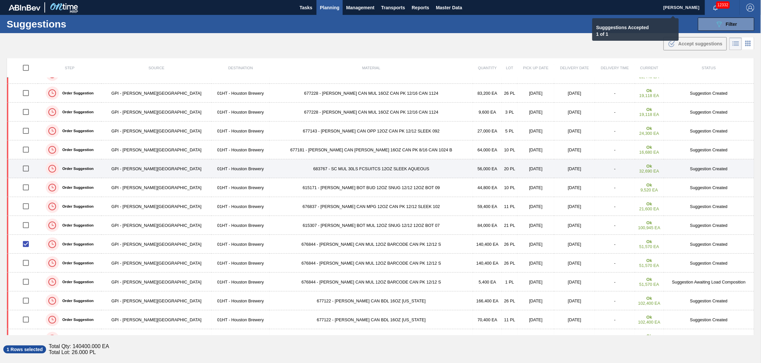
checkbox input "false"
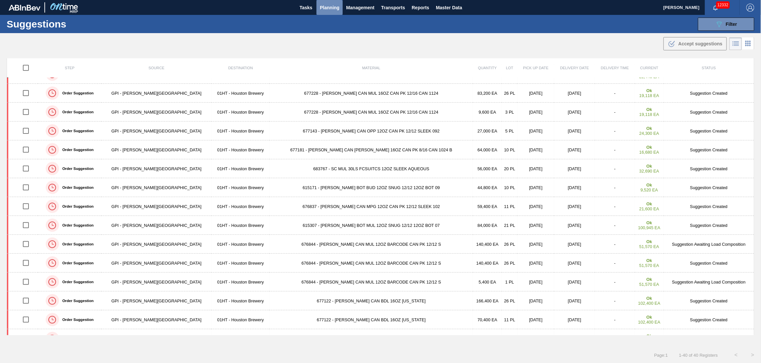
click at [331, 7] on span "Planning" at bounding box center [330, 8] width 20 height 8
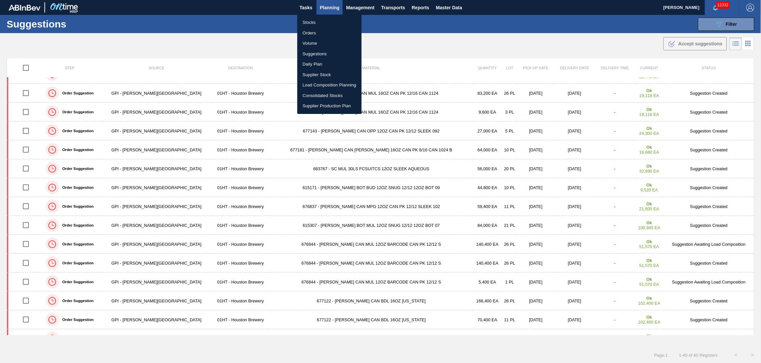
click at [317, 85] on li "Load Composition Planning" at bounding box center [329, 85] width 64 height 11
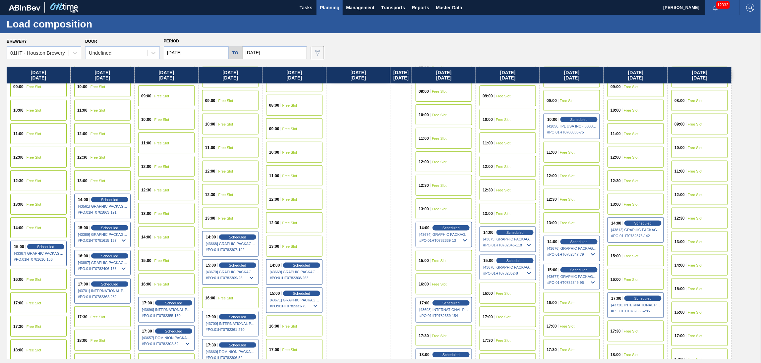
scroll to position [221, 0]
click at [162, 215] on div "13:00 Free Slot" at bounding box center [166, 213] width 56 height 21
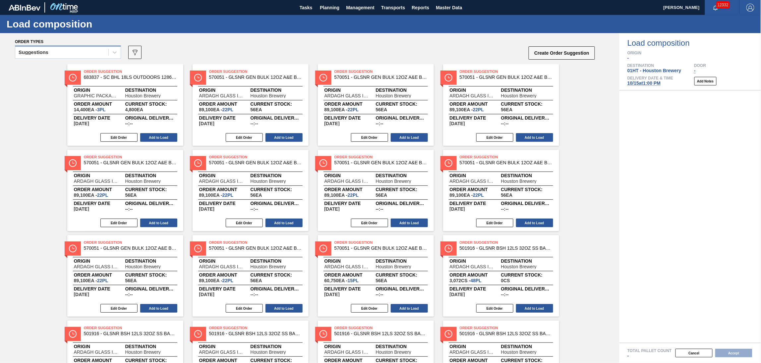
click at [103, 47] on div "Suggestions" at bounding box center [68, 52] width 106 height 13
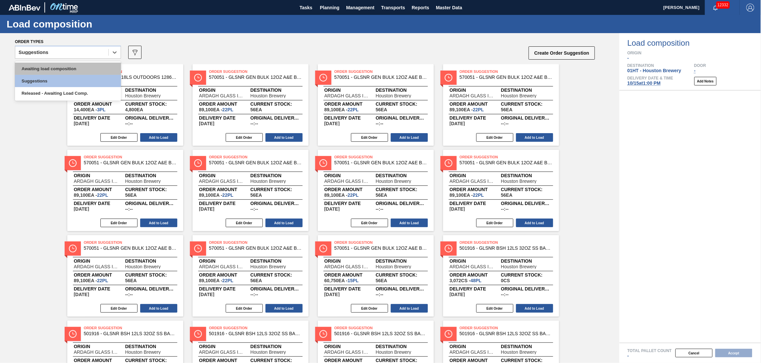
click at [77, 65] on div "Awaiting load composition" at bounding box center [68, 69] width 106 height 12
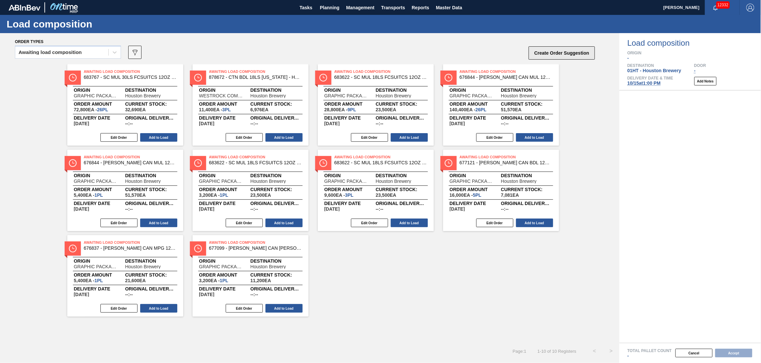
click at [557, 49] on button "Create Order Suggestion" at bounding box center [562, 52] width 66 height 13
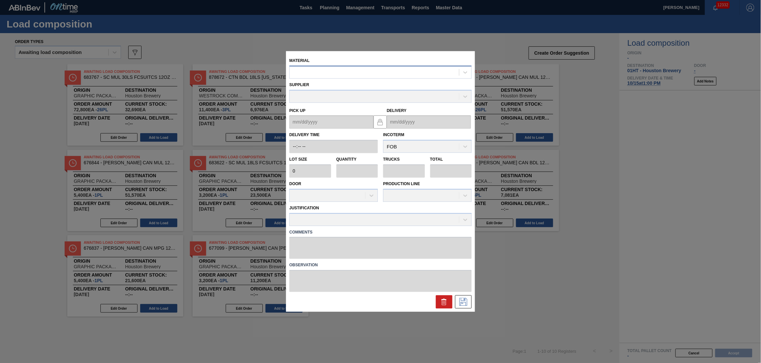
click at [318, 73] on div at bounding box center [374, 73] width 169 height 10
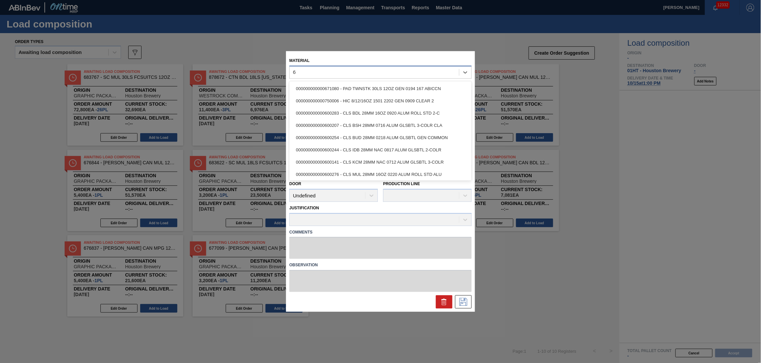
type input "68"
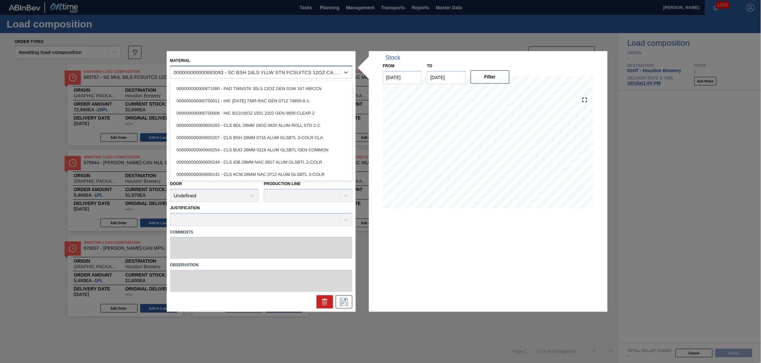
click at [259, 72] on div "000000000000683093 - SC BSH 24LS YLLW STN FCSUITCS 12OZ CAN O" at bounding box center [257, 73] width 167 height 6
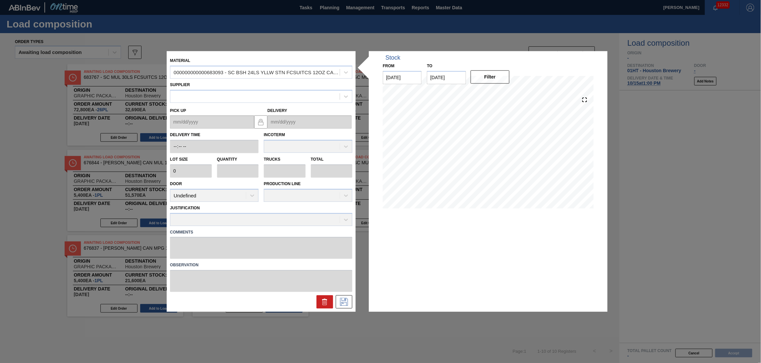
drag, startPoint x: 326, startPoint y: 300, endPoint x: 326, endPoint y: 293, distance: 6.6
click at [326, 298] on icon at bounding box center [325, 302] width 8 height 8
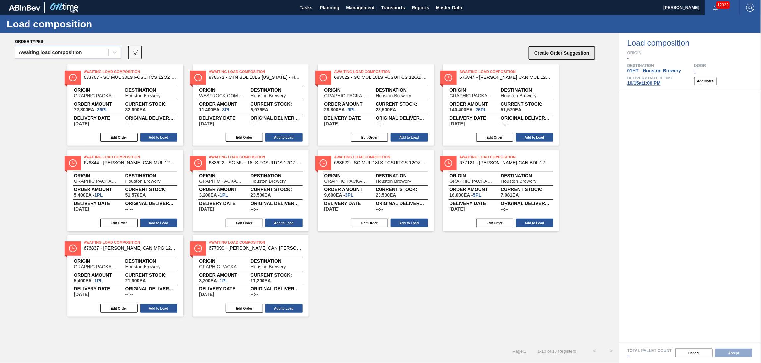
click at [576, 57] on button "Create Order Suggestion" at bounding box center [562, 52] width 66 height 13
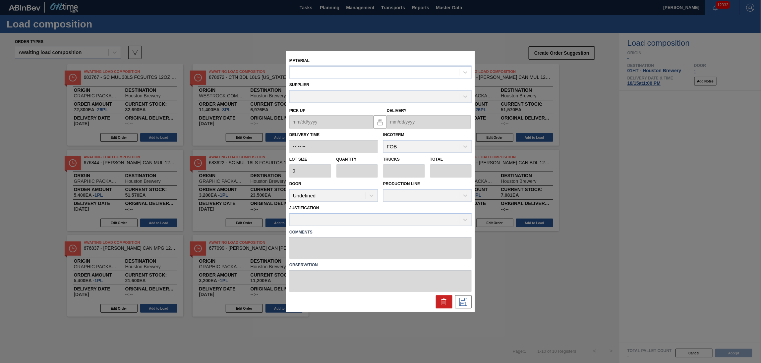
click at [332, 70] on div at bounding box center [374, 73] width 169 height 10
type input "683623"
type input "2,880"
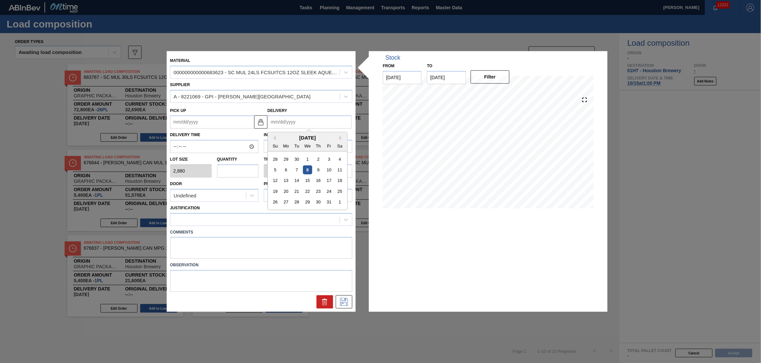
click at [277, 121] on input "Delivery" at bounding box center [309, 122] width 84 height 13
click at [273, 138] on button "Previous Month" at bounding box center [273, 138] width 5 height 5
click at [340, 136] on button "Next Month" at bounding box center [341, 138] width 5 height 5
click at [309, 181] on div "15" at bounding box center [307, 180] width 9 height 9
type up "[DATE]"
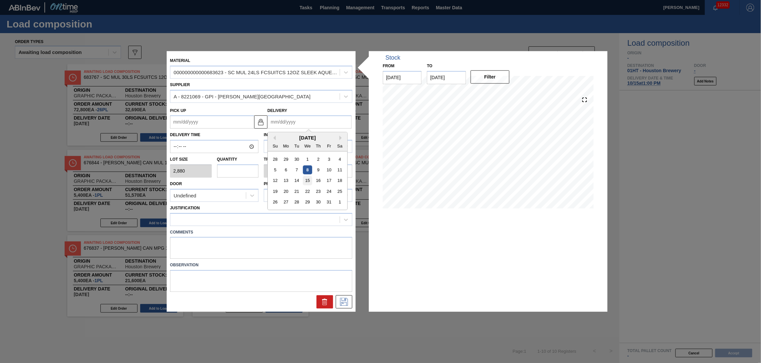
type input "[DATE]"
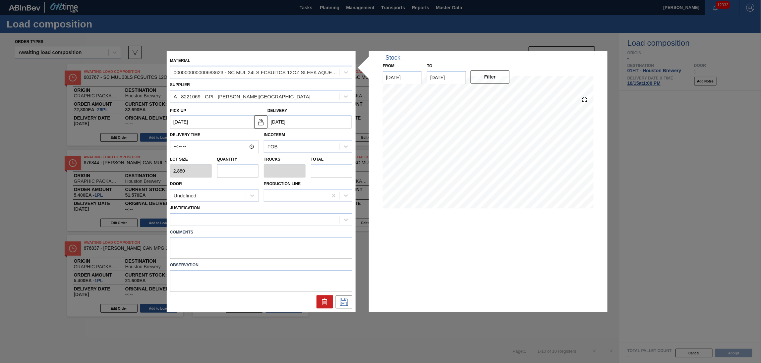
click at [253, 170] on input "text" at bounding box center [238, 170] width 42 height 13
type input "2"
type input "0.077"
type input "5,760"
type input "24"
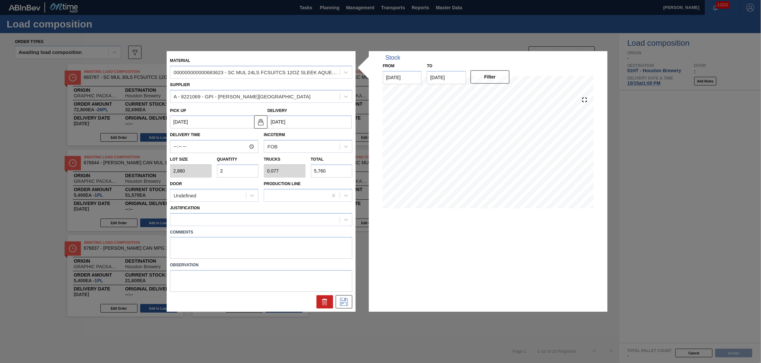
type input "0.923"
type input "69,120"
type input "24"
click at [226, 220] on div at bounding box center [254, 220] width 169 height 10
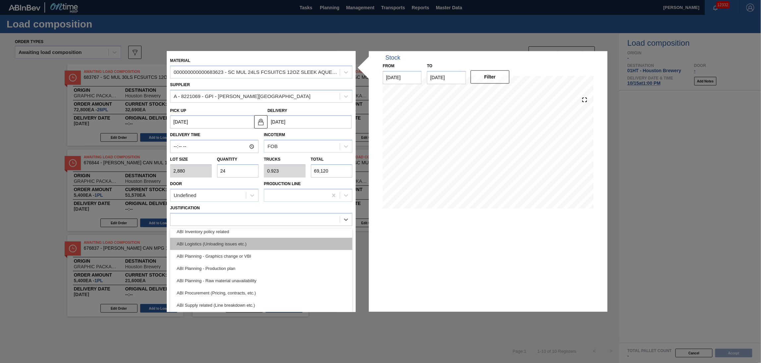
scroll to position [44, 0]
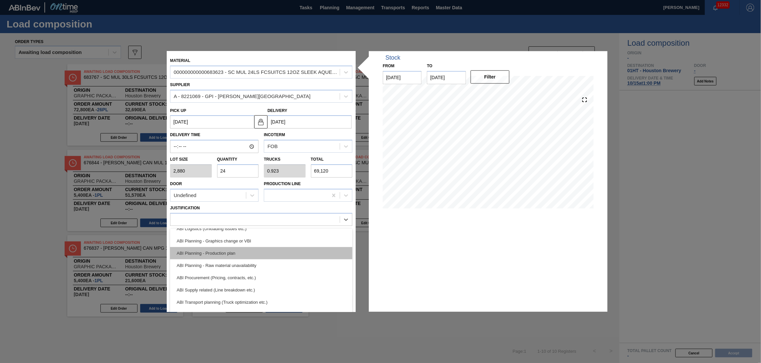
click at [257, 257] on div "ABI Planning - Production plan" at bounding box center [261, 253] width 182 height 12
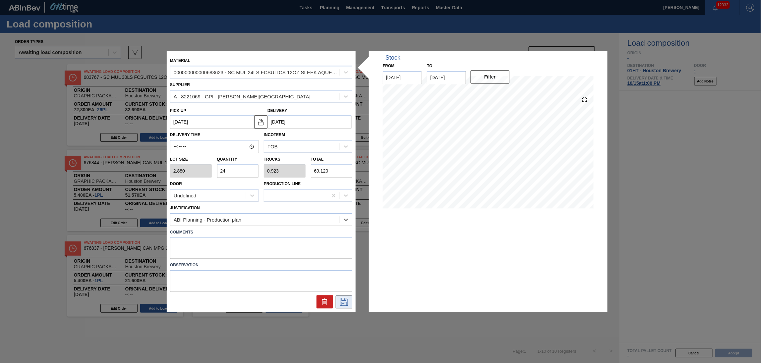
click at [338, 298] on button at bounding box center [344, 302] width 17 height 13
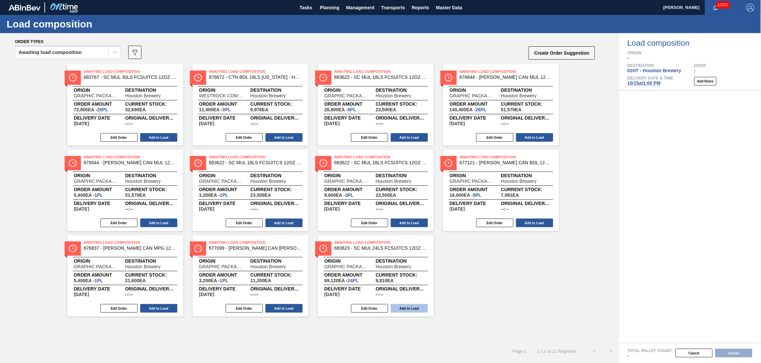
click at [406, 310] on button "Add to Load" at bounding box center [409, 308] width 37 height 9
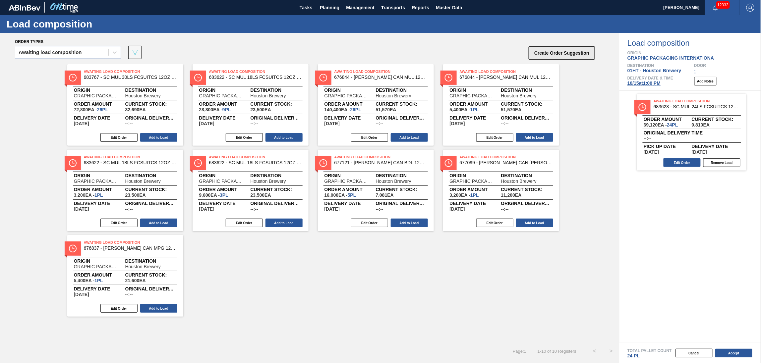
click at [583, 53] on button "Create Order Suggestion" at bounding box center [562, 52] width 66 height 13
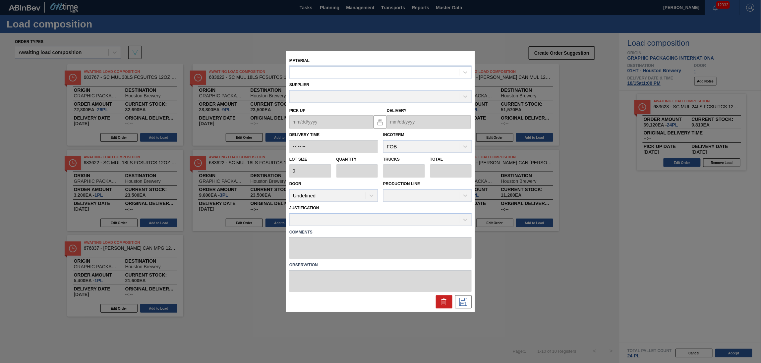
click at [356, 74] on div at bounding box center [374, 73] width 169 height 10
type input "683906"
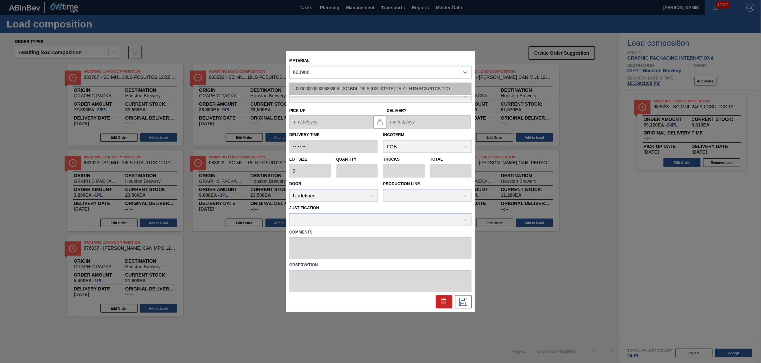
click at [353, 92] on div "000000000000683906 - SC BDL 24LS TEXAS TRIAL HTN FCSUITCS 12O" at bounding box center [380, 89] width 182 height 12
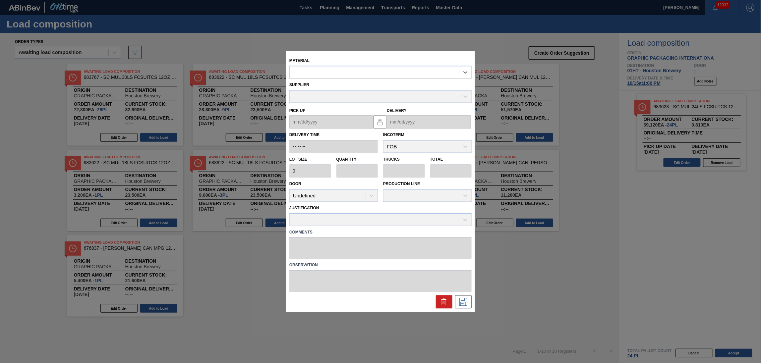
type input "3,520"
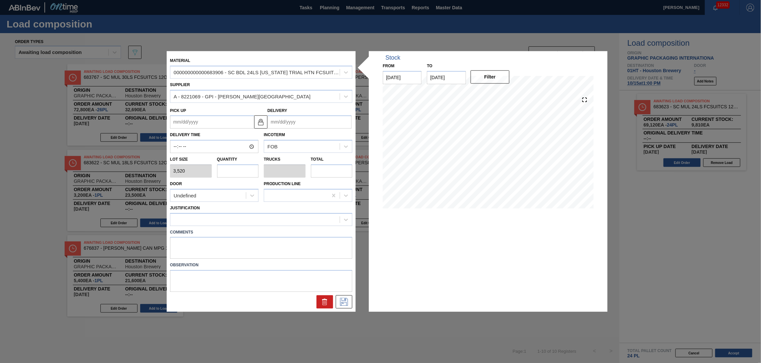
click at [244, 171] on input "text" at bounding box center [238, 170] width 42 height 13
type input "2"
type input "0.077"
type input "7,040"
type input "2"
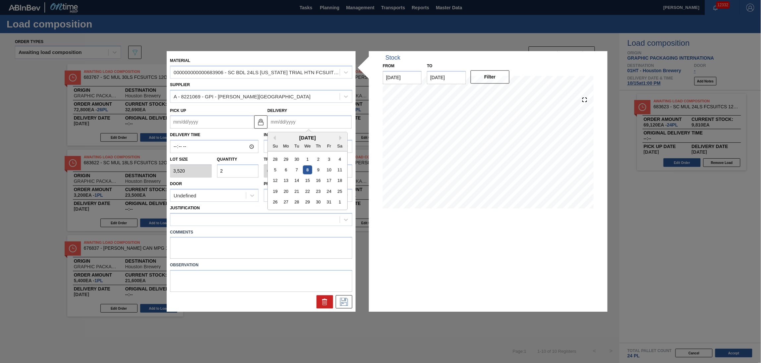
click at [278, 126] on input "Delivery" at bounding box center [309, 122] width 84 height 13
click at [284, 137] on div "October 2025" at bounding box center [308, 138] width 80 height 6
click at [307, 181] on div "15" at bounding box center [307, 180] width 9 height 9
type up "[DATE]"
type input "[DATE]"
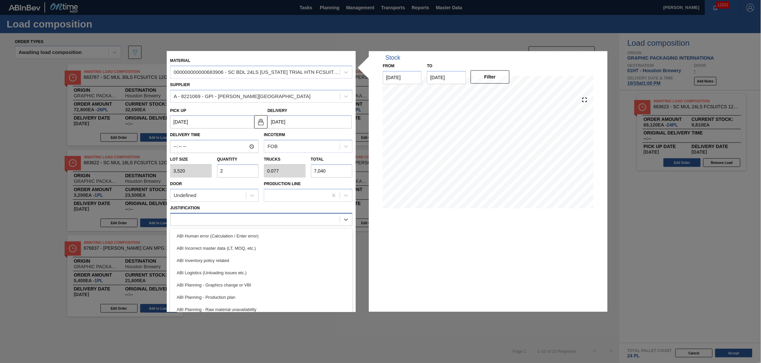
click at [234, 219] on div at bounding box center [254, 220] width 169 height 10
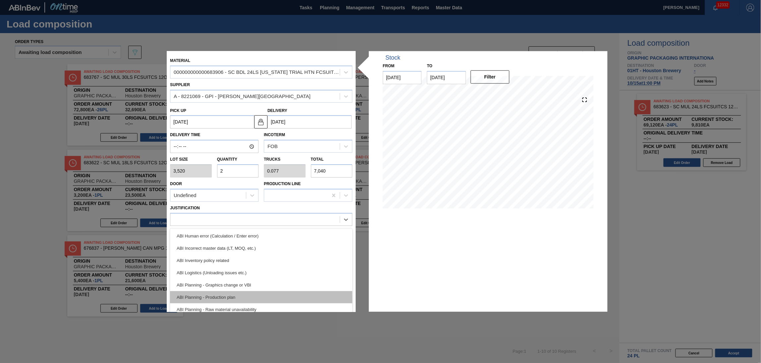
drag, startPoint x: 243, startPoint y: 290, endPoint x: 244, endPoint y: 295, distance: 4.7
click at [244, 295] on div "ABI Human error (Calculation / Enter error) ABI Incorrect master data (LT, MOQ,…" at bounding box center [261, 278] width 182 height 99
click at [275, 296] on div "ABI Planning - Production plan" at bounding box center [261, 297] width 182 height 12
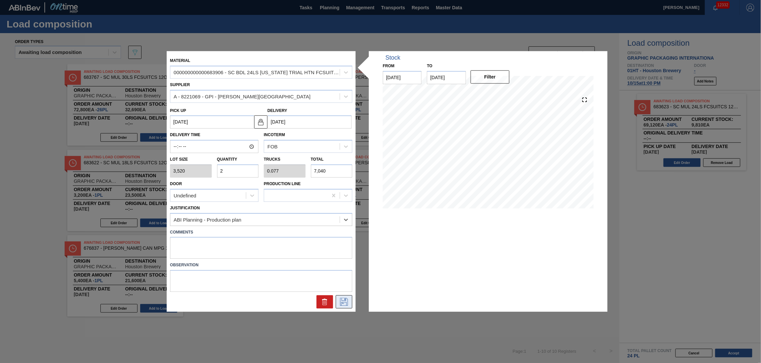
click at [345, 300] on icon at bounding box center [343, 301] width 3 height 5
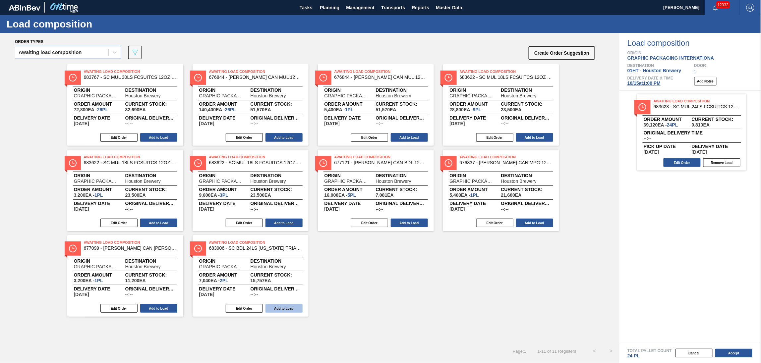
click at [282, 312] on button "Add to Load" at bounding box center [283, 308] width 37 height 9
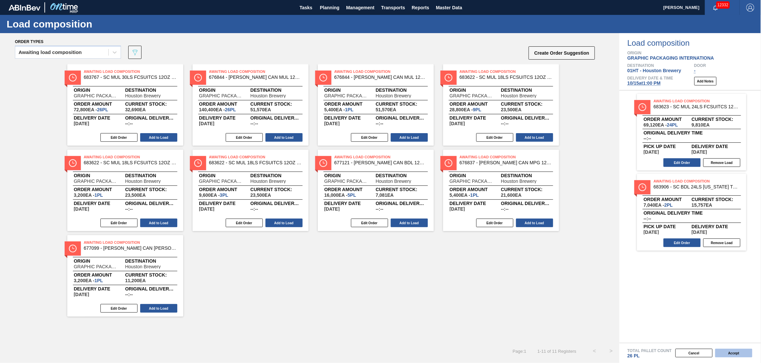
click at [738, 357] on button "Accept" at bounding box center [733, 353] width 37 height 9
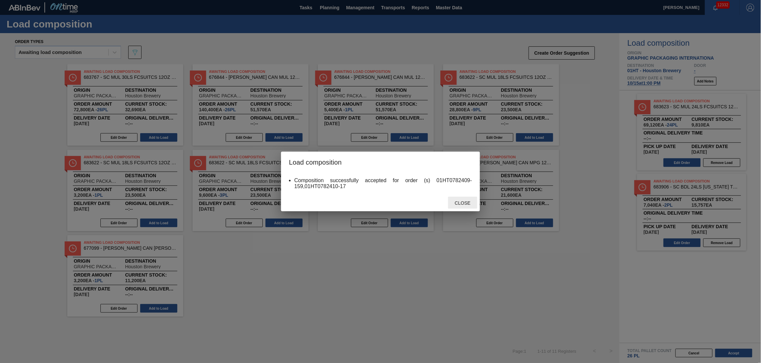
click at [461, 204] on span "Close" at bounding box center [462, 203] width 26 height 5
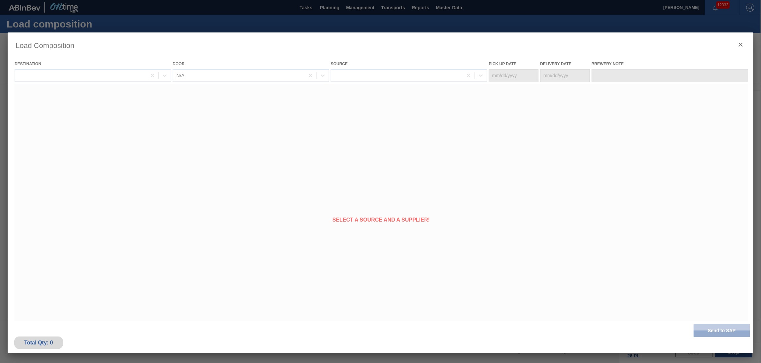
type Date "[DATE]"
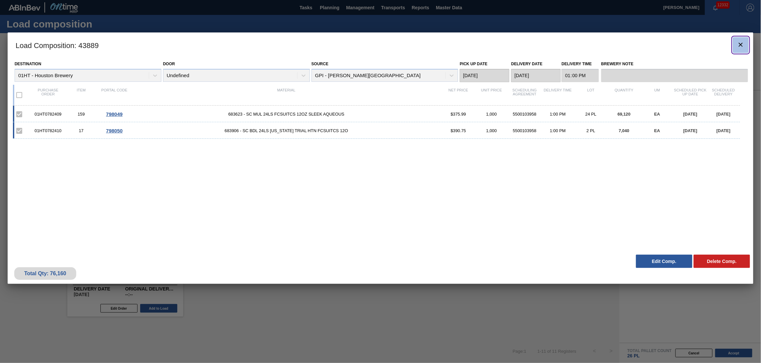
click at [740, 44] on icon "botão de ícone" at bounding box center [741, 45] width 4 height 4
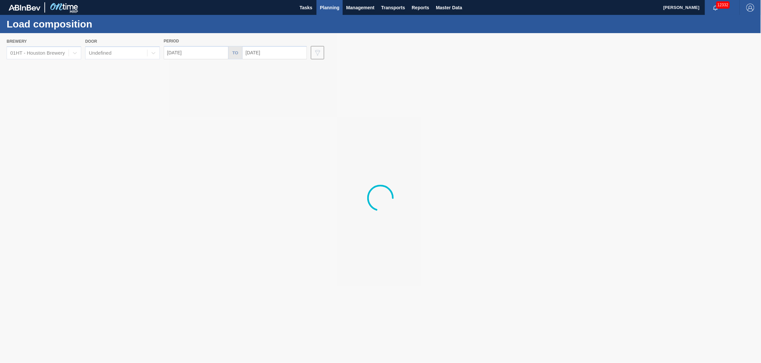
click at [332, 8] on span "Planning" at bounding box center [330, 8] width 20 height 8
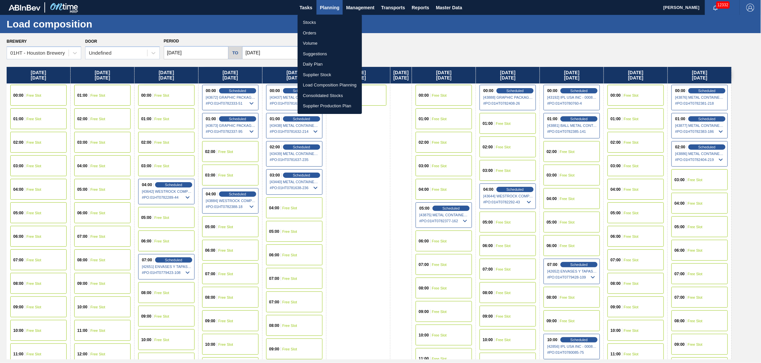
drag, startPoint x: 436, startPoint y: 40, endPoint x: 431, endPoint y: 40, distance: 5.0
click at [436, 40] on div at bounding box center [380, 181] width 761 height 363
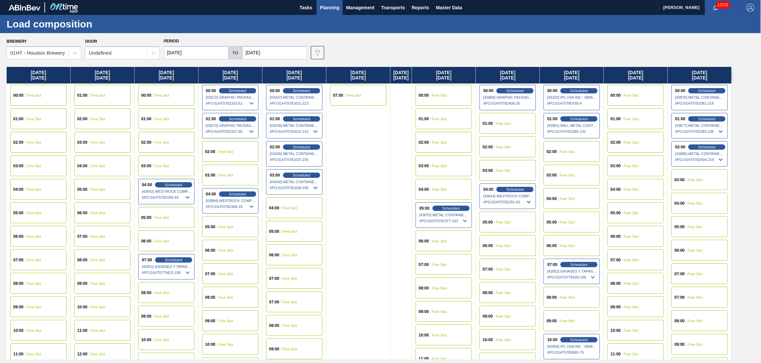
click at [168, 92] on div "00:00 Free Slot" at bounding box center [166, 95] width 56 height 21
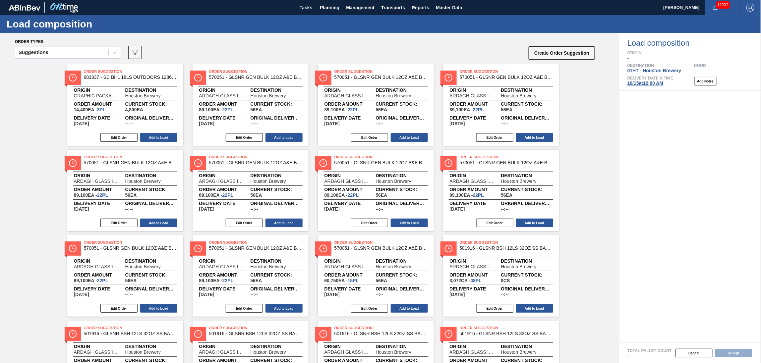
click at [97, 48] on div "Suggestions" at bounding box center [61, 53] width 93 height 10
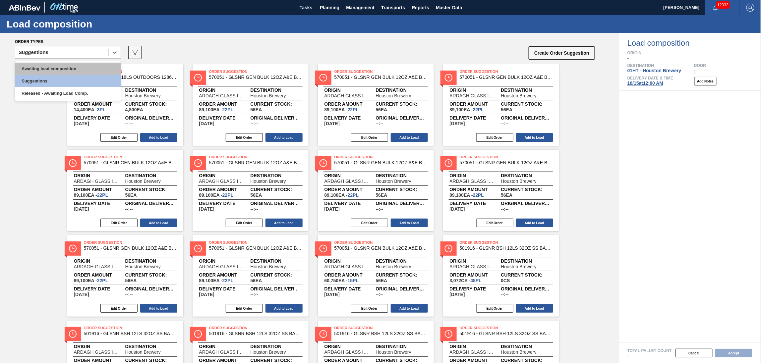
click at [89, 67] on div "Awaiting load composition" at bounding box center [68, 69] width 106 height 12
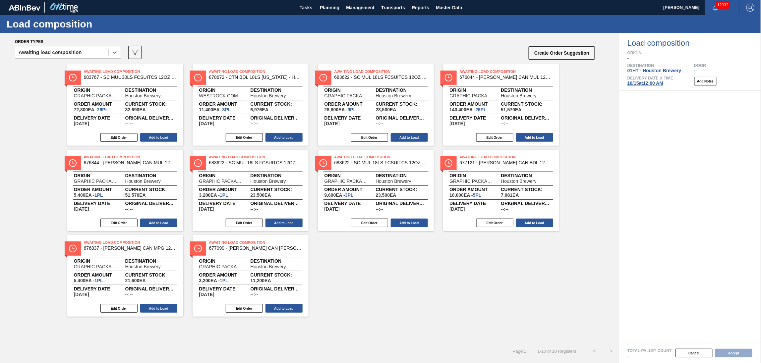
click at [405, 132] on div "Awaiting Load Composition 683622 - SC MUL 18LS FCSUITCS 12OZ SLEEK AQUEOUS Orig…" at bounding box center [376, 105] width 116 height 82
click at [411, 137] on button "Add to Load" at bounding box center [409, 137] width 37 height 9
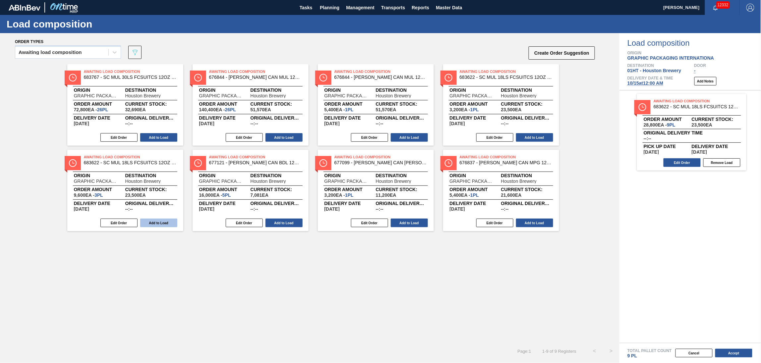
click at [162, 220] on button "Add to Load" at bounding box center [158, 223] width 37 height 9
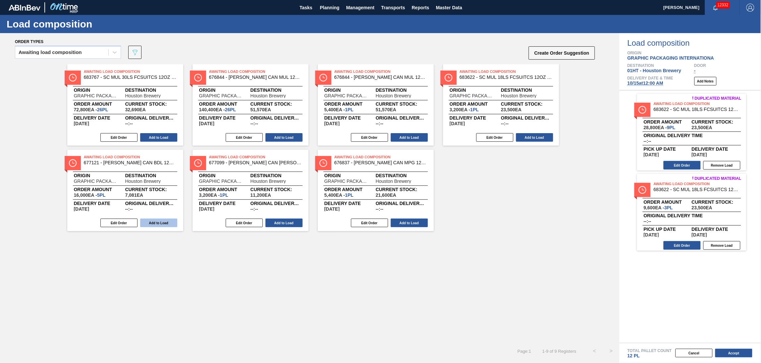
click at [163, 222] on button "Add to Load" at bounding box center [158, 223] width 37 height 9
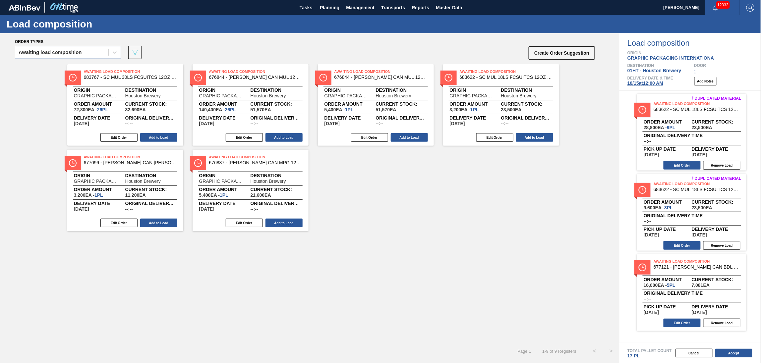
click at [283, 218] on div "Edit Order Add to Load" at bounding box center [248, 223] width 111 height 10
click at [281, 221] on button "Add to Load" at bounding box center [283, 223] width 37 height 9
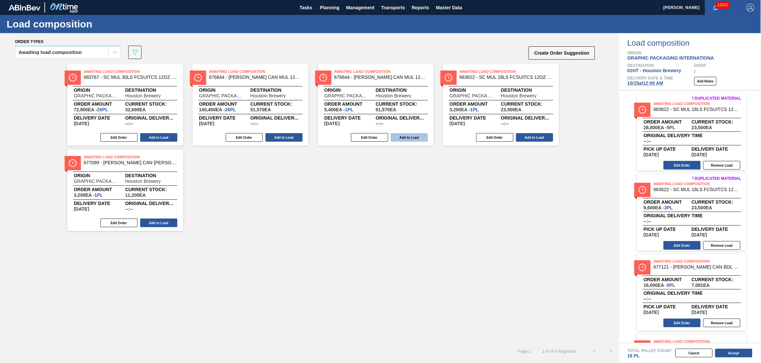
click at [406, 135] on button "Add to Load" at bounding box center [409, 137] width 37 height 9
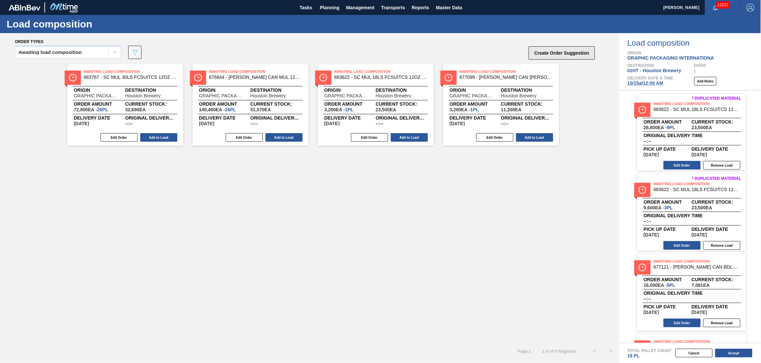
click at [570, 51] on button "Create Order Suggestion" at bounding box center [562, 52] width 66 height 13
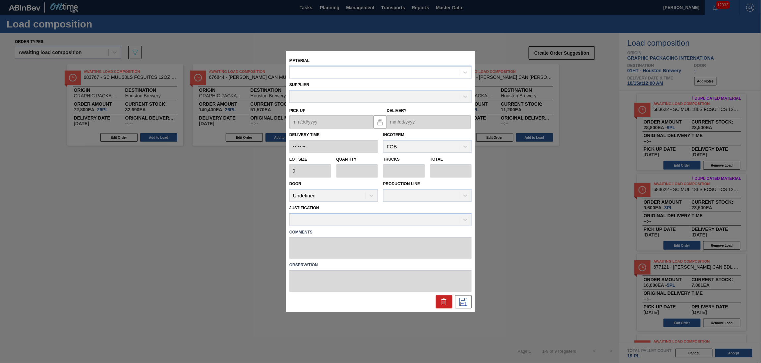
click at [366, 75] on div at bounding box center [374, 73] width 169 height 10
type input "671080"
type input "36,000"
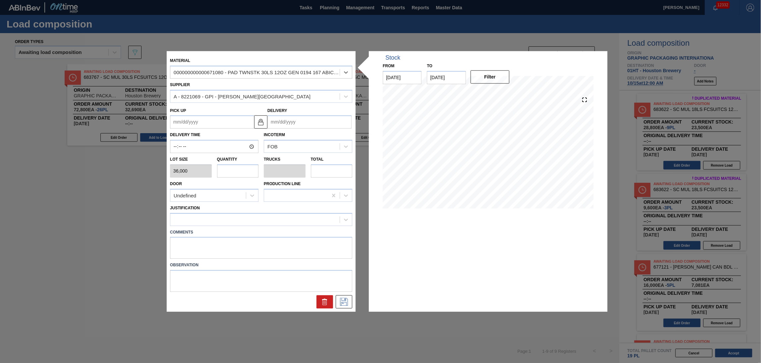
click at [298, 122] on input "Delivery" at bounding box center [309, 122] width 84 height 13
click at [282, 139] on div "October 2025" at bounding box center [308, 138] width 80 height 6
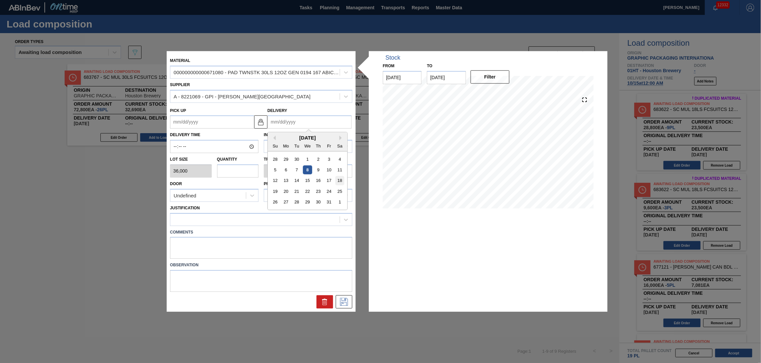
click at [340, 180] on div "18" at bounding box center [339, 180] width 9 height 9
type up "10/16/2025"
type input "[DATE]"
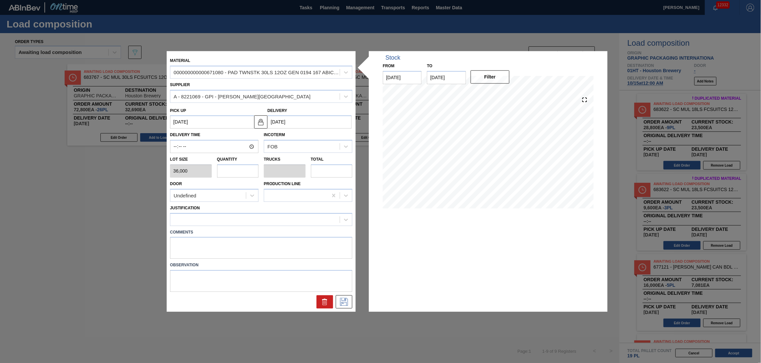
click at [249, 164] on input "text" at bounding box center [238, 170] width 42 height 13
type input "1"
type input "0.125"
type input "36,000"
type input "1"
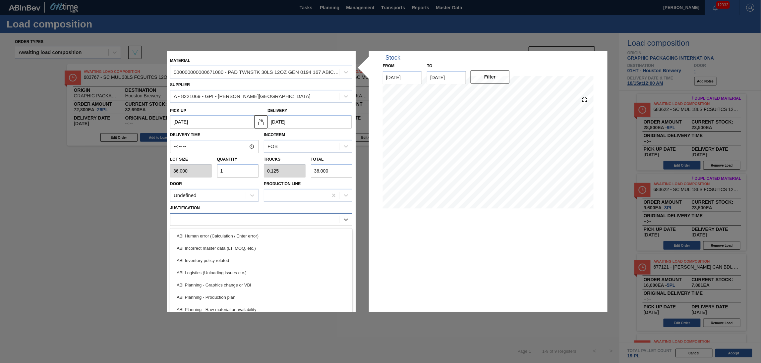
click at [207, 219] on div at bounding box center [254, 220] width 169 height 10
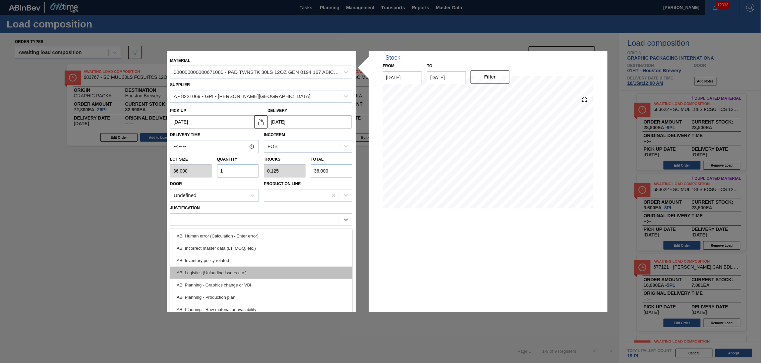
scroll to position [44, 0]
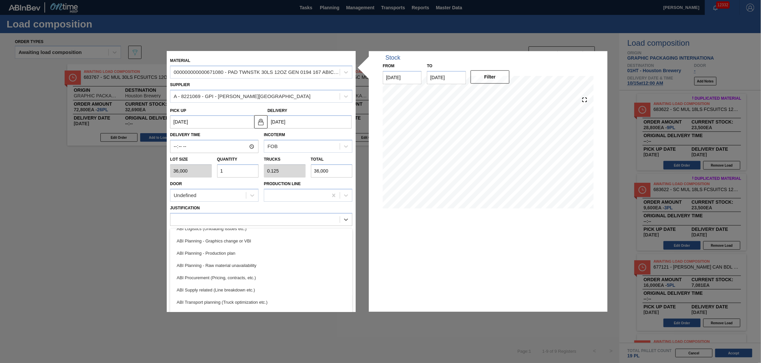
click at [244, 296] on div "ABI Transport planning (Truck optimization etc.)" at bounding box center [261, 302] width 182 height 12
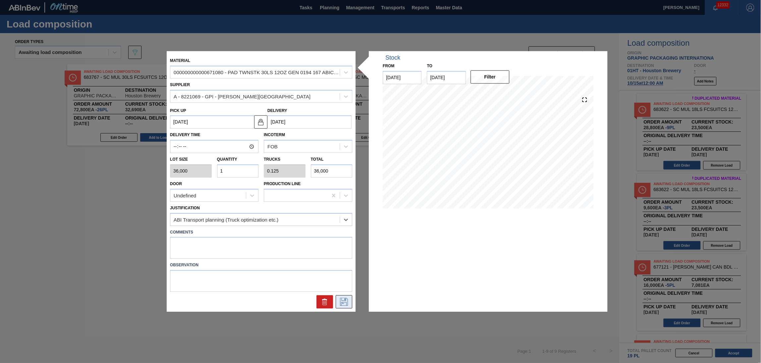
click at [342, 300] on icon at bounding box center [344, 302] width 11 height 8
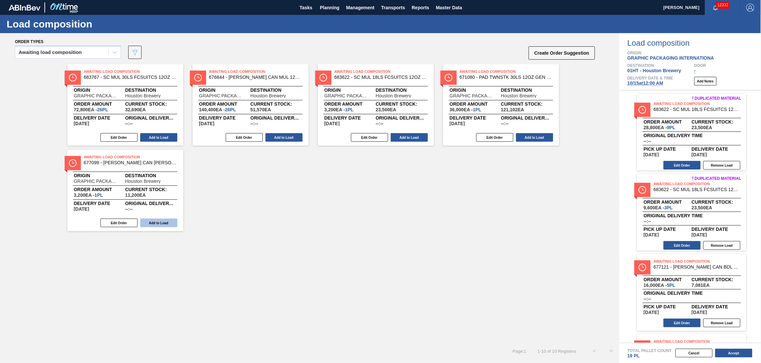
click at [538, 139] on button "Add to Load" at bounding box center [534, 137] width 37 height 9
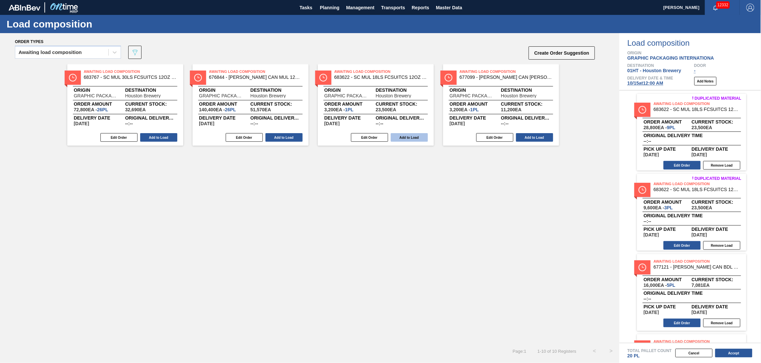
click at [401, 136] on button "Add to Load" at bounding box center [409, 137] width 37 height 9
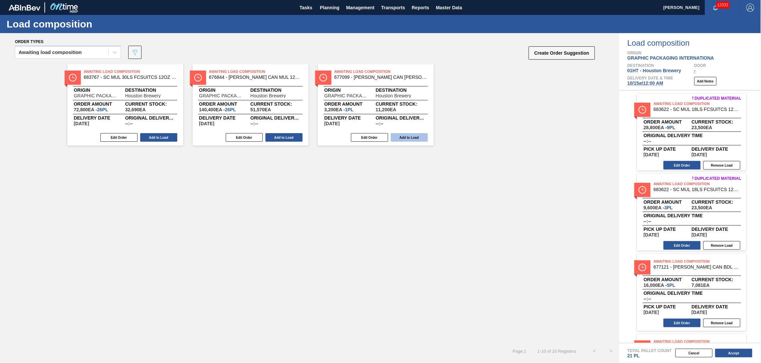
click at [412, 134] on button "Add to Load" at bounding box center [409, 137] width 37 height 9
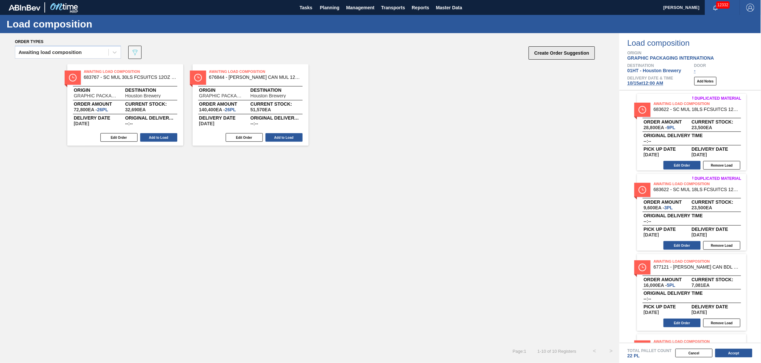
click at [554, 51] on button "Create Order Suggestion" at bounding box center [562, 52] width 66 height 13
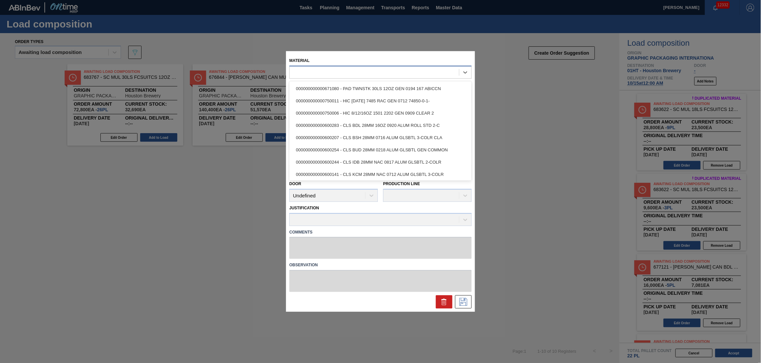
click at [312, 75] on div at bounding box center [374, 73] width 169 height 10
click at [314, 71] on div at bounding box center [374, 73] width 169 height 10
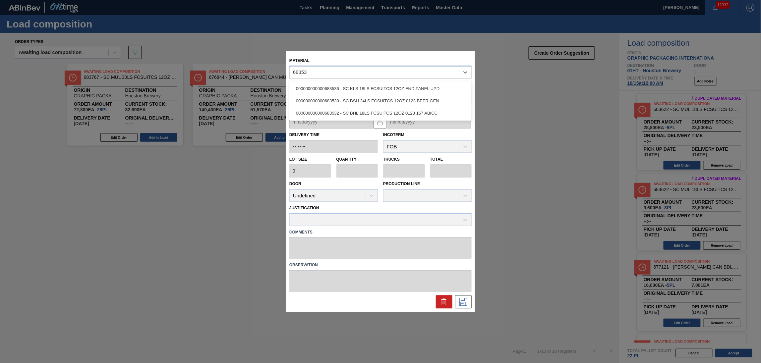
type input "683532"
type input "4,800"
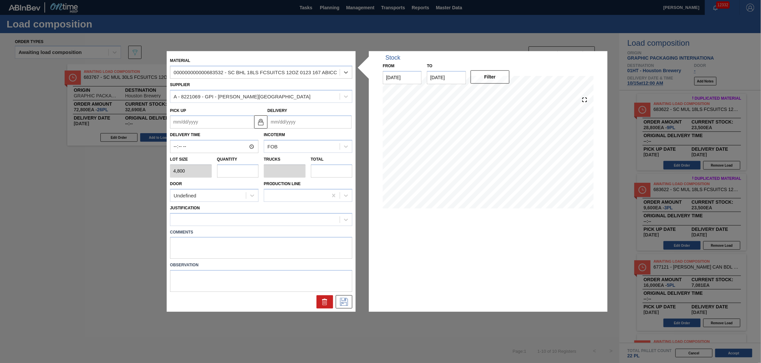
click at [239, 174] on input "text" at bounding box center [238, 170] width 42 height 13
type input "1"
type input "0.038"
type input "4,800"
type input "1"
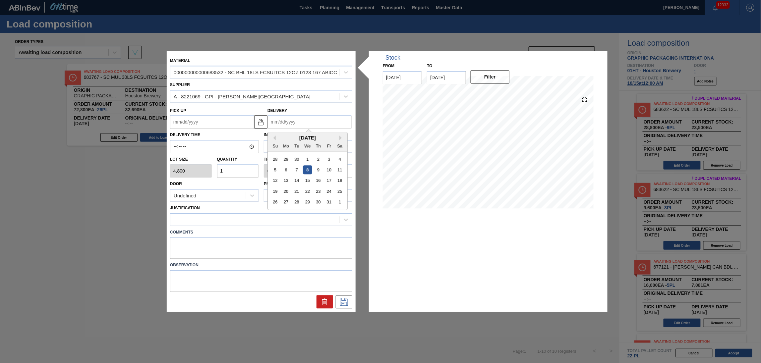
click at [281, 125] on input "Delivery" at bounding box center [309, 122] width 84 height 13
click at [279, 136] on div "October 2025" at bounding box center [308, 138] width 80 height 6
click at [341, 179] on div "18" at bounding box center [339, 180] width 9 height 9
type up "10/16/2025"
type input "[DATE]"
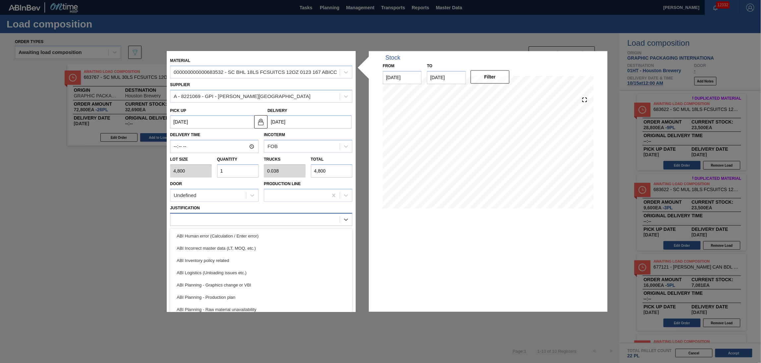
click at [205, 224] on div at bounding box center [261, 219] width 182 height 13
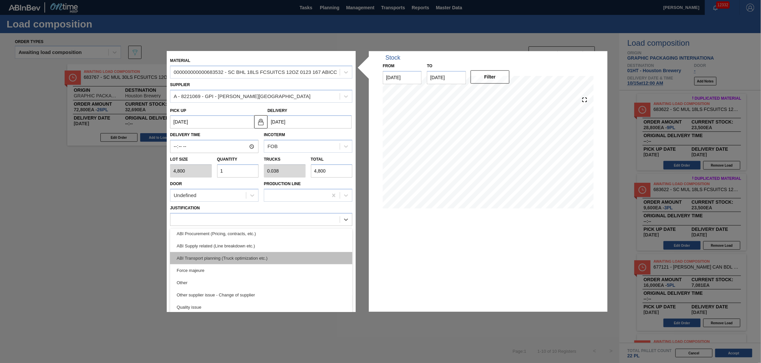
click at [231, 254] on div "ABI Transport planning (Truck optimization etc.)" at bounding box center [261, 258] width 182 height 12
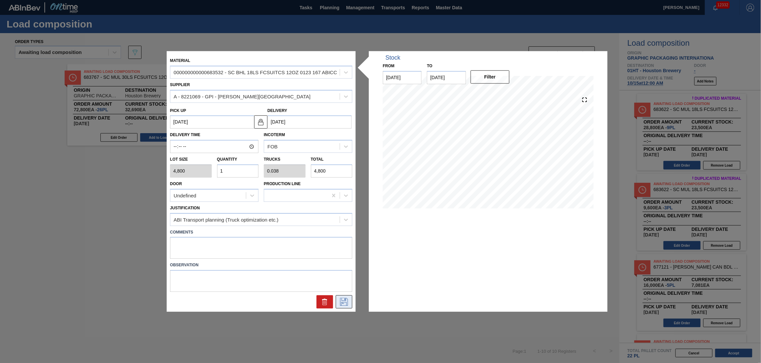
click at [344, 301] on icon at bounding box center [344, 302] width 11 height 8
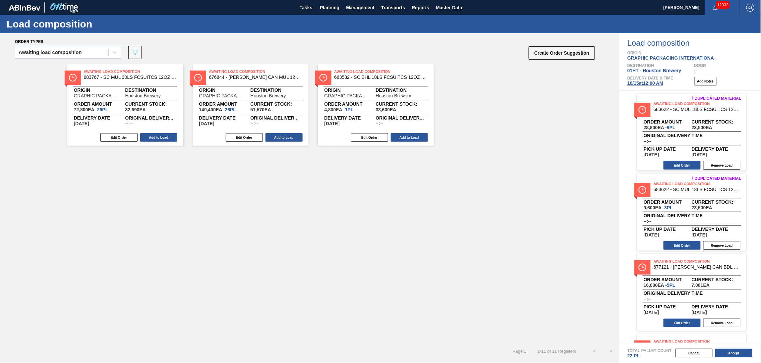
click at [412, 136] on button "Add to Load" at bounding box center [409, 137] width 37 height 9
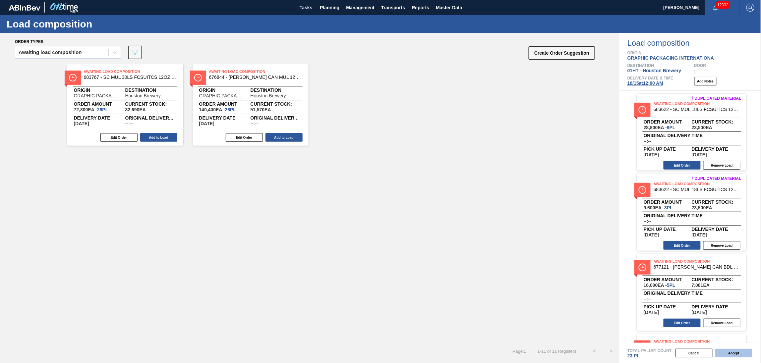
click at [734, 353] on button "Accept" at bounding box center [733, 353] width 37 height 9
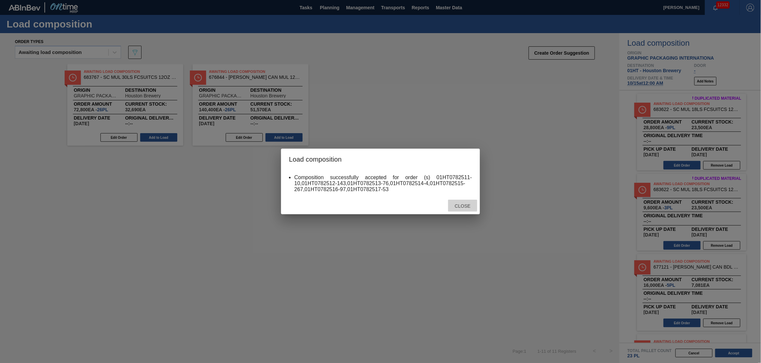
click at [464, 204] on span "Close" at bounding box center [462, 206] width 26 height 5
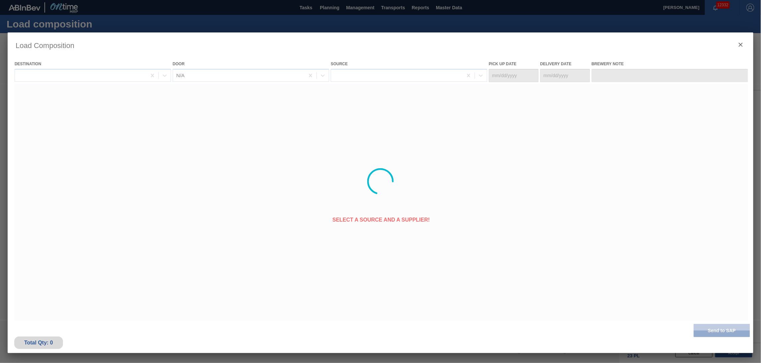
type Date "[DATE]"
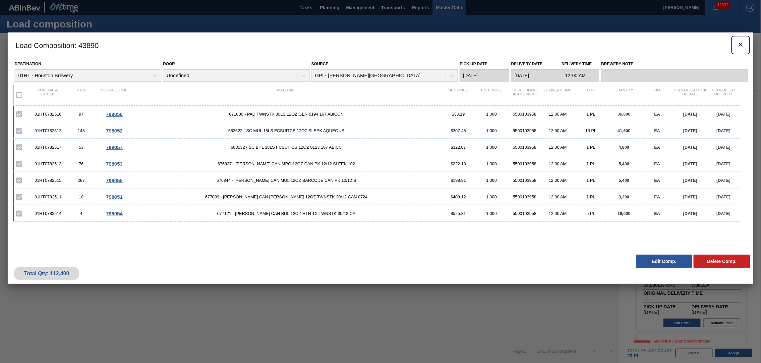
drag, startPoint x: 743, startPoint y: 44, endPoint x: 448, endPoint y: 7, distance: 297.2
click at [742, 44] on icon "botão de ícone" at bounding box center [741, 45] width 8 height 8
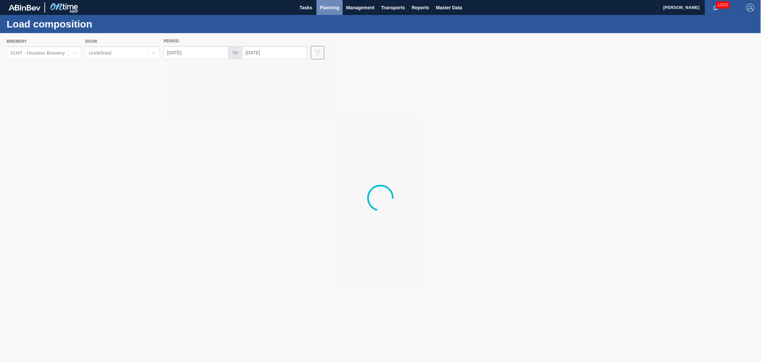
click at [329, 1] on button "Planning" at bounding box center [330, 7] width 26 height 15
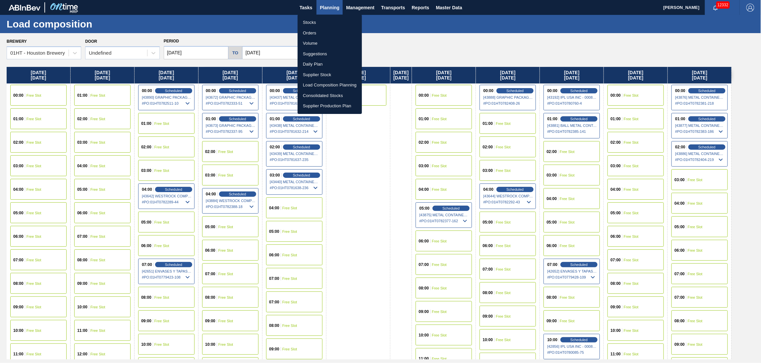
click at [316, 19] on li "Stocks" at bounding box center [330, 22] width 64 height 11
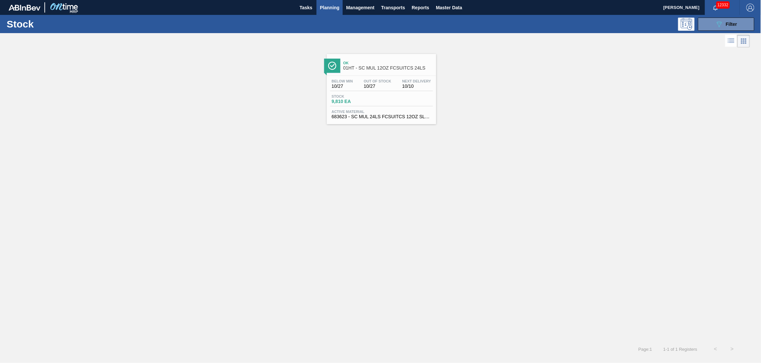
click at [366, 93] on div "Below Min 10/27 Out Of Stock 10/27 Next Delivery 10/10 Stock 9,810 EA Active Ma…" at bounding box center [381, 98] width 109 height 45
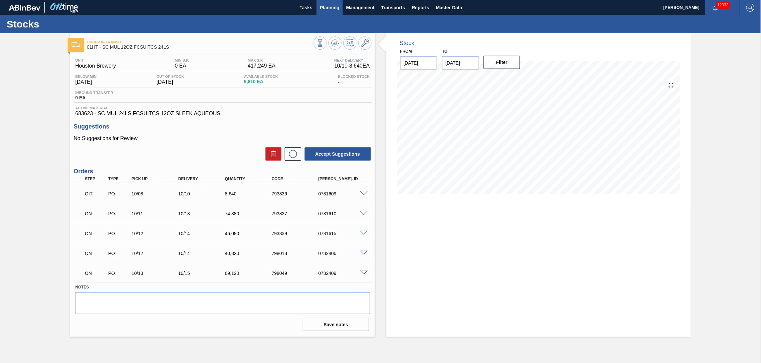
click at [331, 10] on span "Planning" at bounding box center [330, 8] width 20 height 8
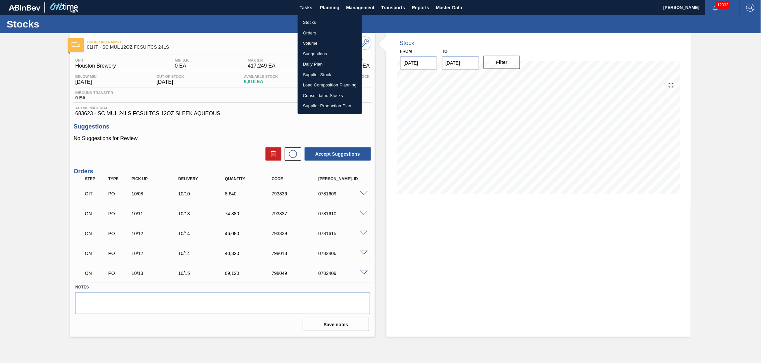
drag, startPoint x: 310, startPoint y: 21, endPoint x: 332, endPoint y: 38, distance: 27.8
click at [310, 21] on li "Stocks" at bounding box center [330, 22] width 64 height 11
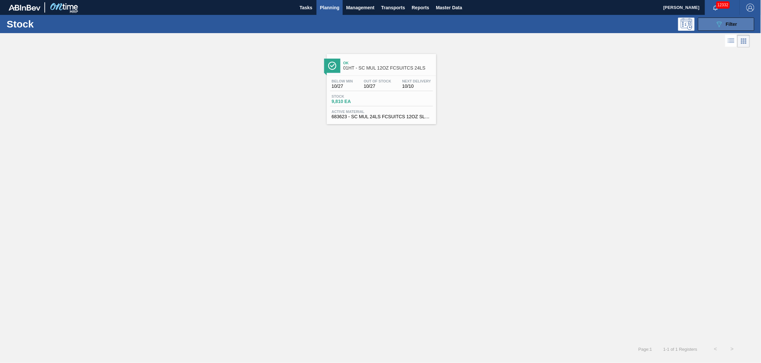
click at [732, 26] on span "Filter" at bounding box center [731, 24] width 11 height 5
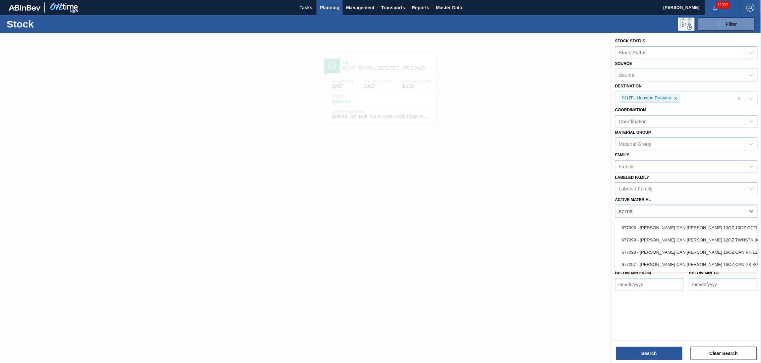
type Material "677099"
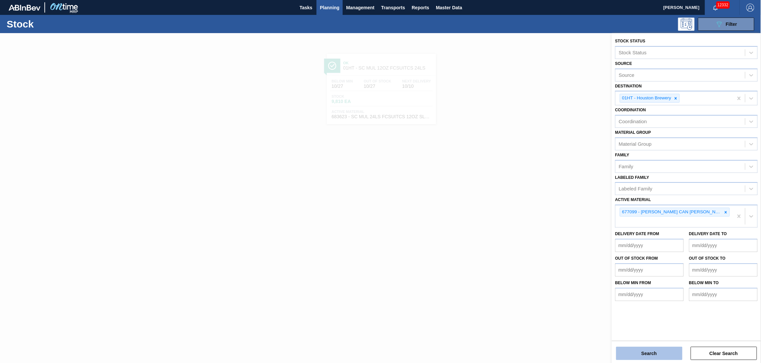
click at [651, 350] on button "Search" at bounding box center [649, 353] width 66 height 13
